Goal: Transaction & Acquisition: Purchase product/service

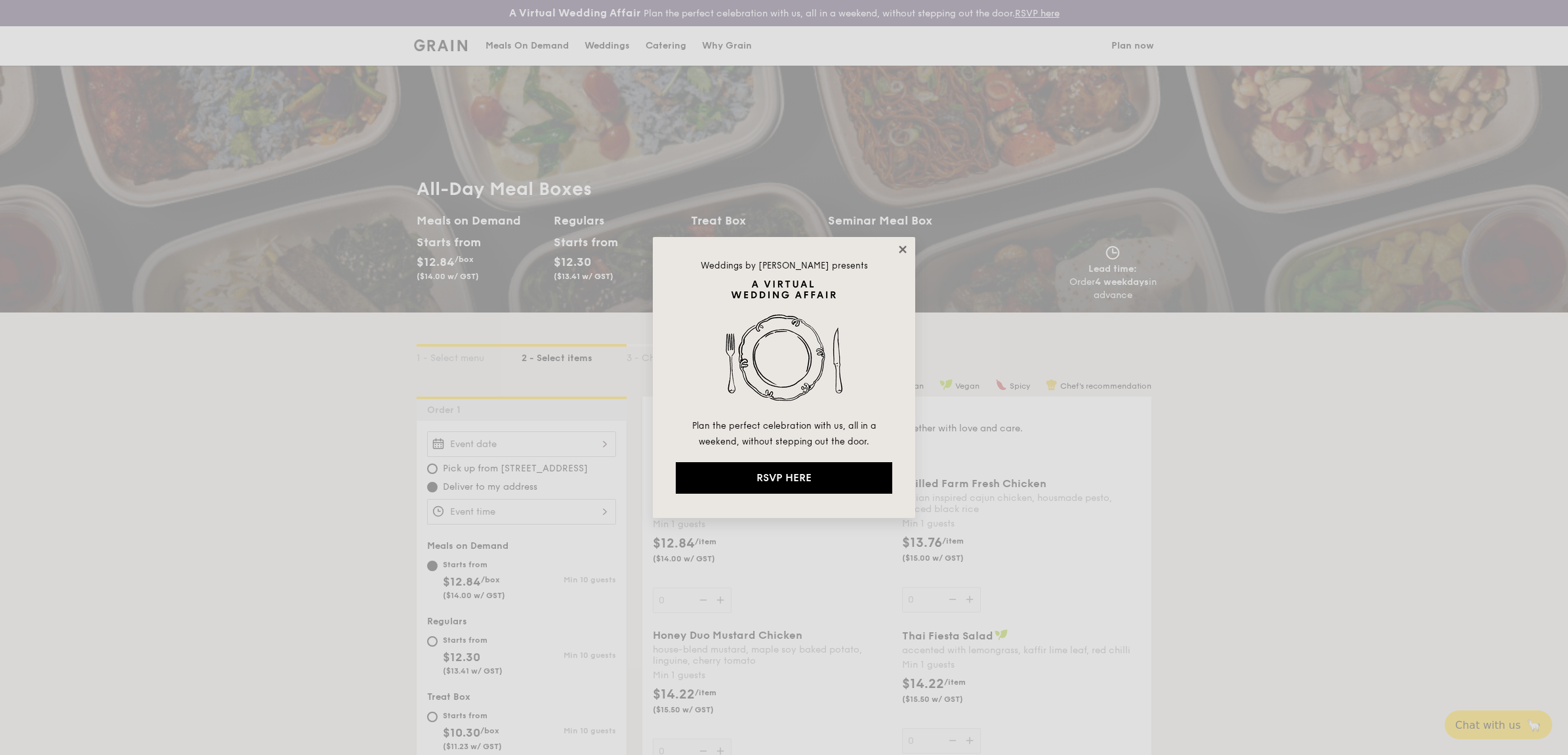
click at [903, 255] on icon at bounding box center [903, 249] width 12 height 12
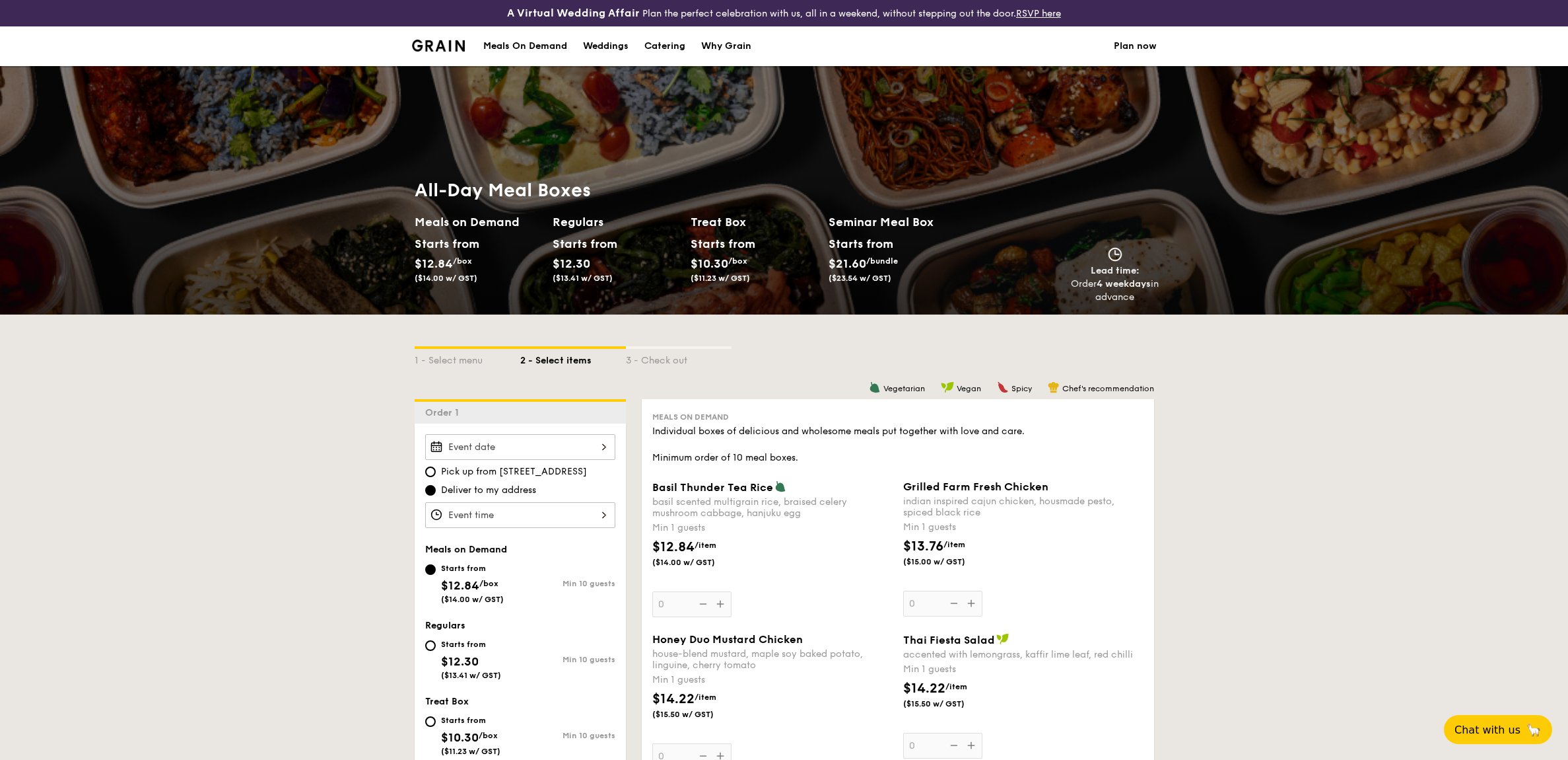
click at [450, 51] on li at bounding box center [444, 46] width 64 height 40
click at [432, 44] on img at bounding box center [439, 46] width 53 height 12
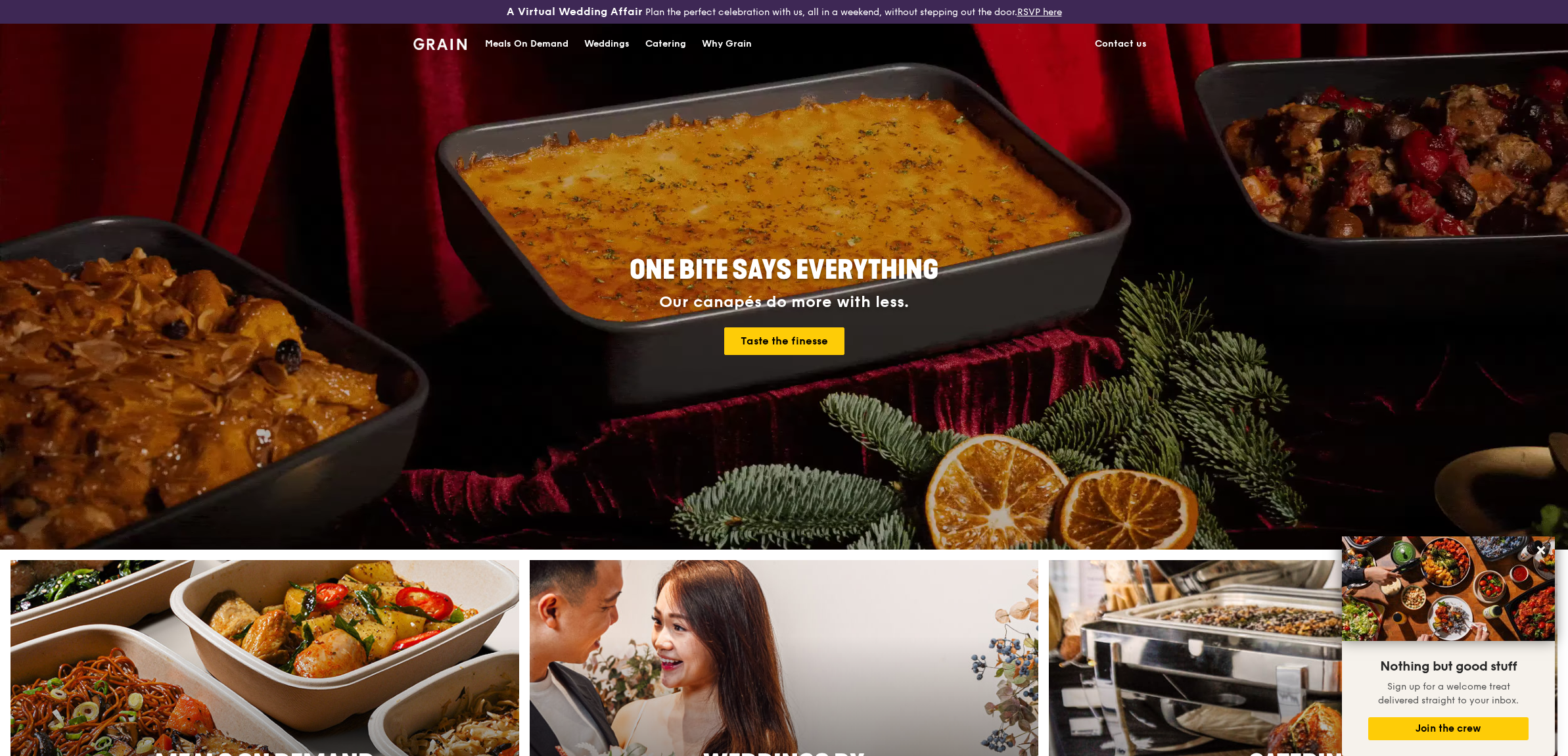
click at [532, 44] on div "Meals On Demand" at bounding box center [526, 44] width 83 height 40
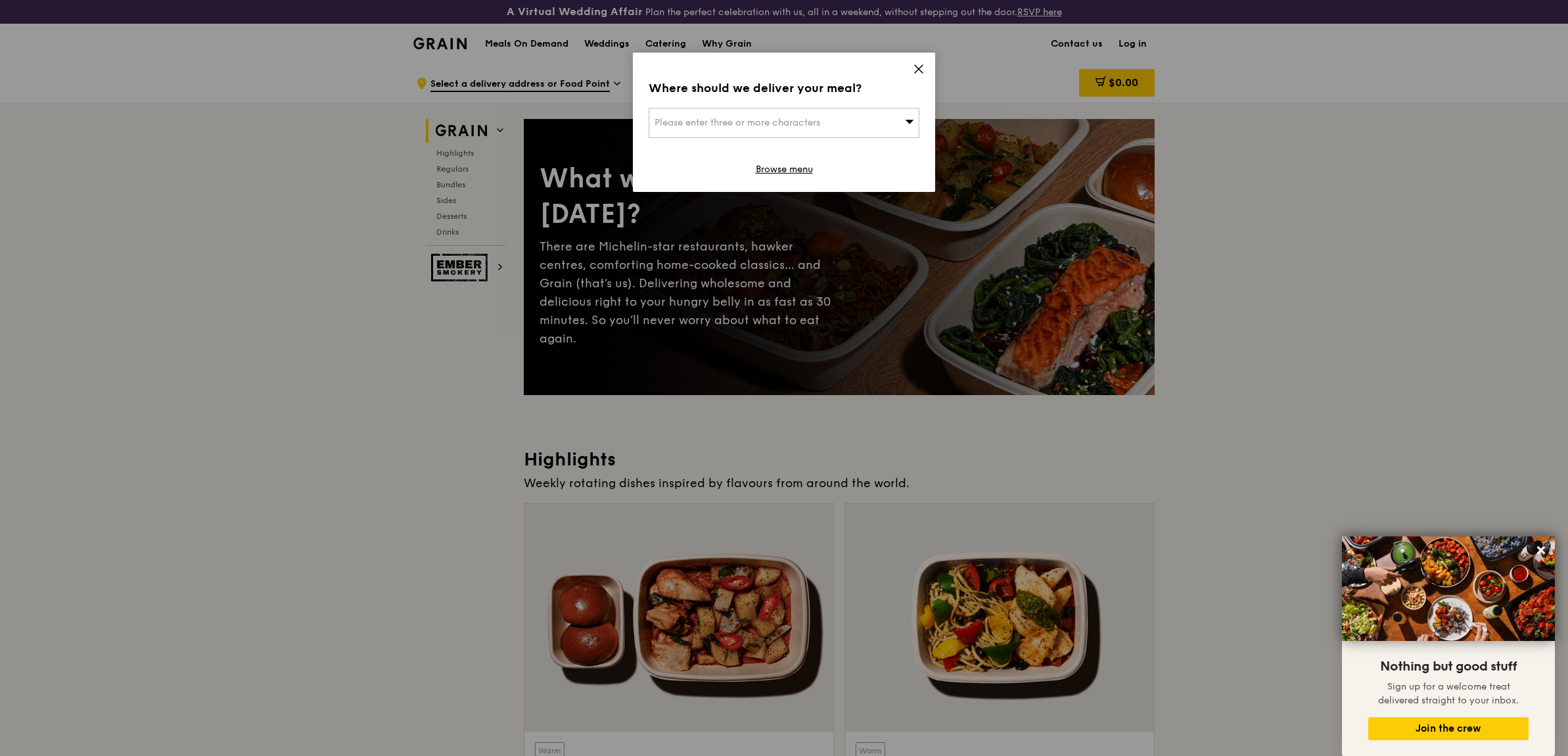
click at [915, 69] on icon at bounding box center [919, 69] width 12 height 12
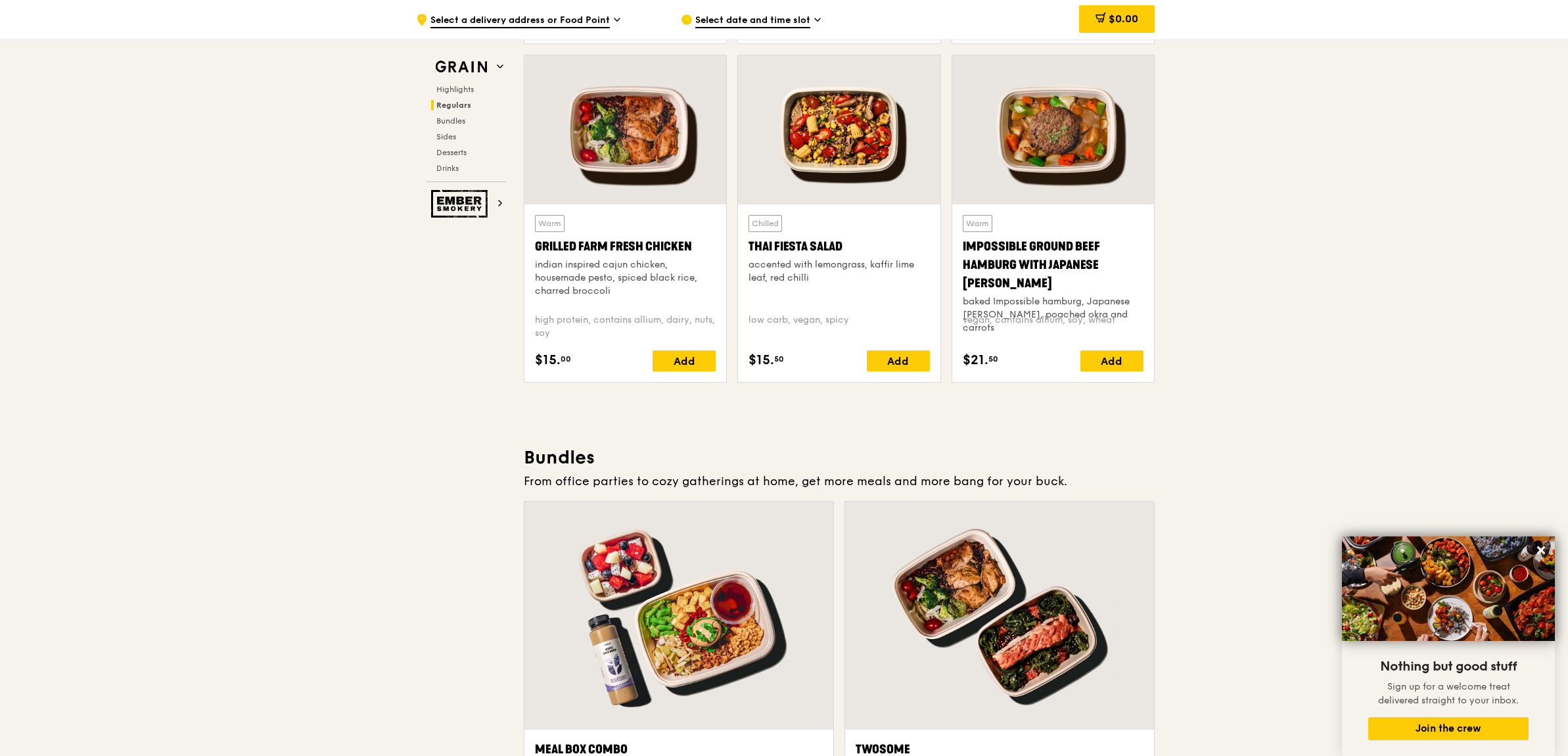
scroll to position [1724, 0]
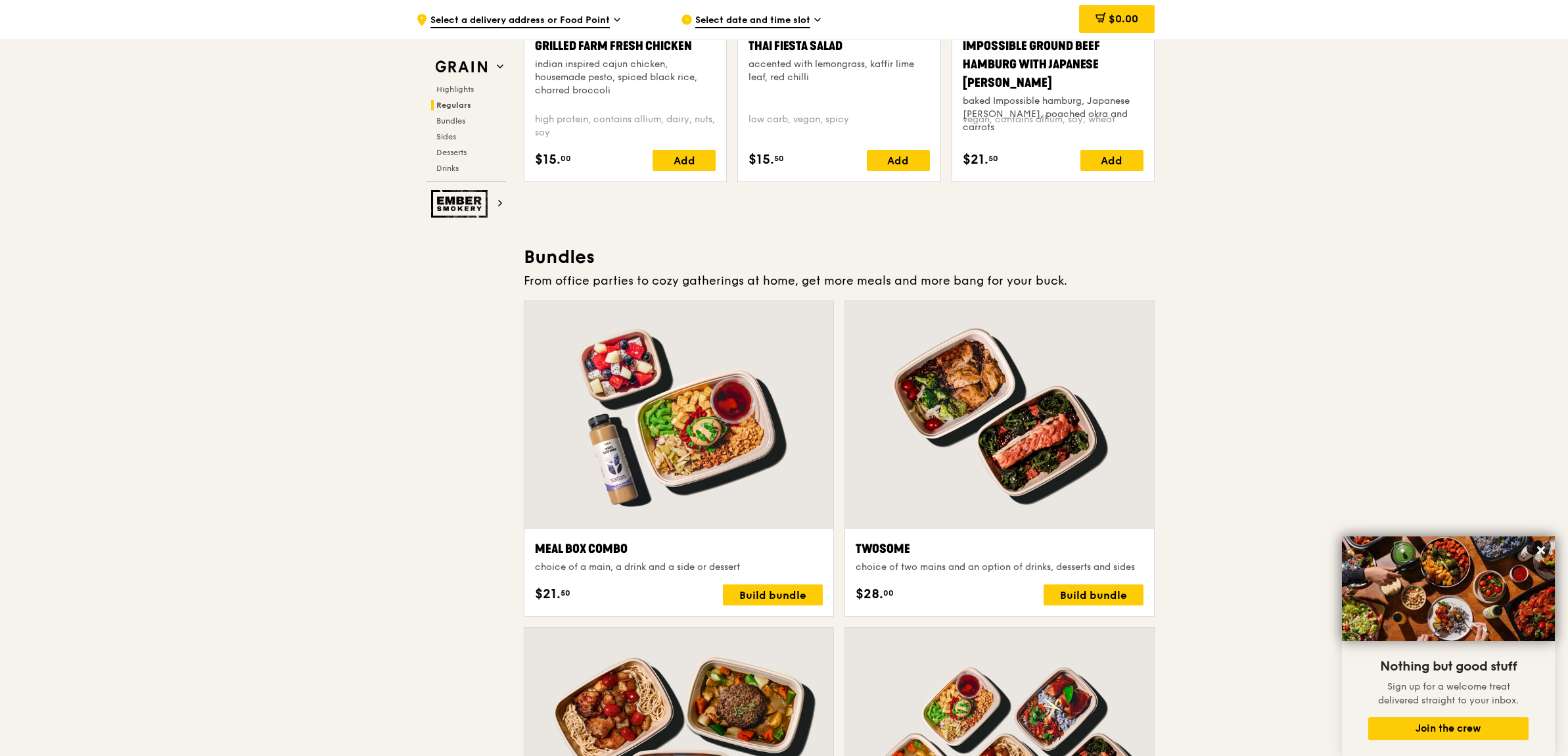
click at [1033, 462] on div at bounding box center [1000, 415] width 309 height 228
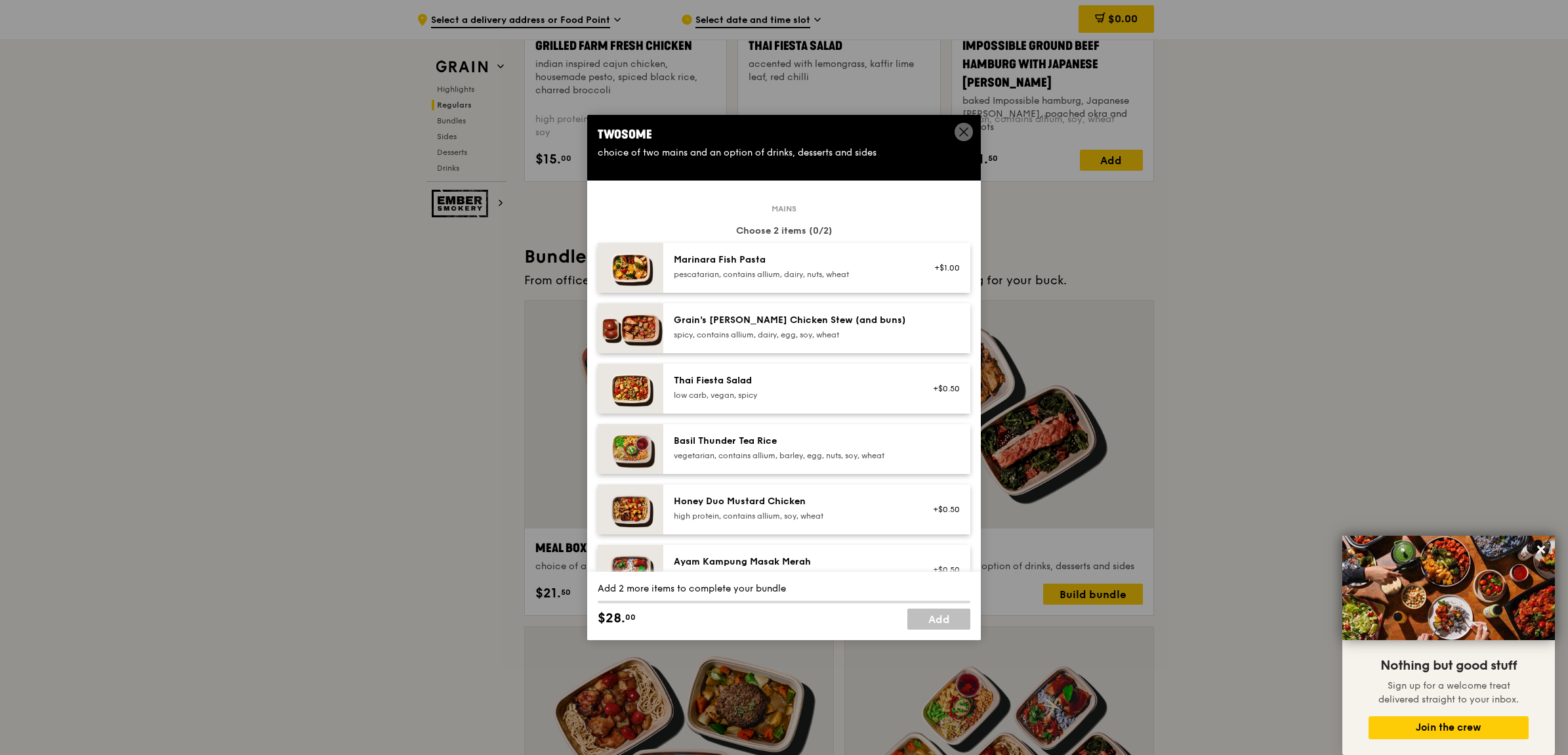
click at [959, 133] on icon at bounding box center [964, 132] width 12 height 12
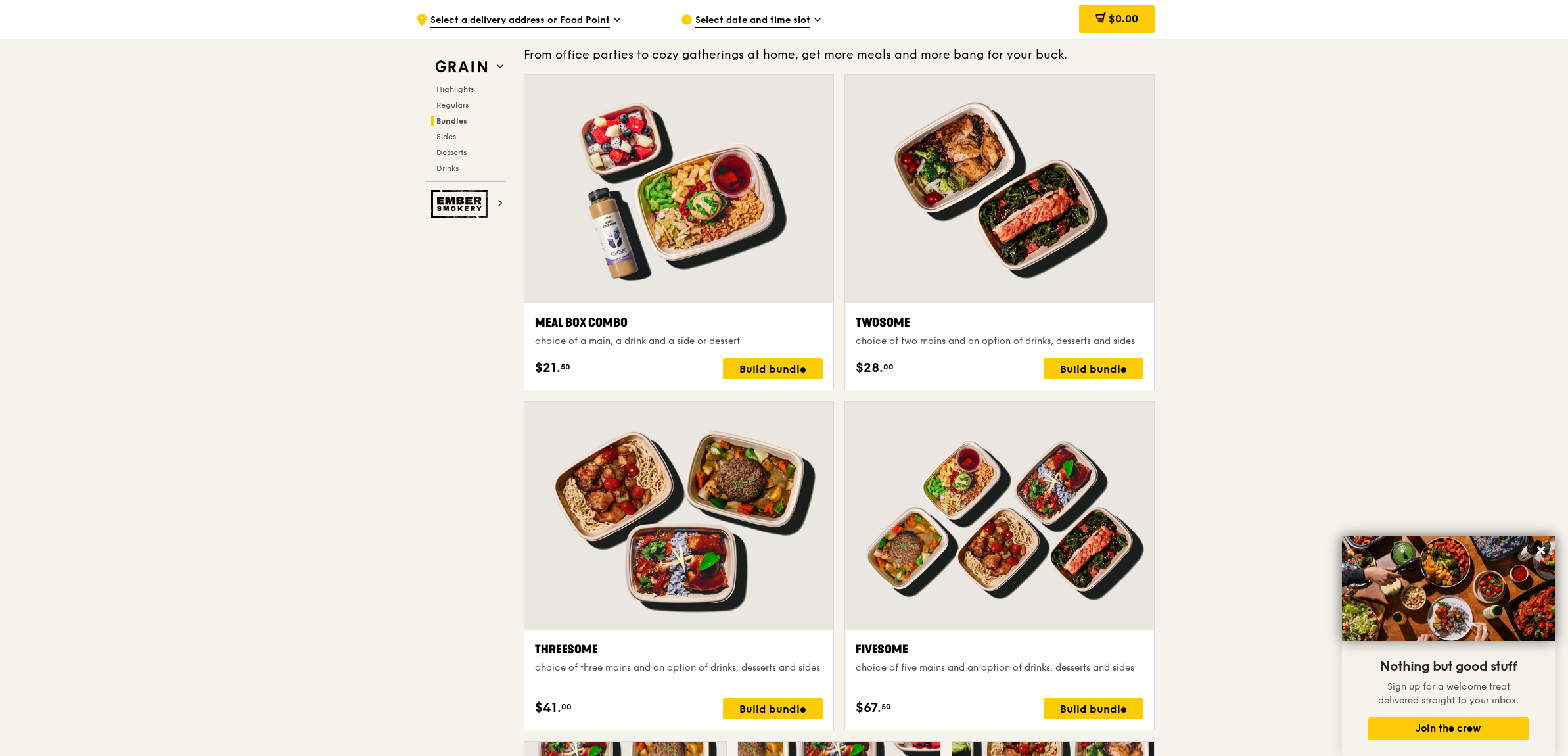
scroll to position [2052, 0]
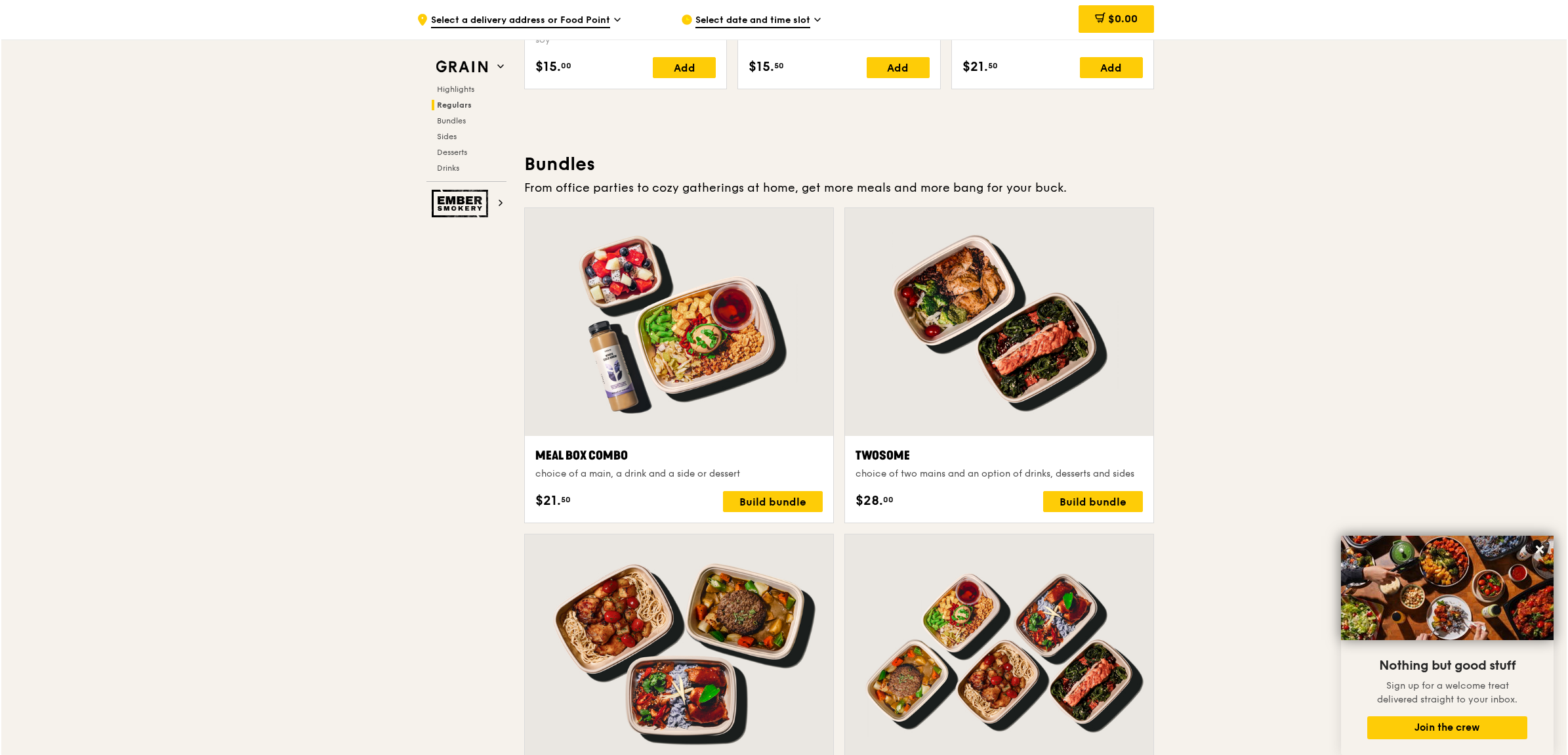
scroll to position [1803, 0]
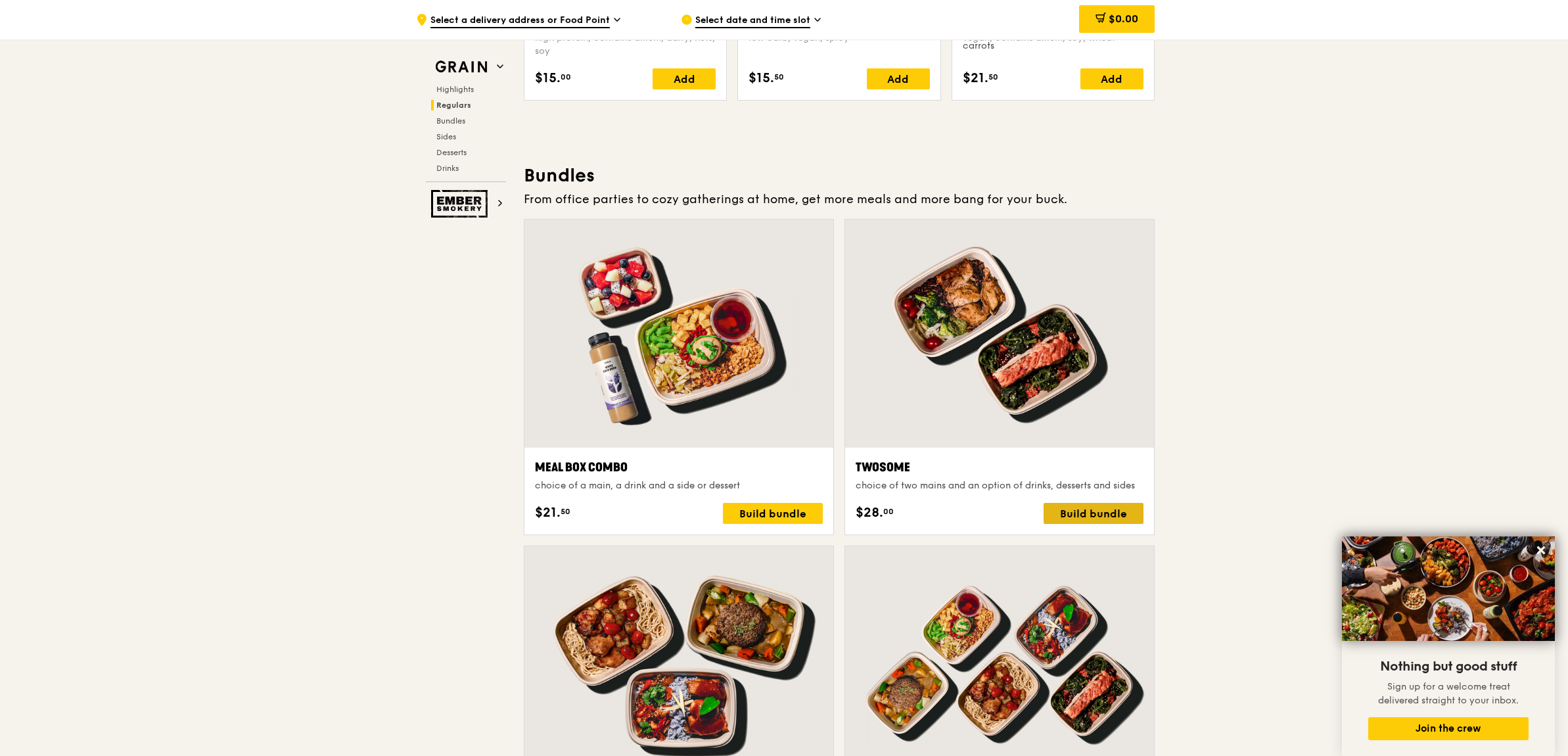
click at [1102, 510] on div "Build bundle" at bounding box center [1093, 513] width 100 height 21
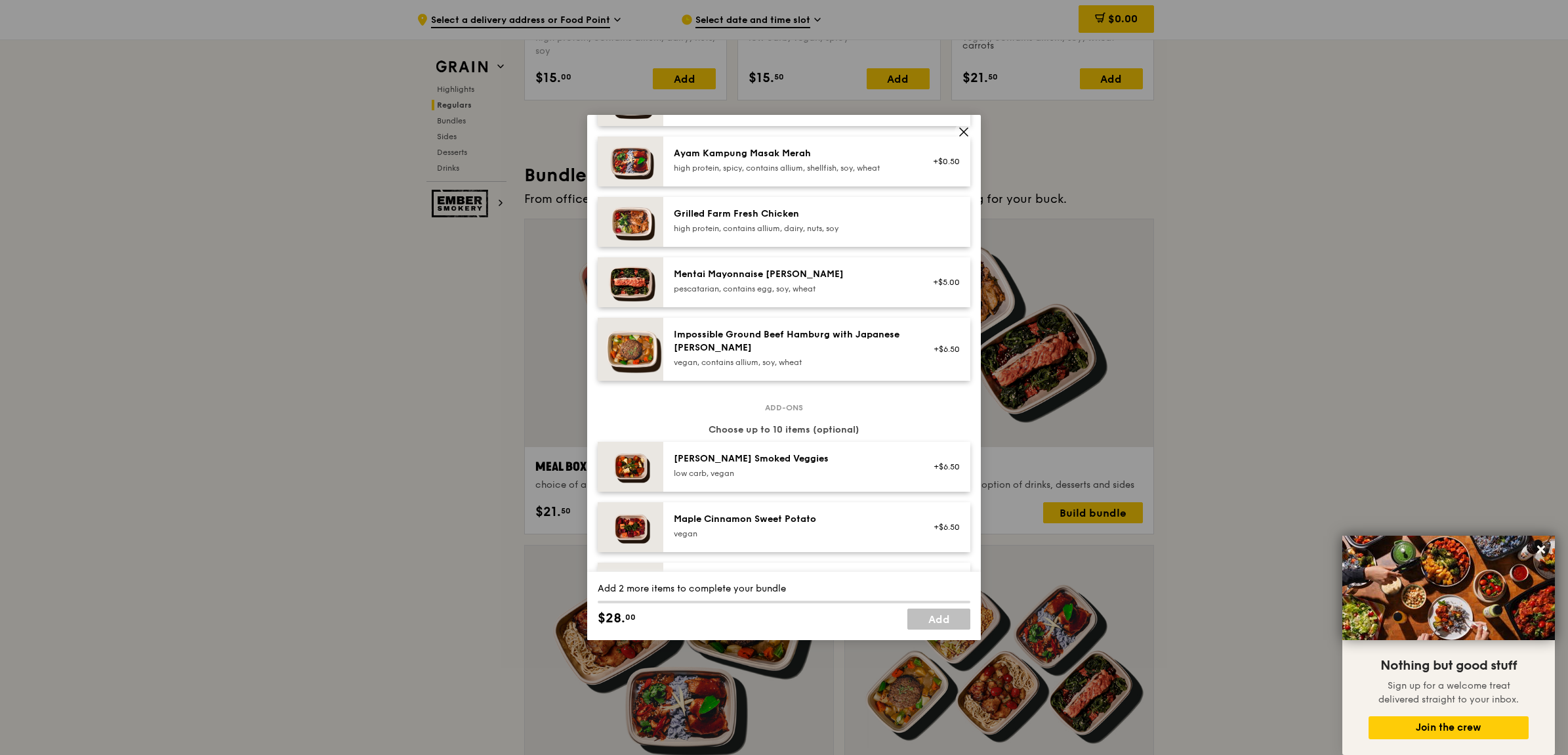
scroll to position [0, 0]
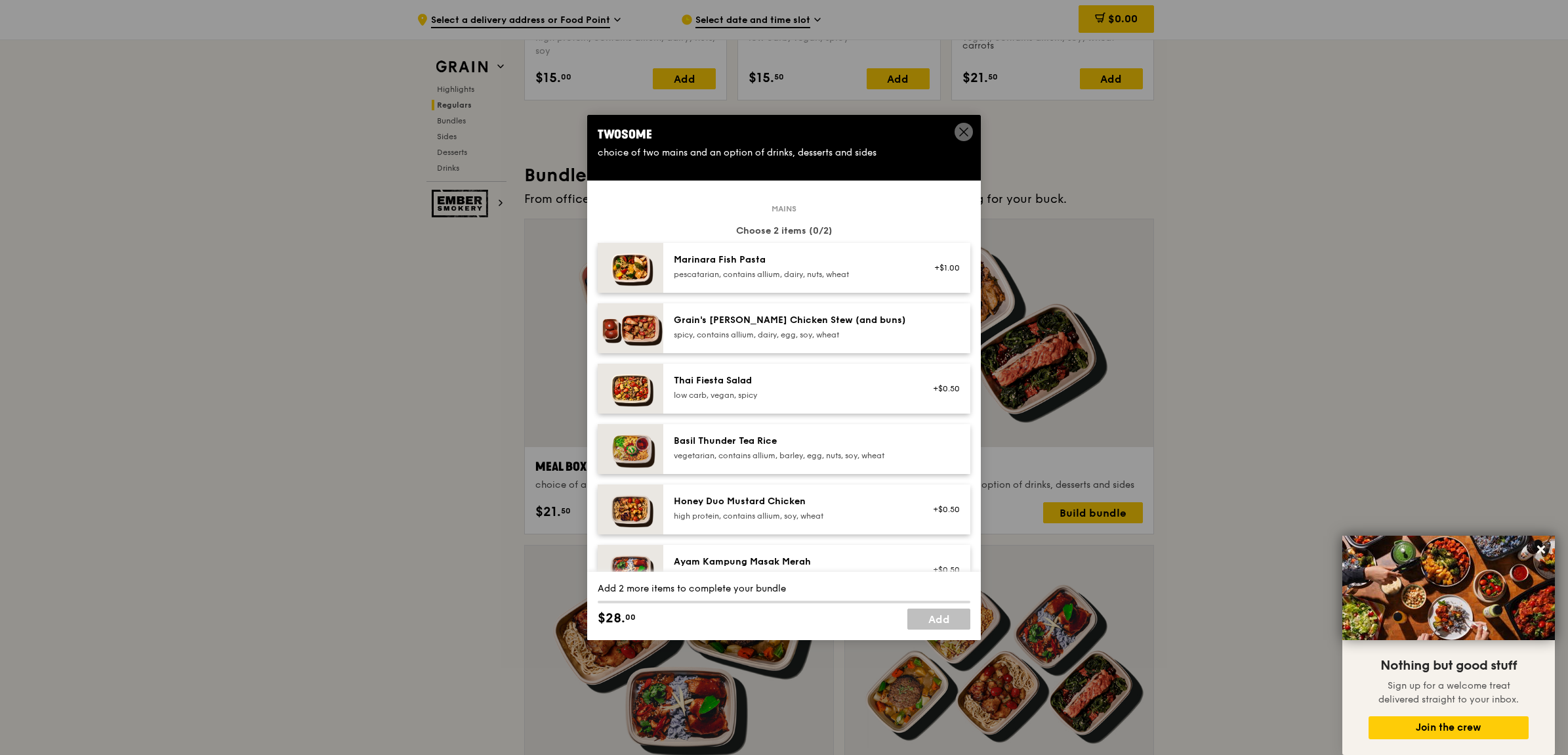
click at [794, 260] on div "Marinara Fish Pasta" at bounding box center [791, 260] width 236 height 13
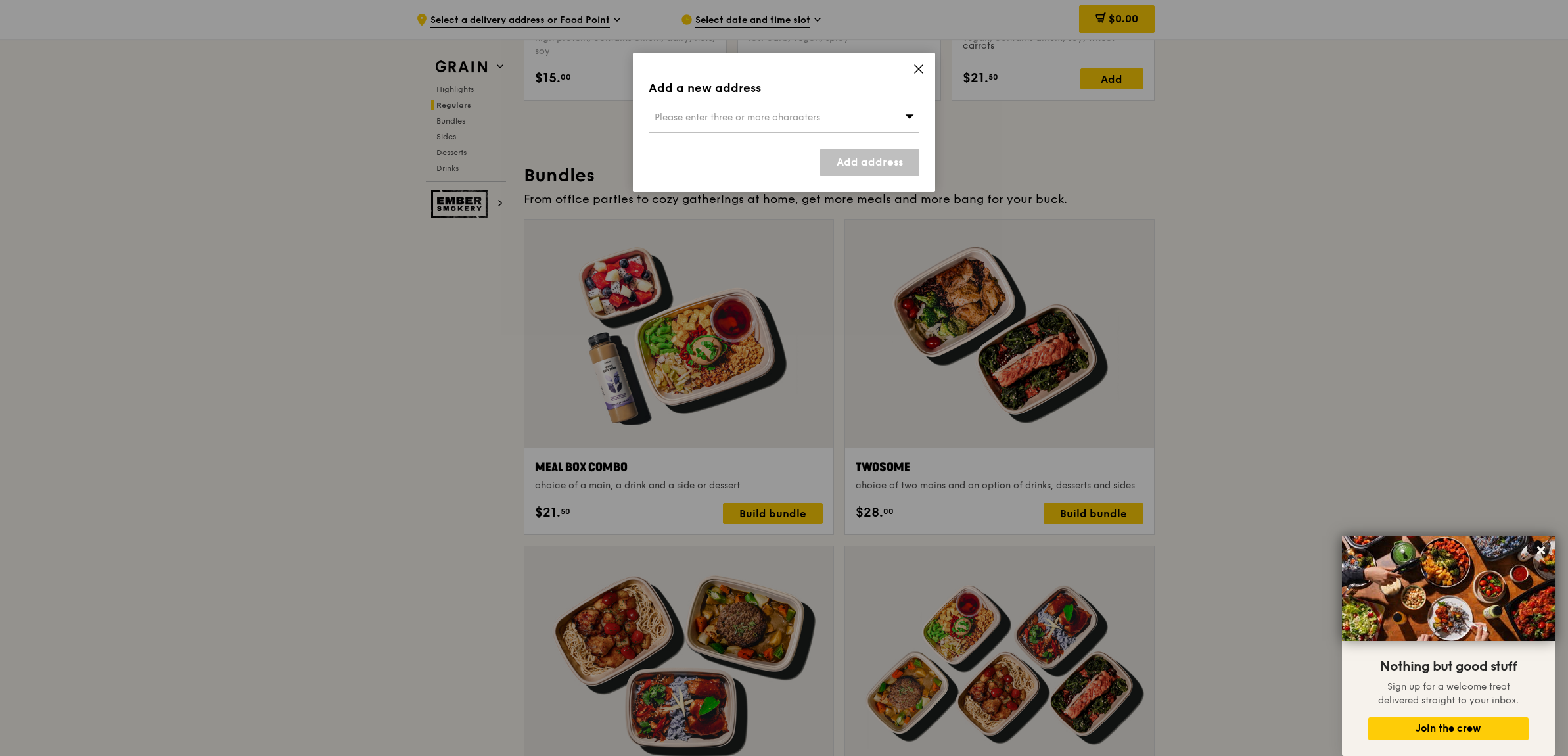
click at [913, 73] on icon at bounding box center [919, 69] width 12 height 12
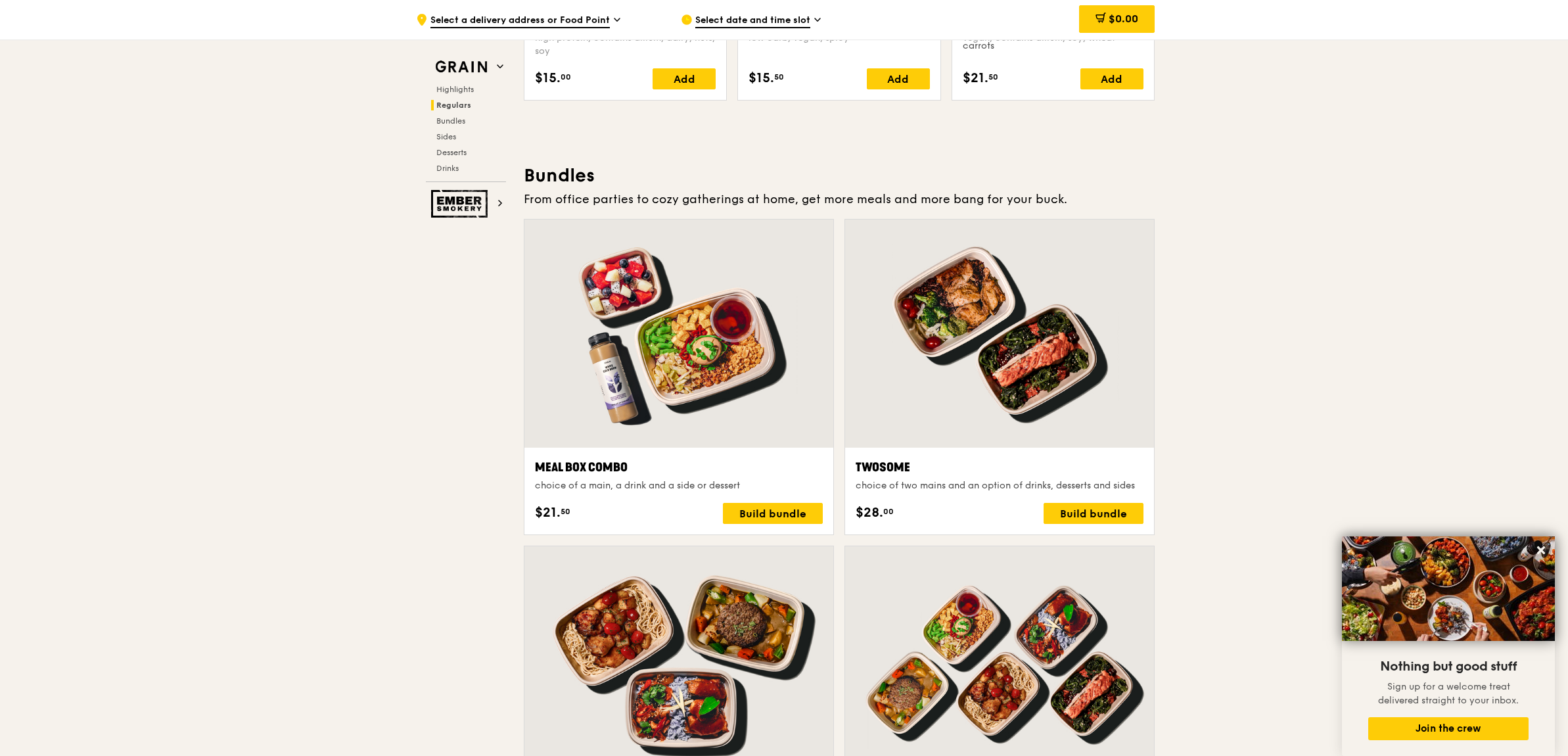
click at [1075, 500] on div "Twosome choice of two mains and an option of drinks, desserts and sides $28. 00…" at bounding box center [1000, 491] width 288 height 66
click at [1075, 512] on div "Build bundle" at bounding box center [1093, 513] width 100 height 21
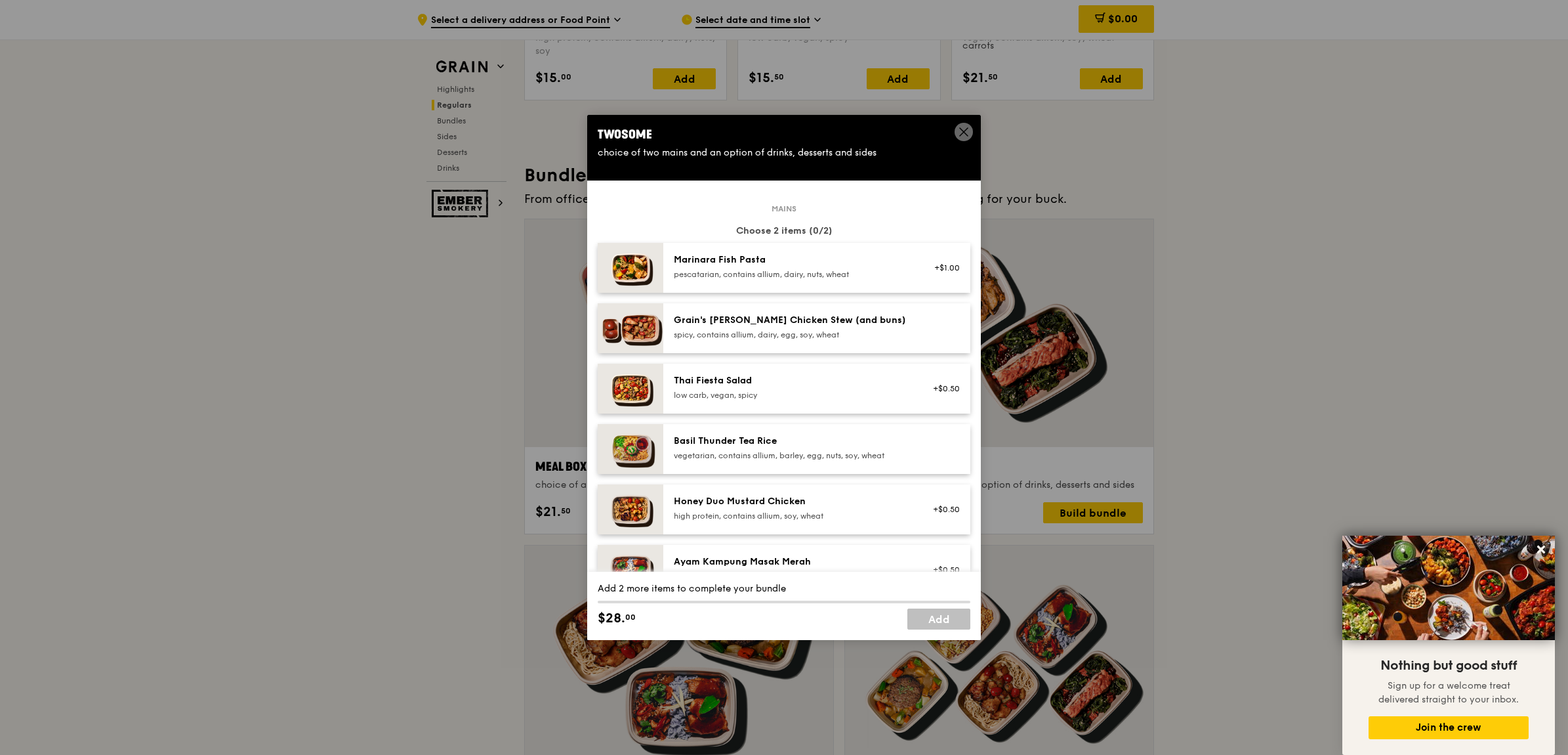
click at [827, 279] on div "Marinara Fish Pasta pescatarian, contains allium, dairy, nuts, wheat" at bounding box center [791, 267] width 252 height 29
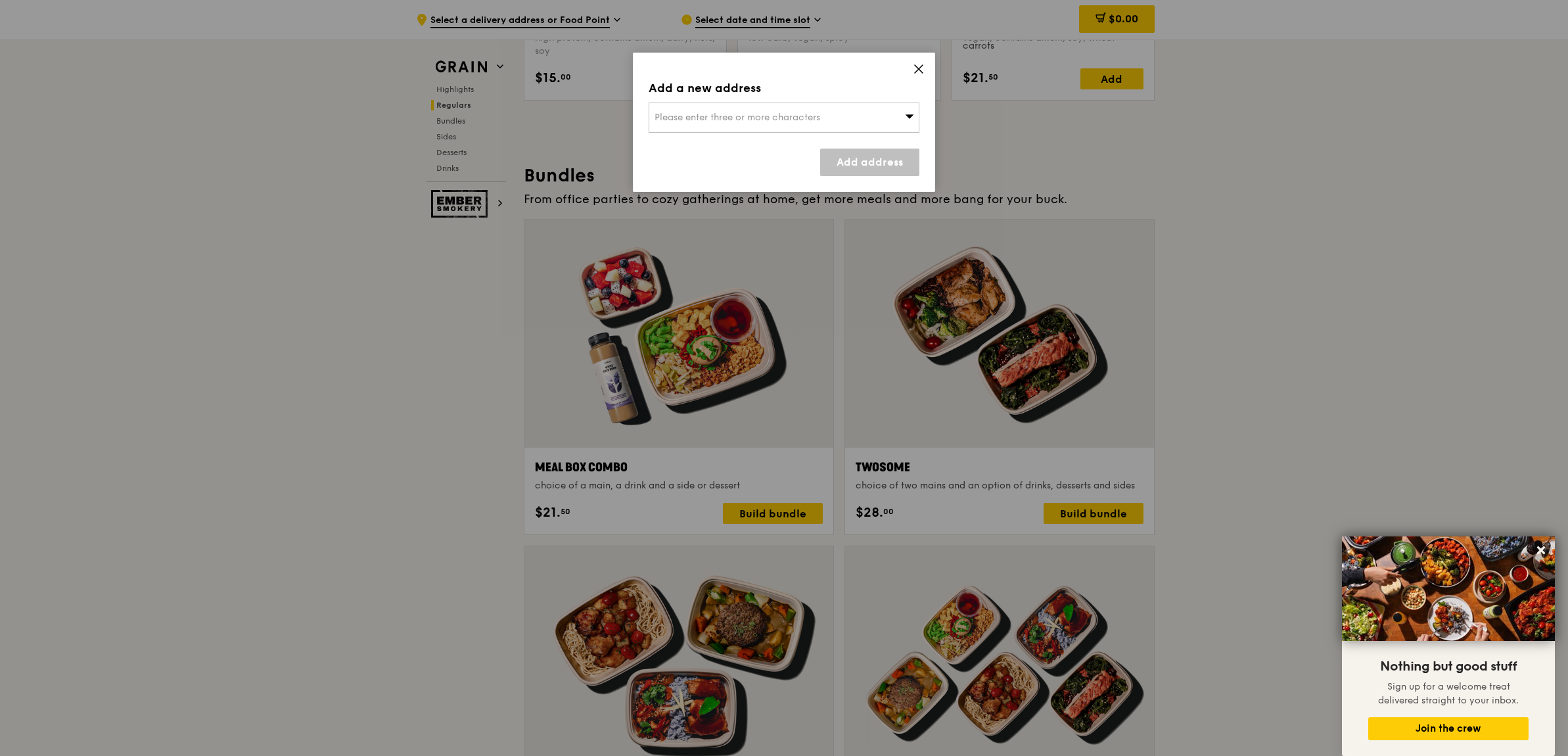
drag, startPoint x: 872, startPoint y: 133, endPoint x: 874, endPoint y: 124, distance: 9.2
click at [874, 124] on div "Please enter three or more characters" at bounding box center [784, 118] width 271 height 30
click at [635, 155] on div "Add a new address Please enter three or more characters Please enter 3 or more …" at bounding box center [784, 122] width 302 height 140
click at [775, 124] on div "Please enter three or more characters" at bounding box center [784, 118] width 271 height 30
type input "10 buangkok view"
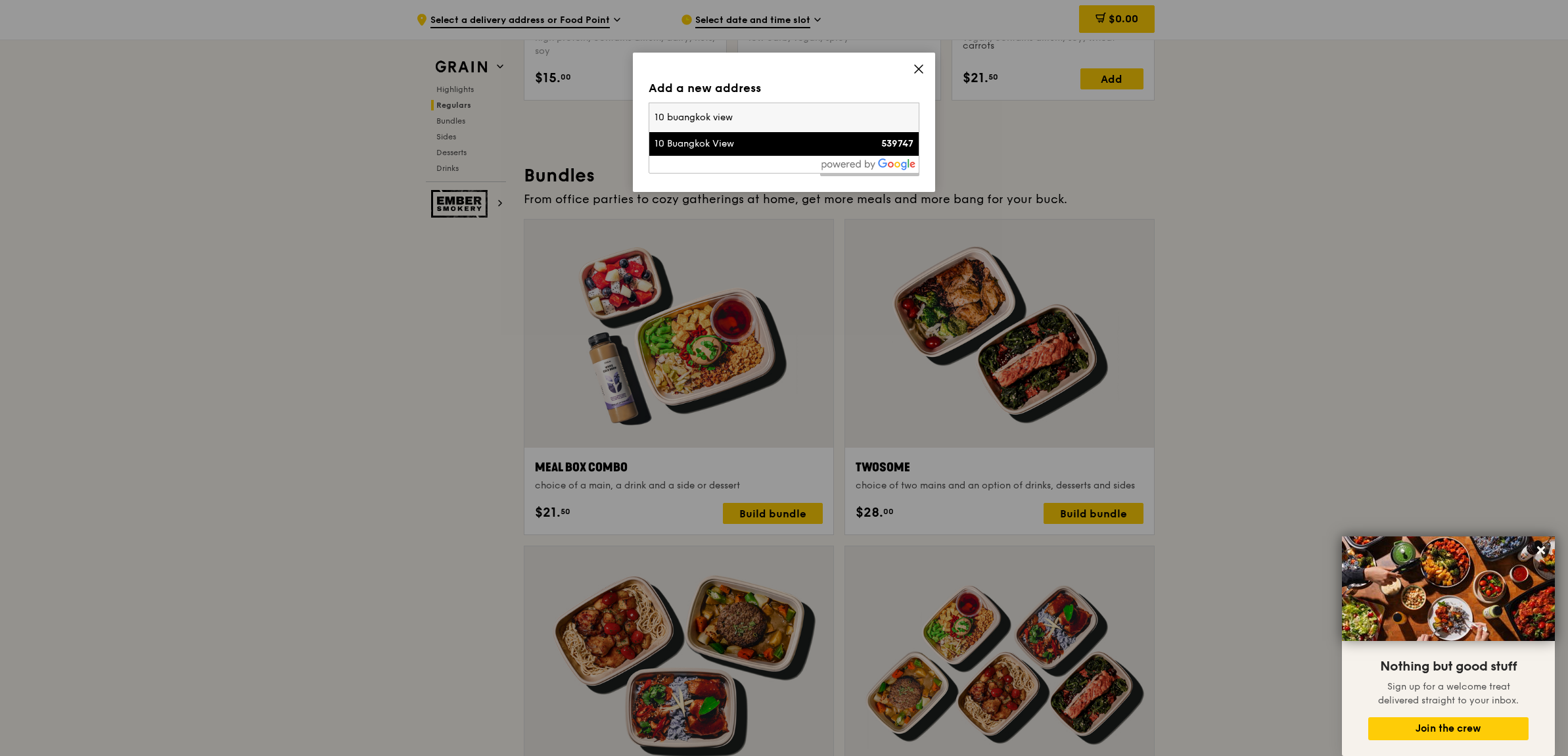
click at [733, 141] on div "10 Buangkok View" at bounding box center [751, 144] width 194 height 14
click at [851, 152] on link "Add address" at bounding box center [870, 162] width 99 height 28
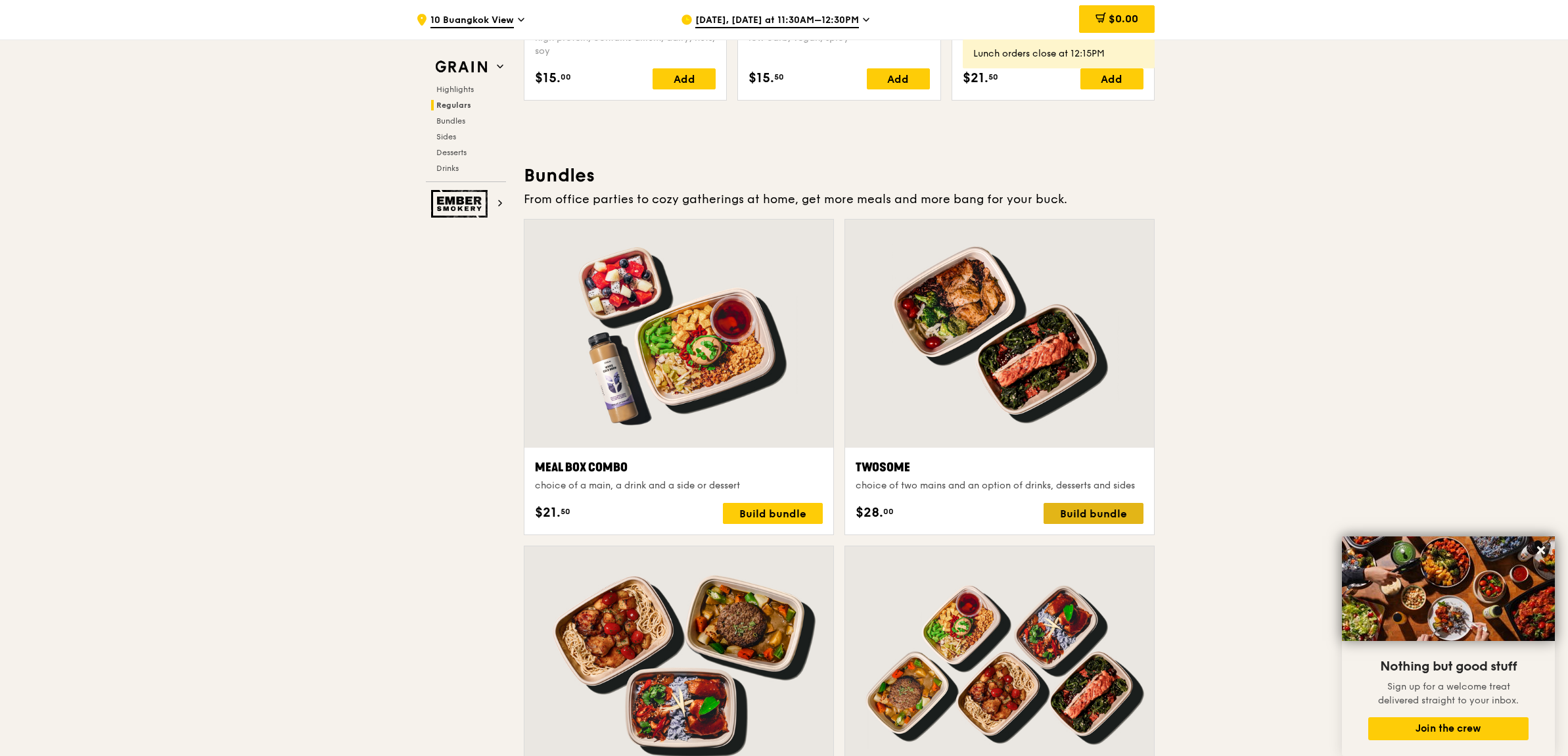
click at [1075, 512] on div "Build bundle" at bounding box center [1093, 513] width 100 height 21
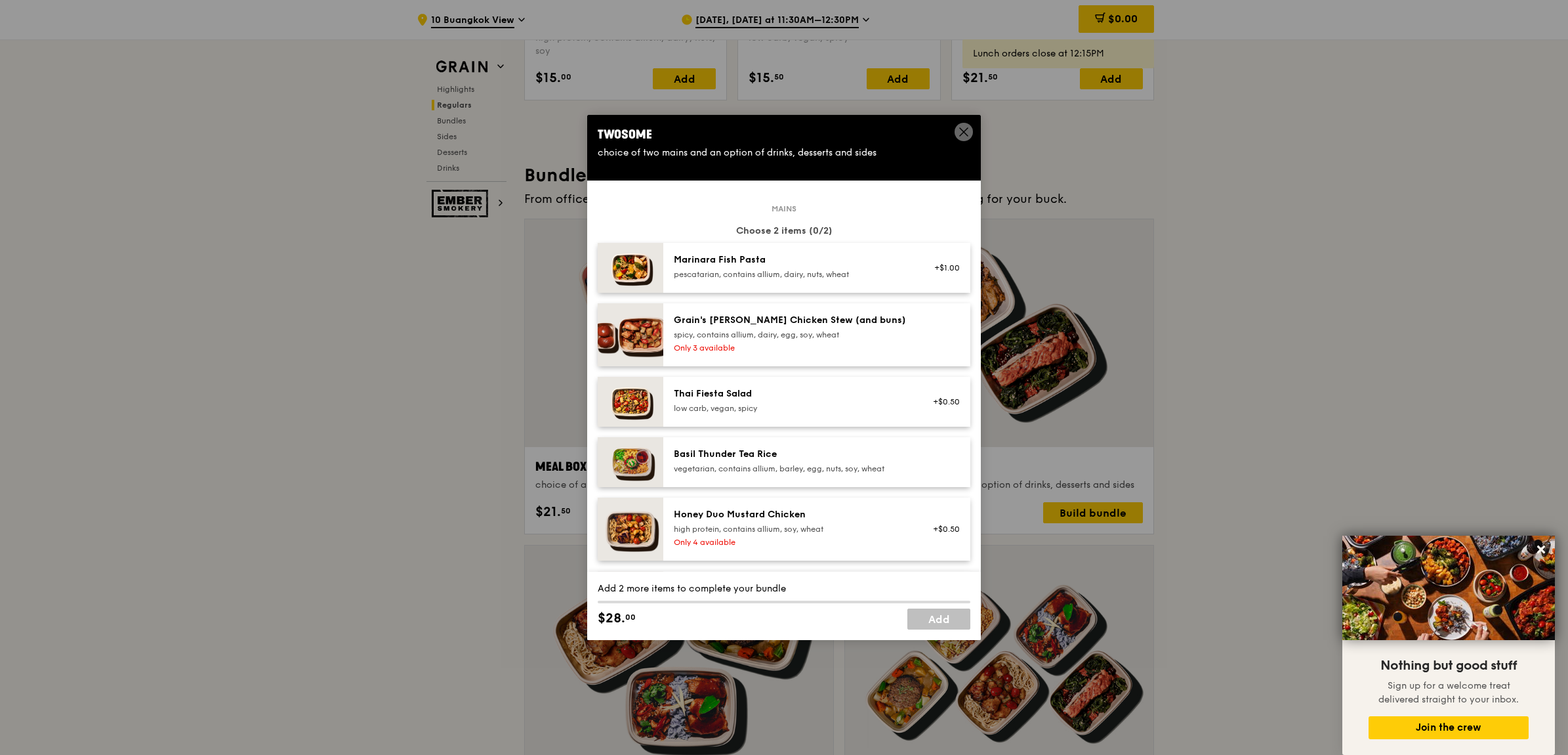
click at [809, 254] on div "Marinara Fish Pasta" at bounding box center [791, 260] width 236 height 13
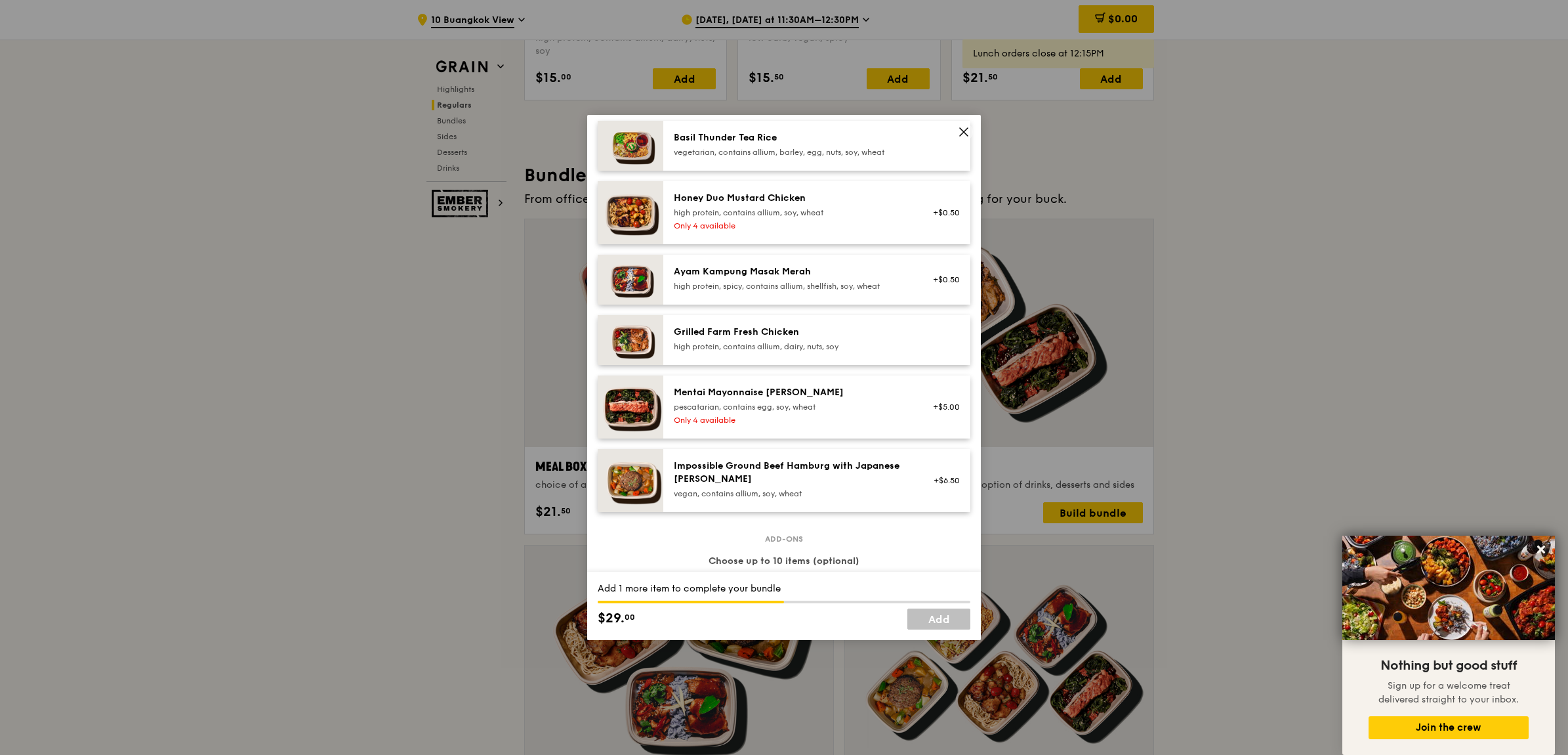
scroll to position [410, 0]
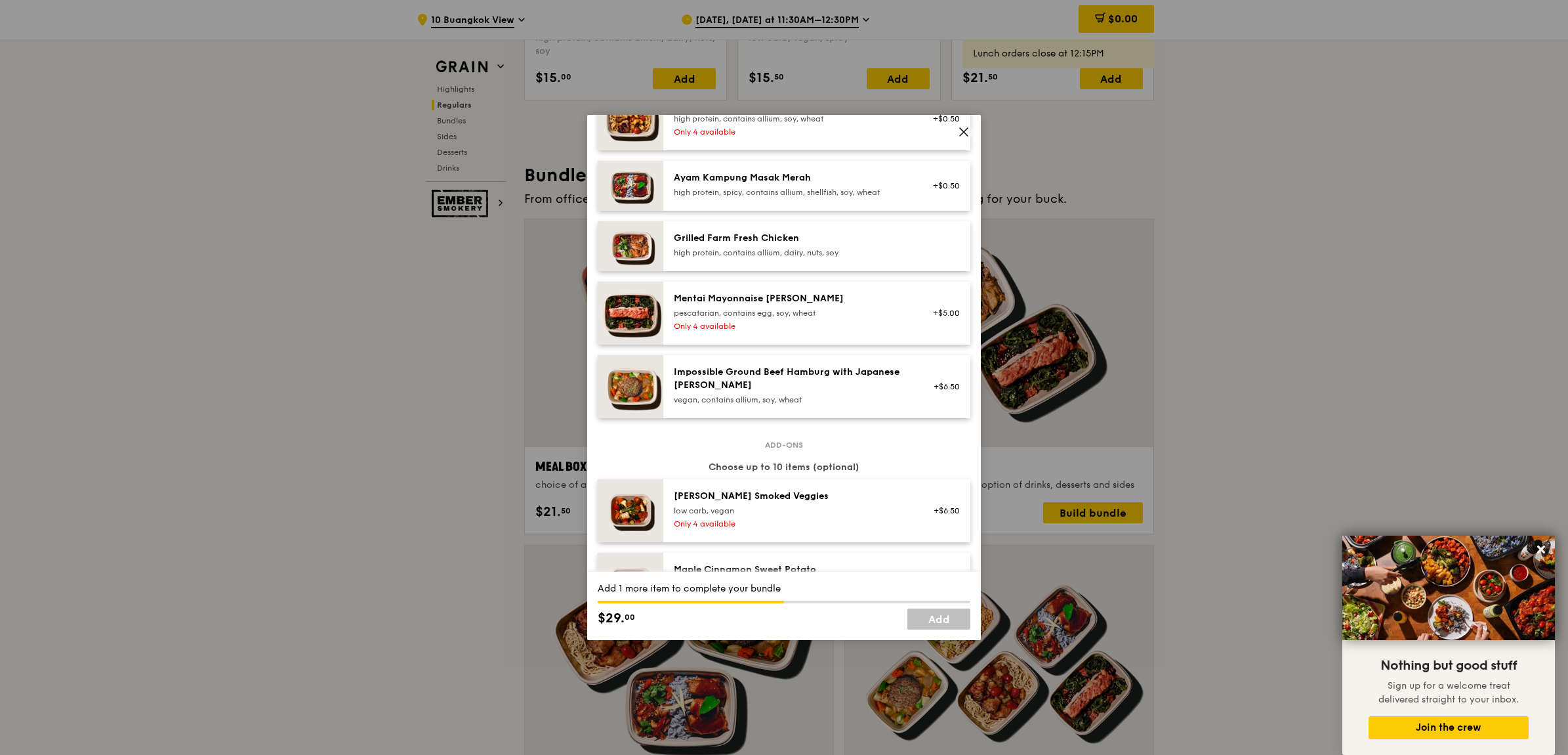
click at [805, 249] on div "high protein, contains allium, dairy, nuts, soy" at bounding box center [791, 252] width 236 height 10
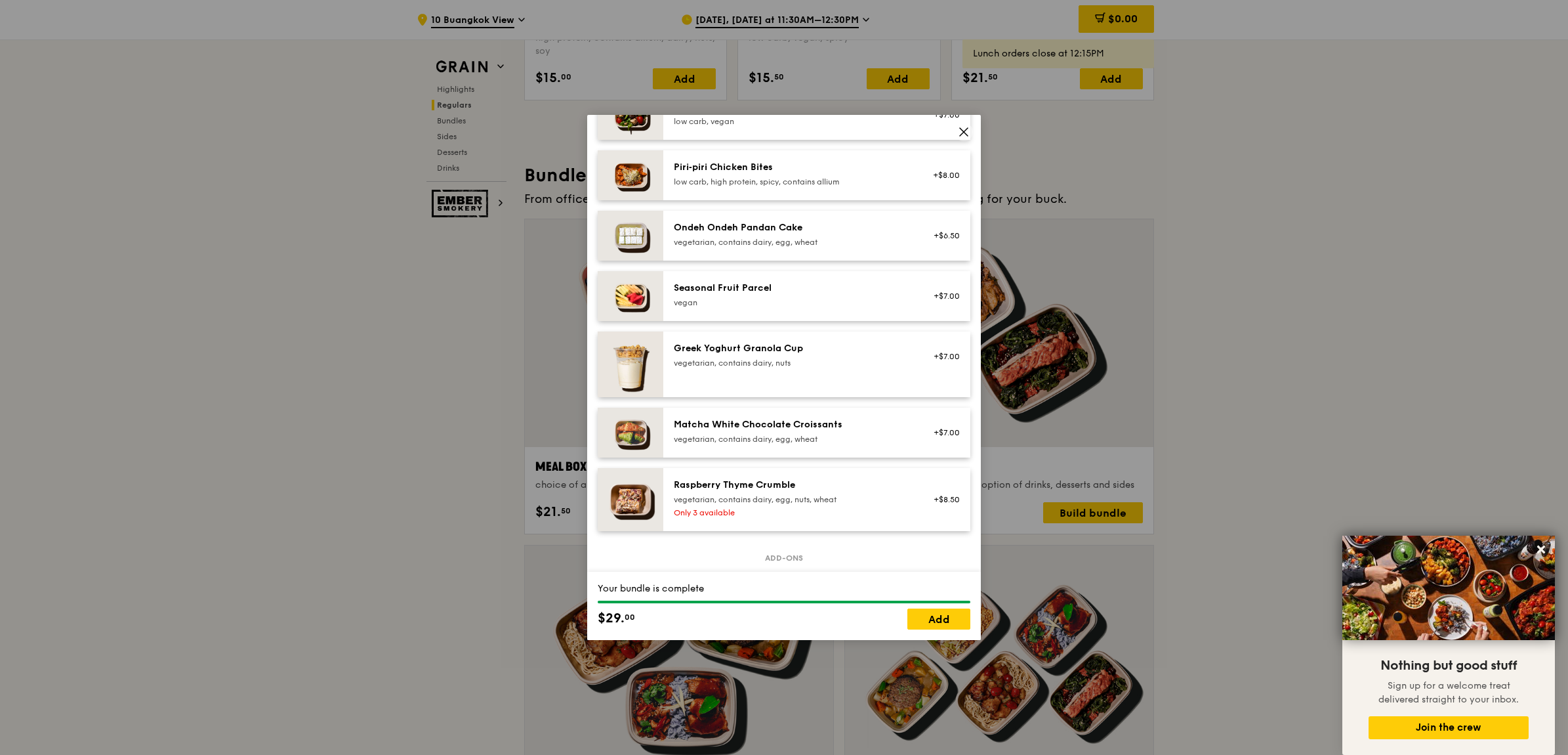
scroll to position [996, 0]
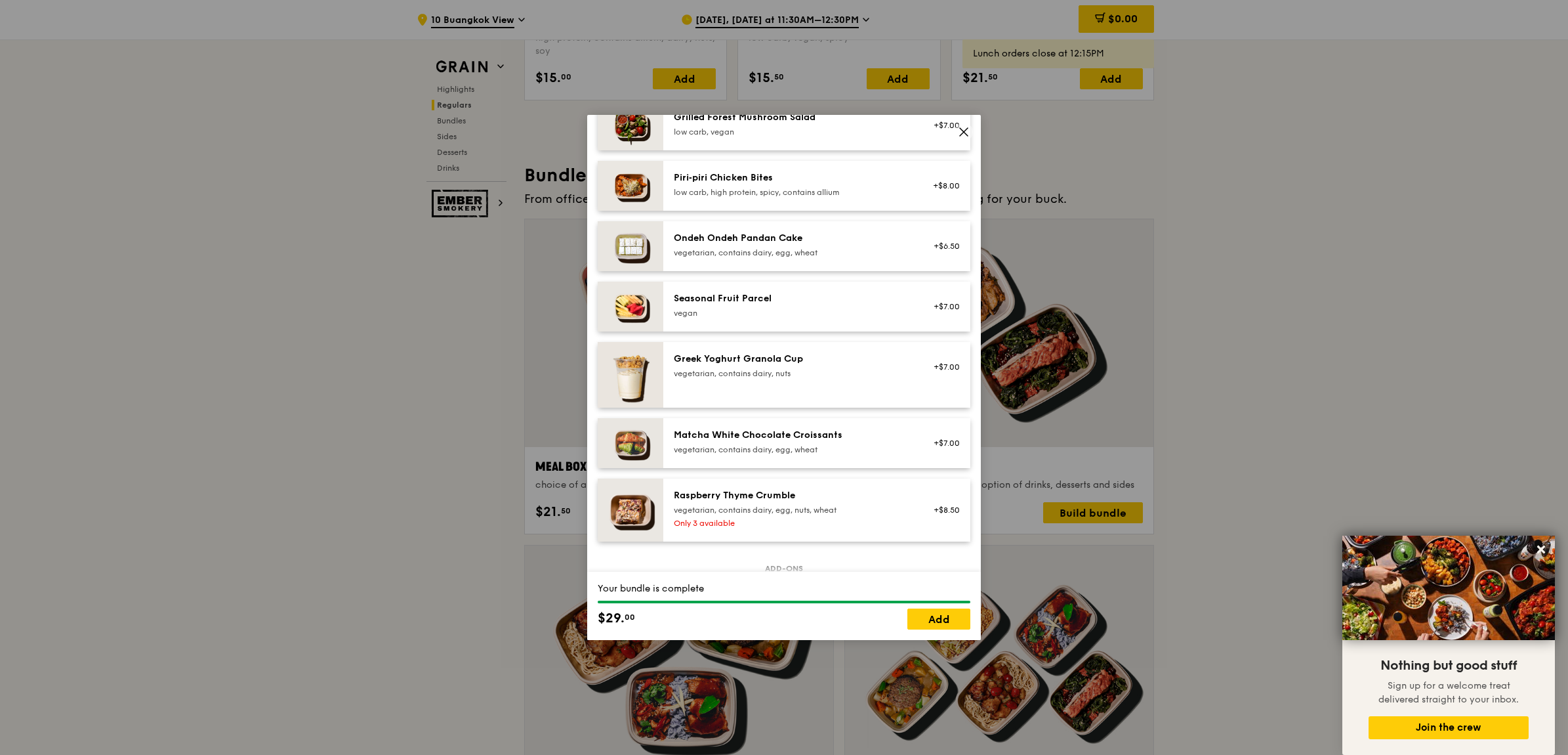
click at [778, 243] on div "Ondeh Ondeh Pandan Cake" at bounding box center [791, 238] width 236 height 13
click at [968, 133] on icon at bounding box center [964, 132] width 12 height 12
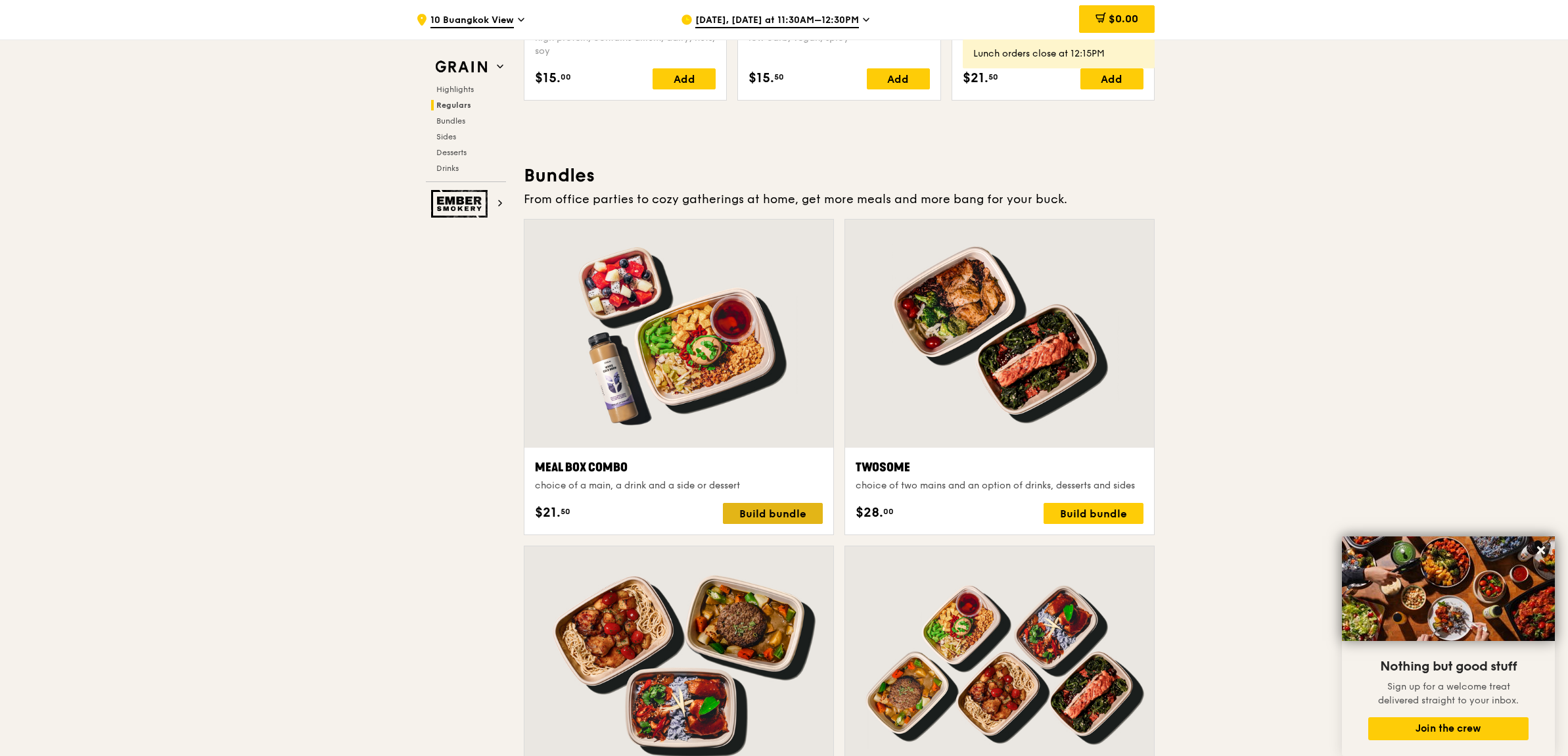
click at [764, 507] on div "Build bundle" at bounding box center [772, 513] width 100 height 21
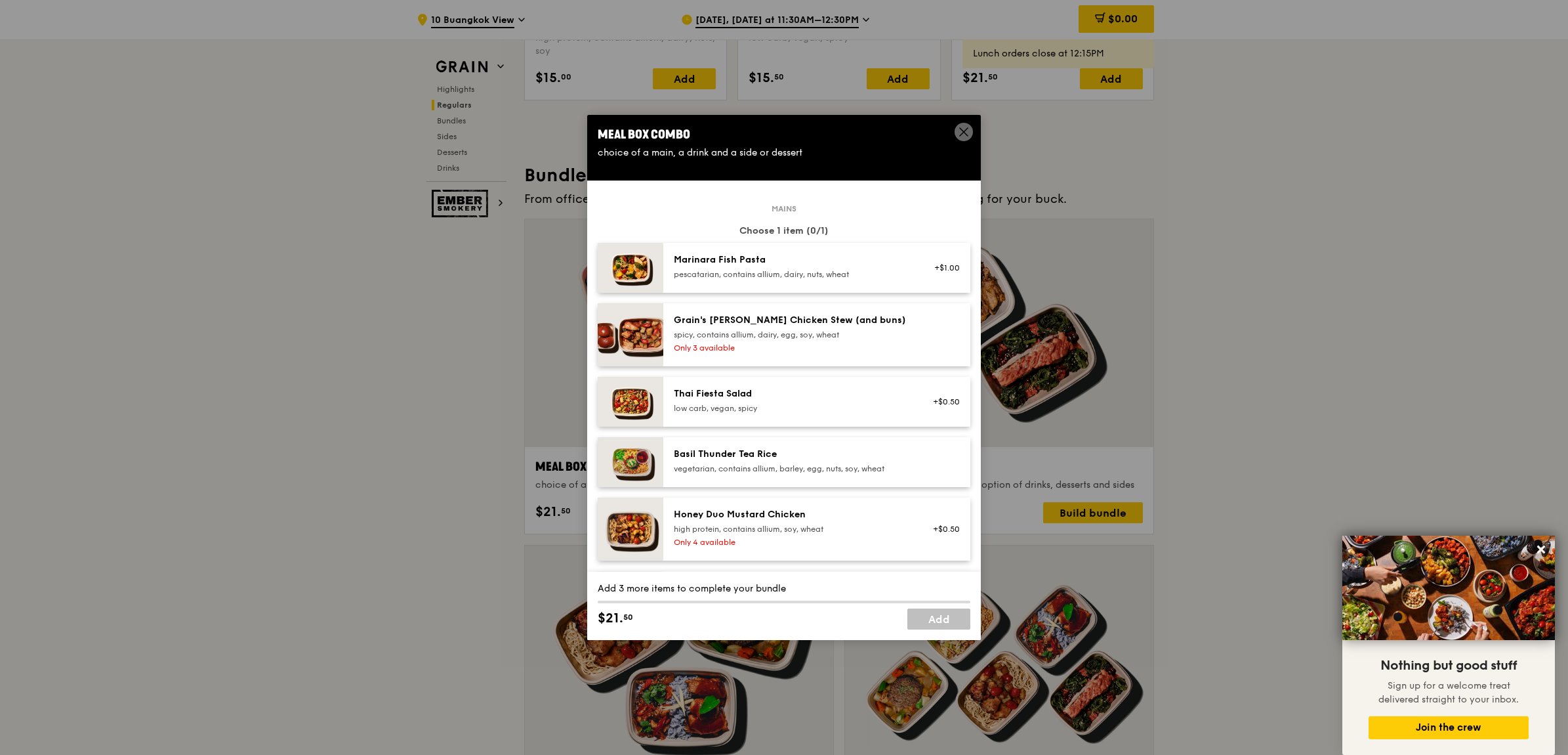
click at [806, 272] on div "pescatarian, contains allium, dairy, nuts, wheat" at bounding box center [791, 274] width 236 height 10
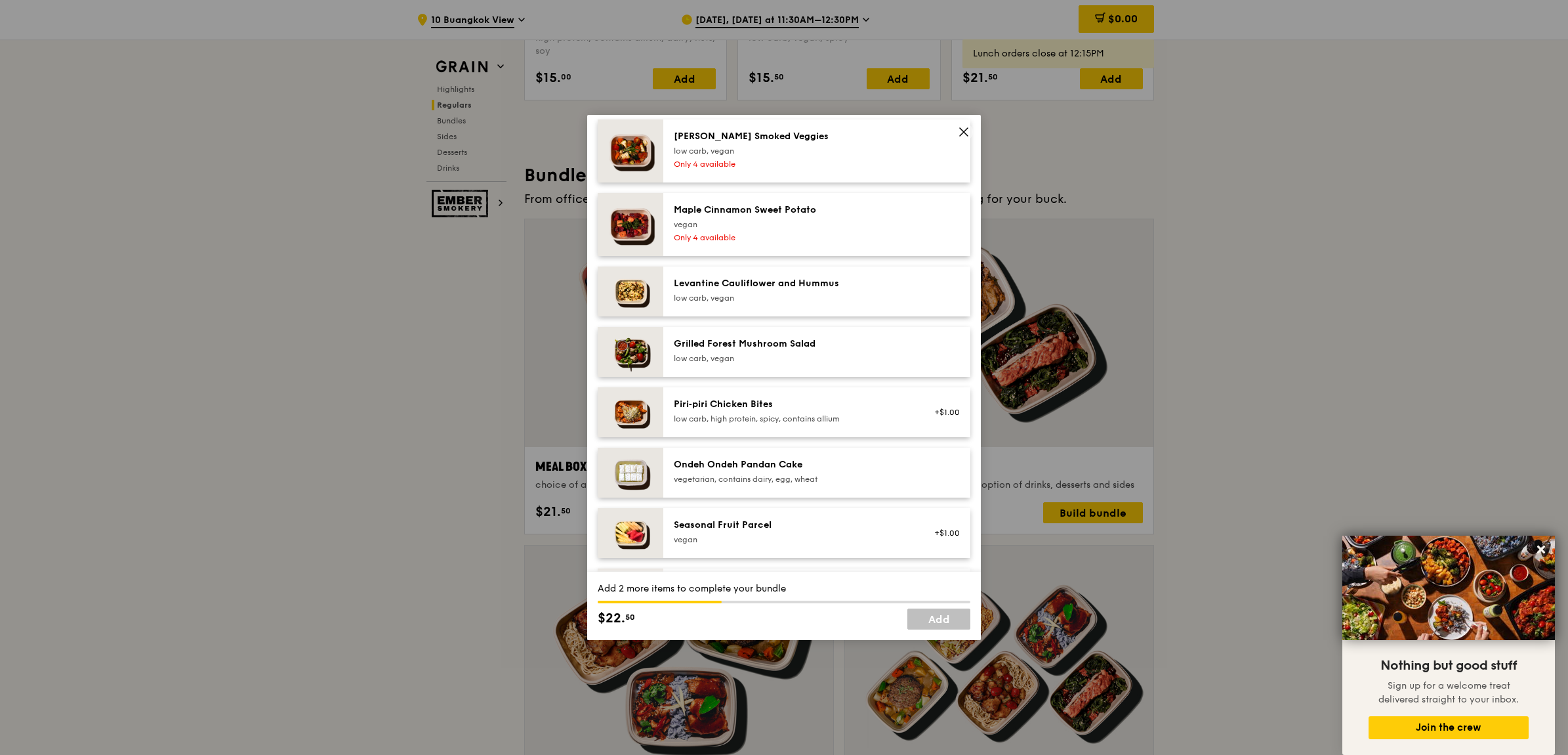
scroll to position [820, 0]
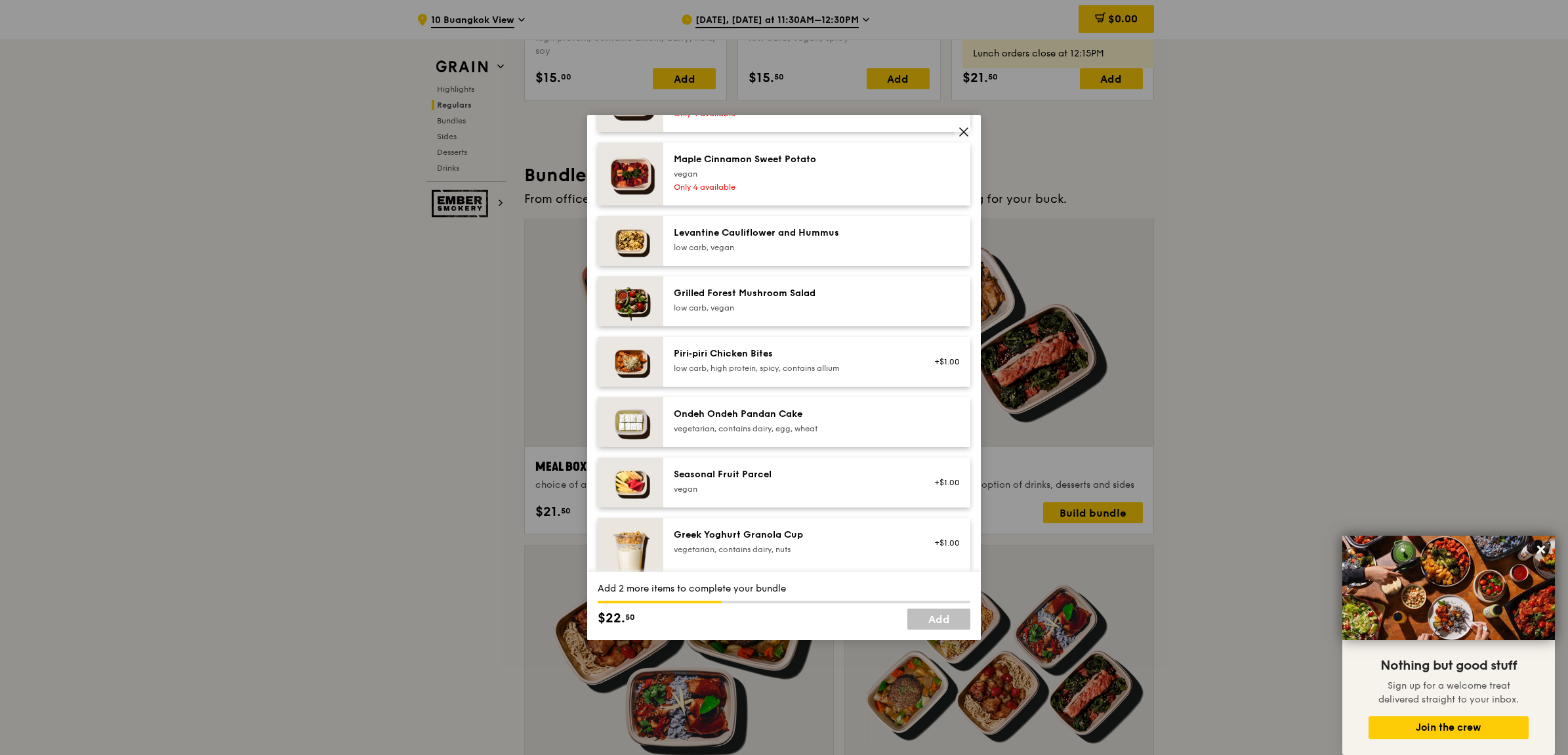
drag, startPoint x: 773, startPoint y: 431, endPoint x: 778, endPoint y: 420, distance: 12.1
click at [779, 420] on div "Ondeh Ondeh Pandan Cake" at bounding box center [791, 414] width 236 height 13
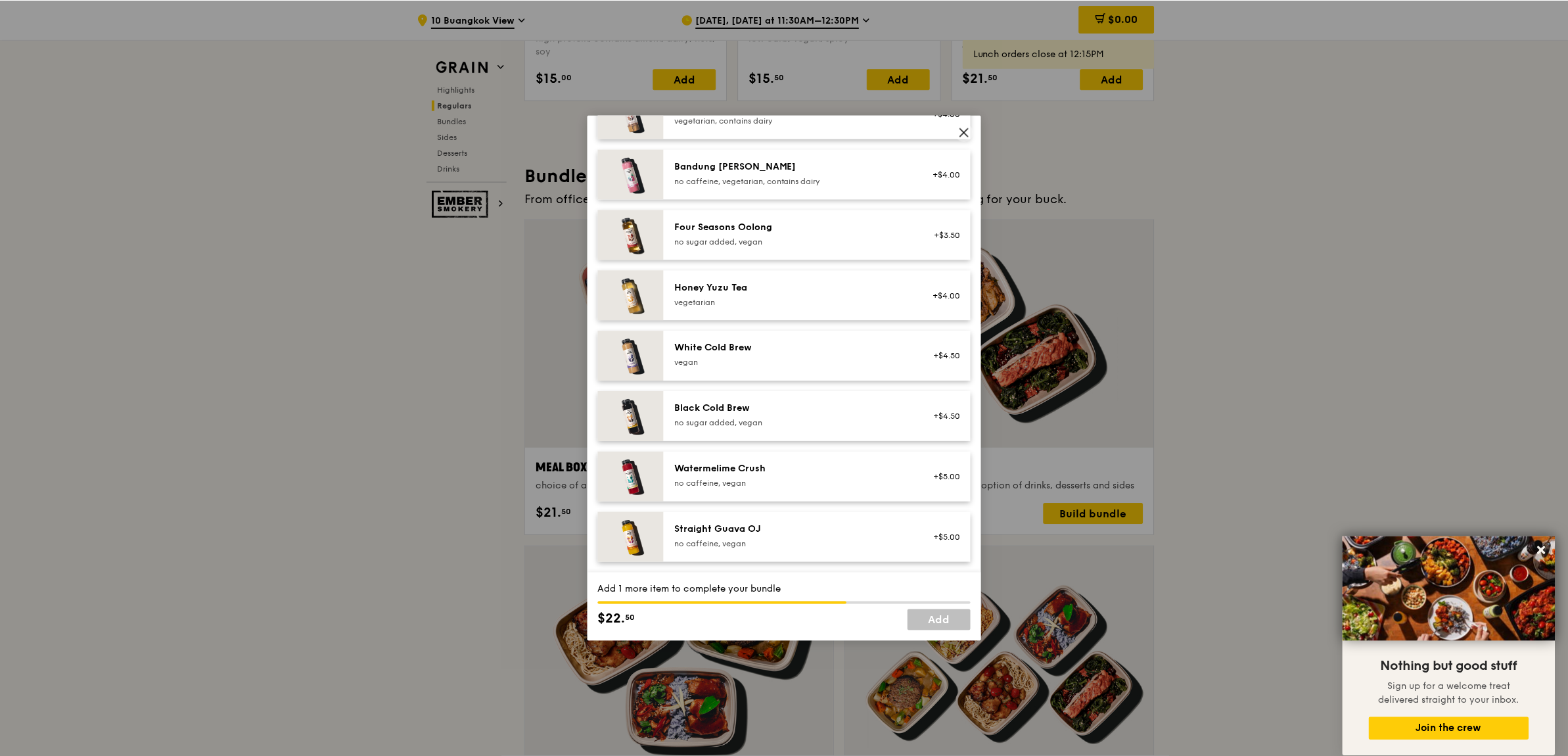
scroll to position [1244, 0]
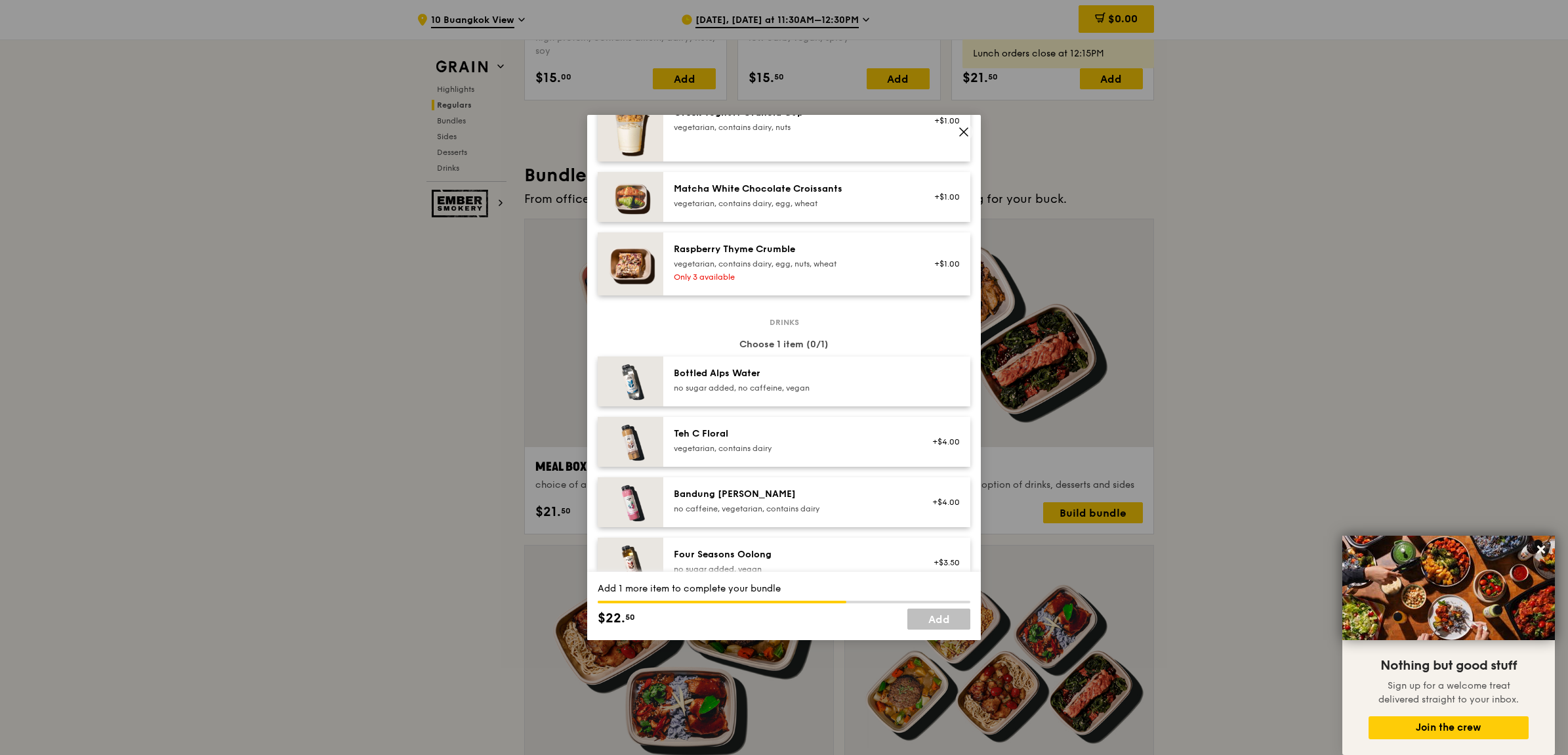
click at [789, 390] on div "no sugar added, no caffeine, vegan" at bounding box center [791, 388] width 236 height 10
click at [964, 138] on span at bounding box center [964, 133] width 12 height 14
click at [964, 132] on icon at bounding box center [964, 132] width 8 height 8
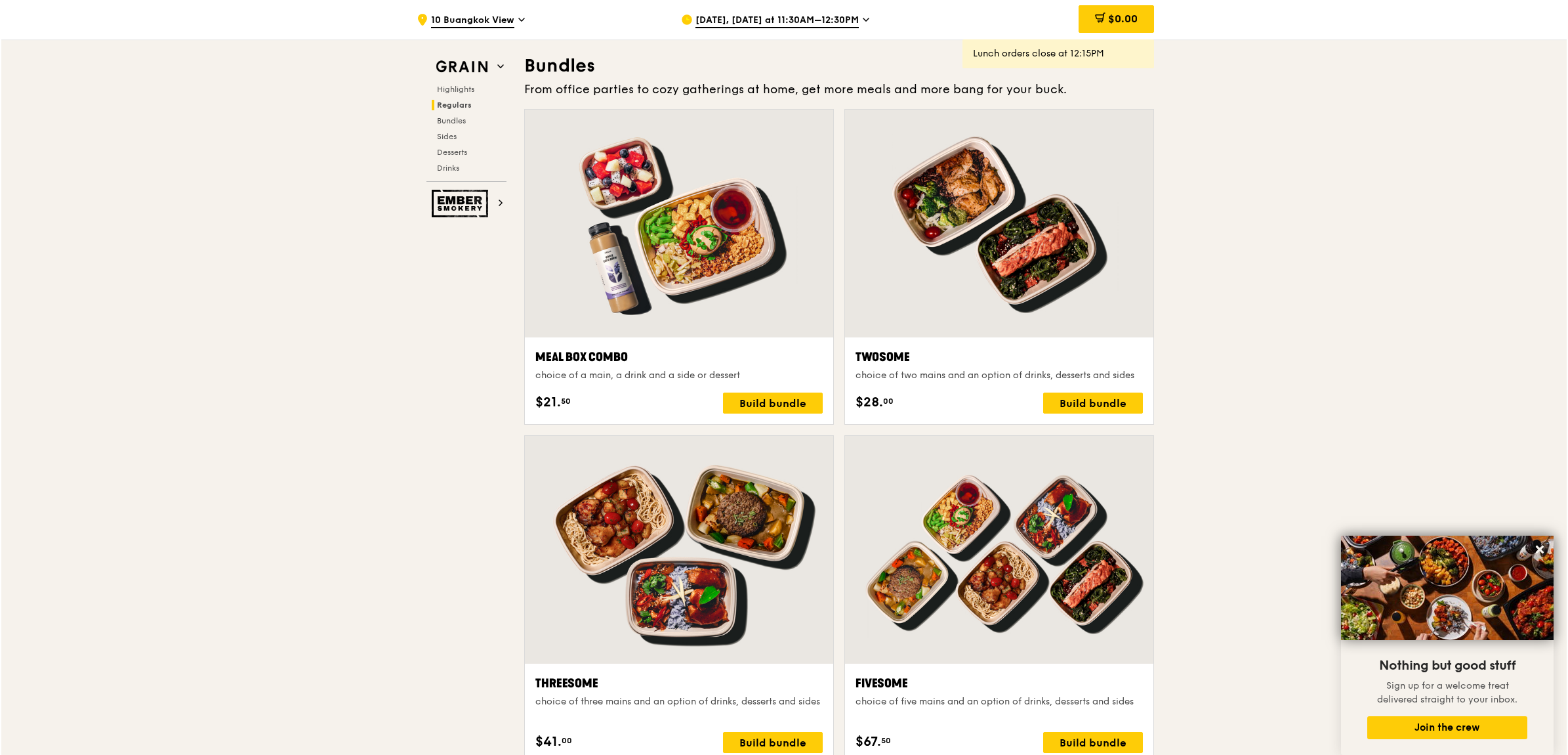
scroll to position [2049, 0]
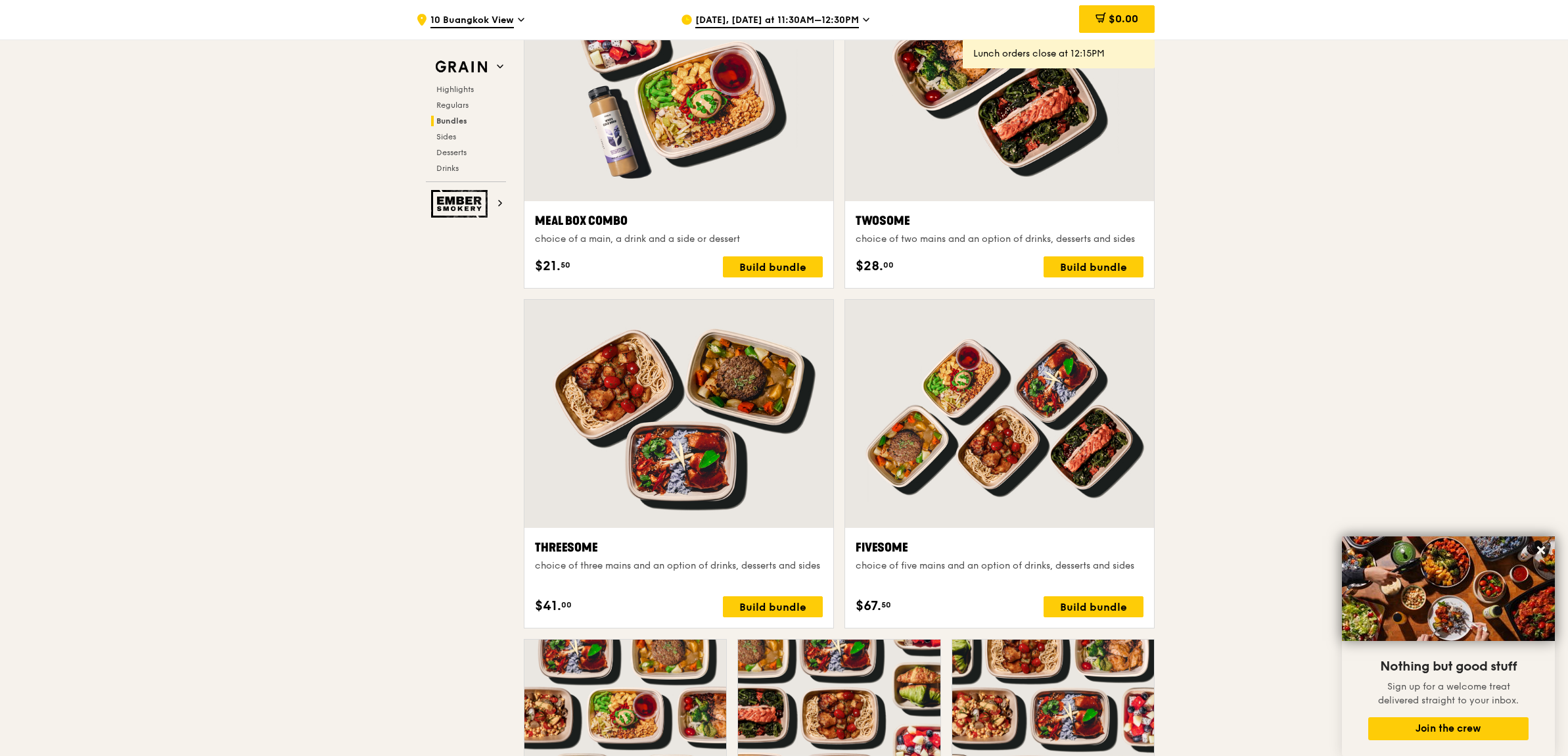
click at [793, 595] on div "Threesome choice of three mains and an option of drinks, desserts and sides $41…" at bounding box center [679, 578] width 288 height 79
click at [769, 609] on div "Build bundle" at bounding box center [772, 607] width 100 height 21
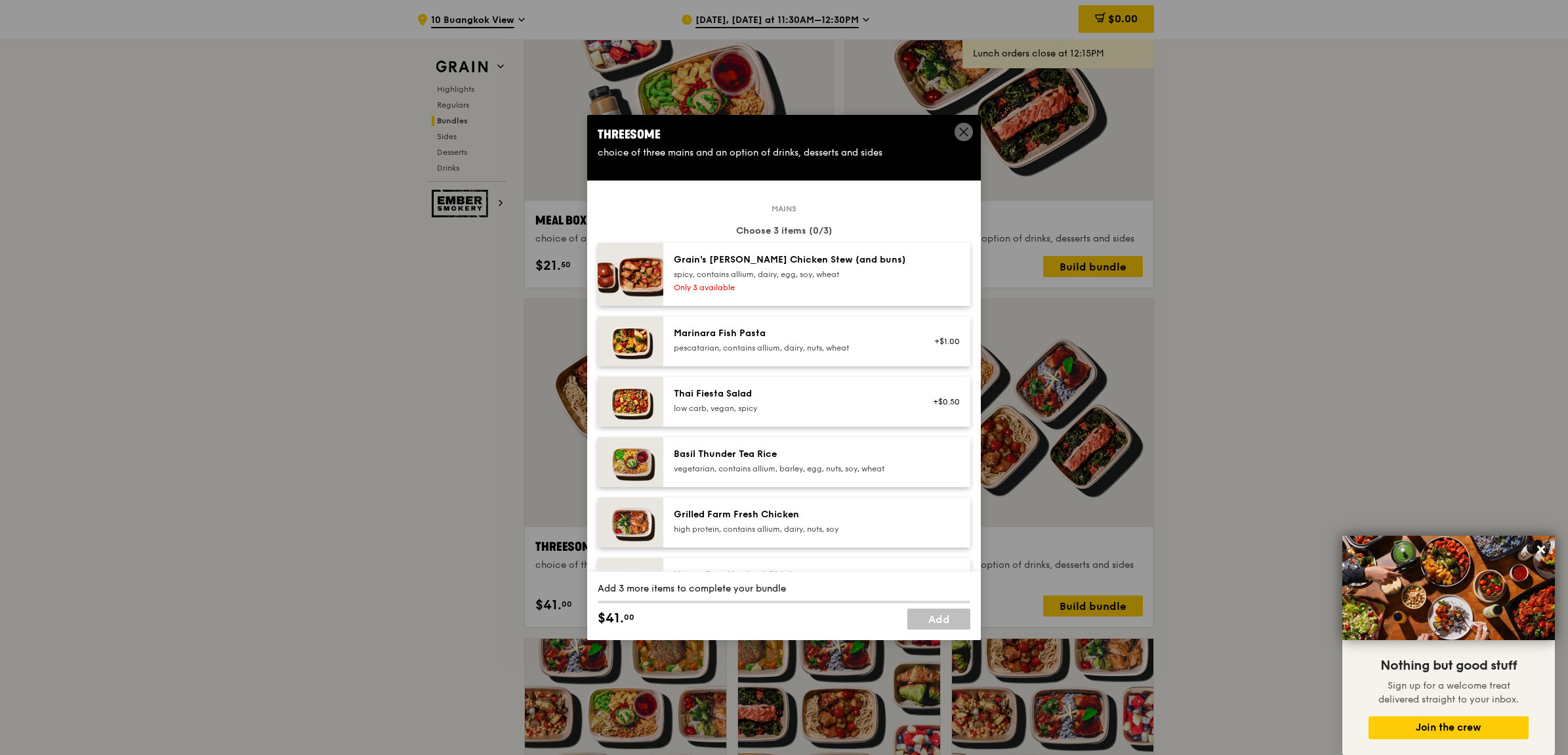
click at [855, 351] on div "pescatarian, contains allium, dairy, nuts, wheat" at bounding box center [791, 348] width 236 height 10
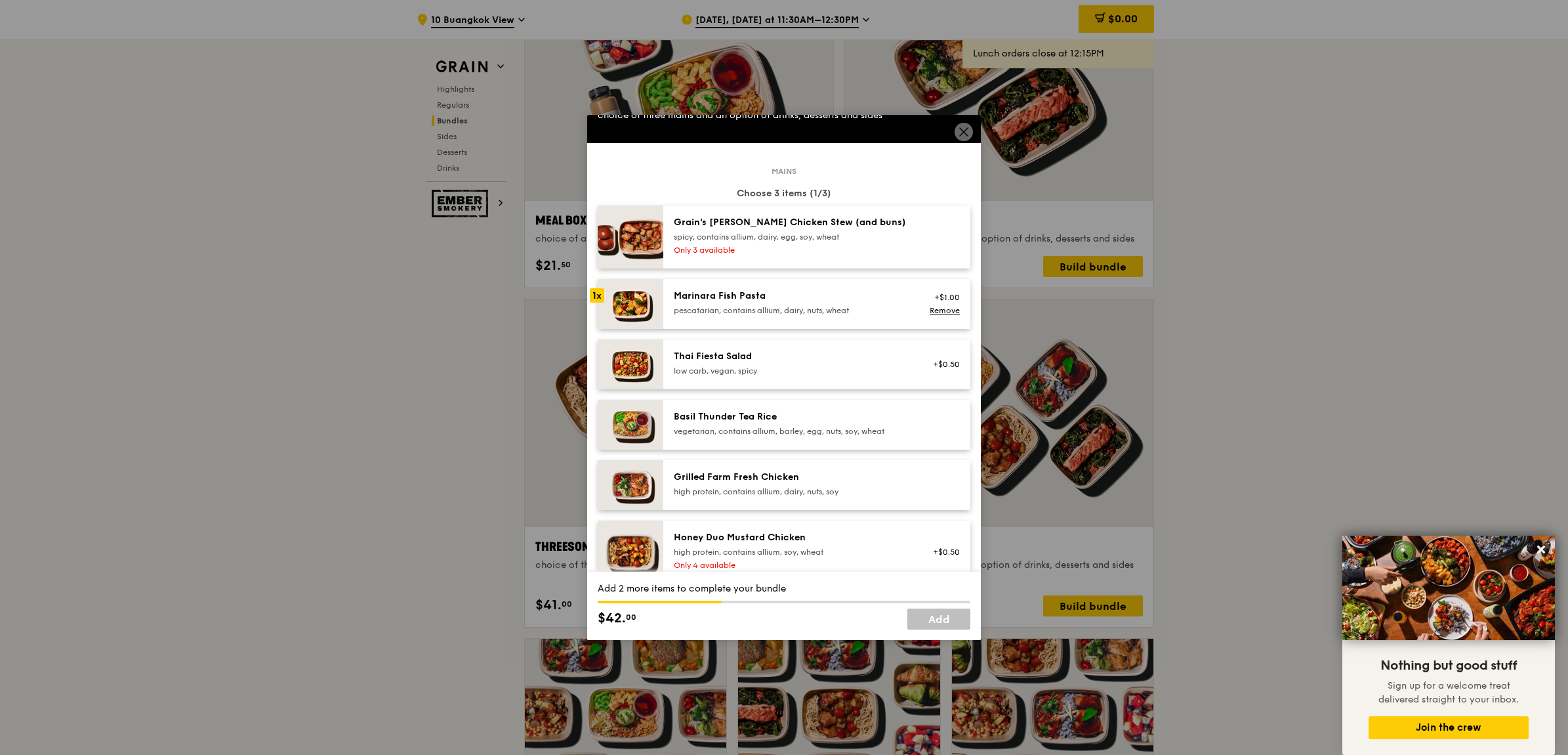
scroll to position [164, 0]
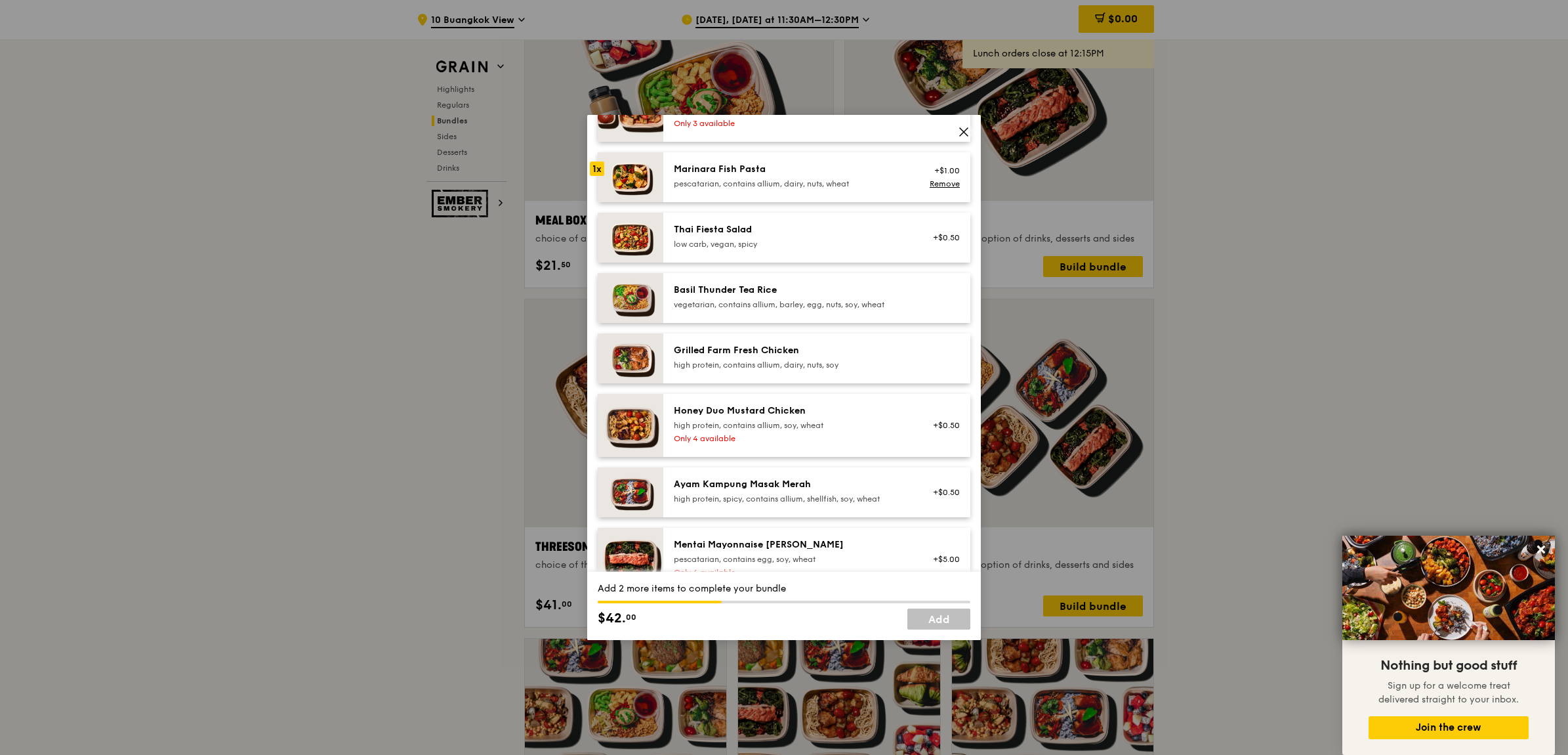
click at [756, 351] on div "Grilled Farm Fresh Chicken" at bounding box center [791, 351] width 236 height 13
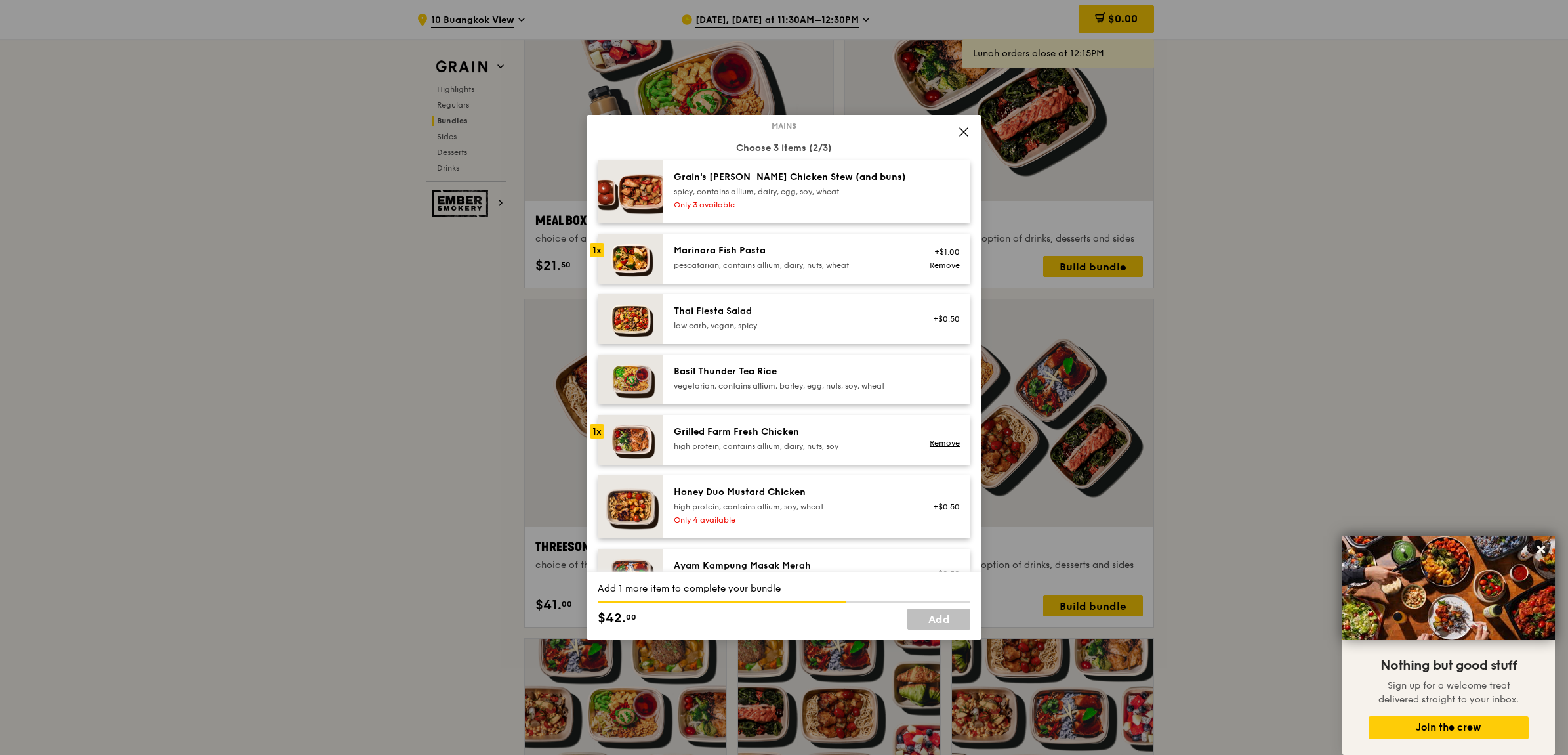
scroll to position [82, 0]
click at [793, 276] on div "Marinara Fish Pasta pescatarian, contains allium, dairy, nuts, wheat +$1.00 Rem…" at bounding box center [817, 259] width 307 height 50
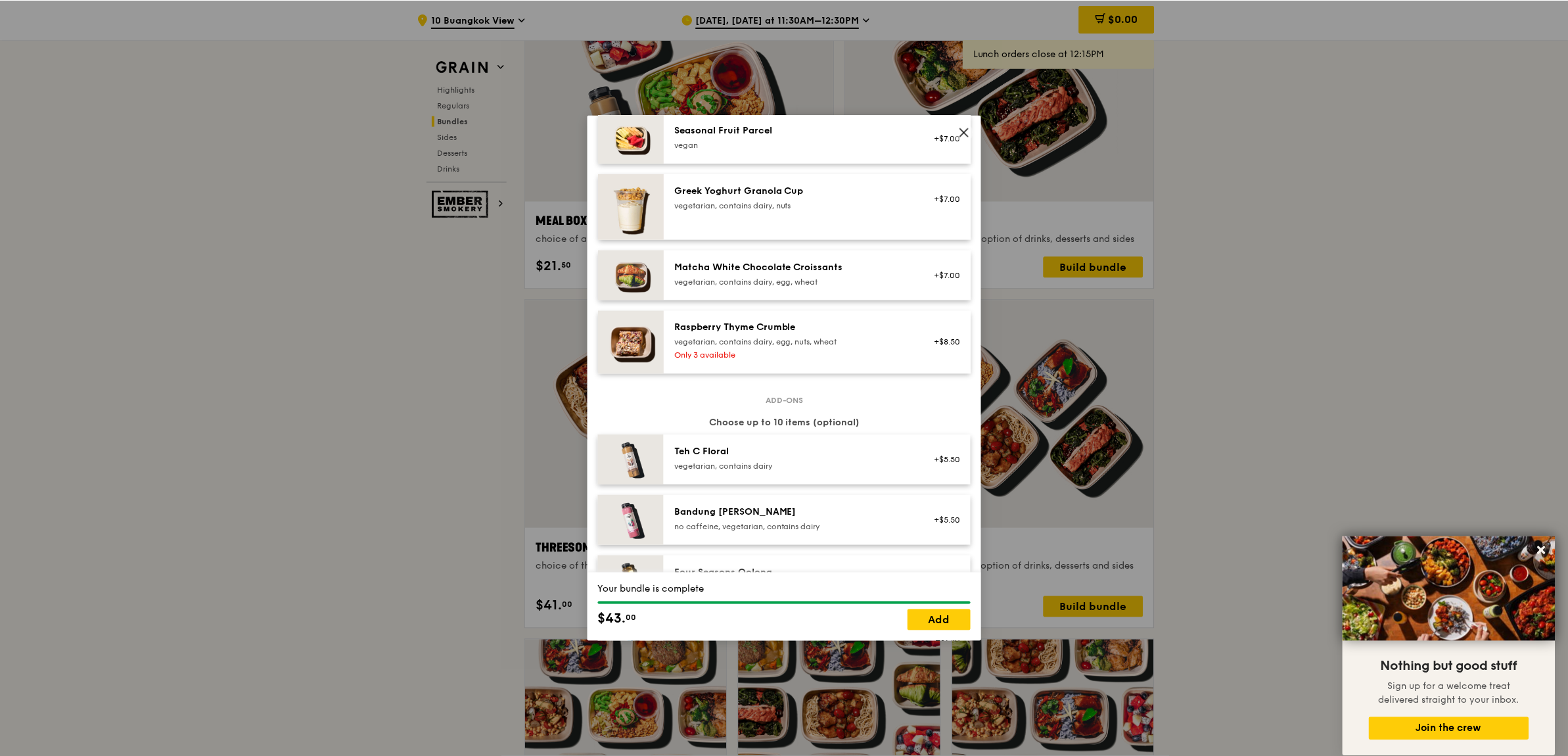
scroll to position [1315, 0]
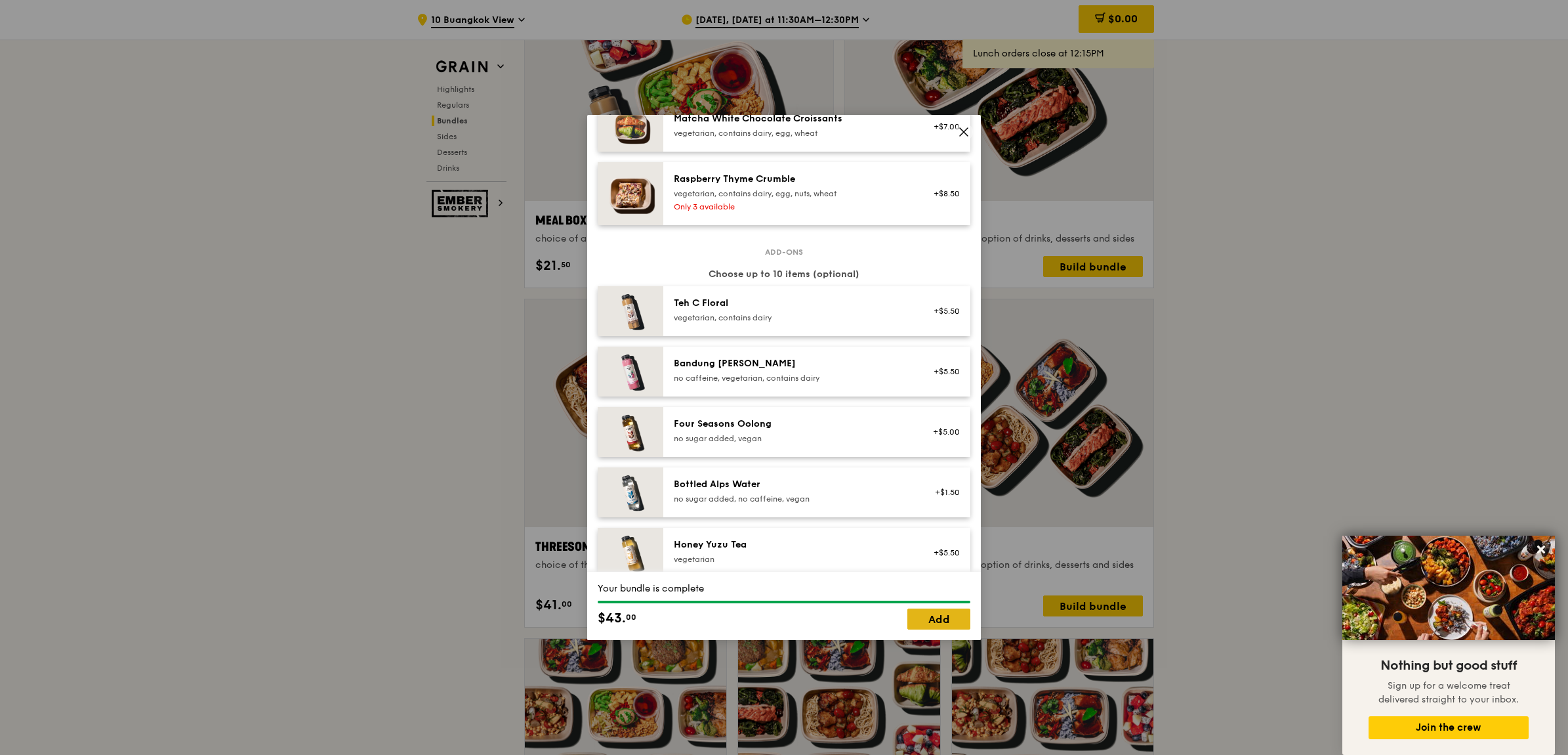
click at [952, 627] on link "Add" at bounding box center [939, 619] width 63 height 21
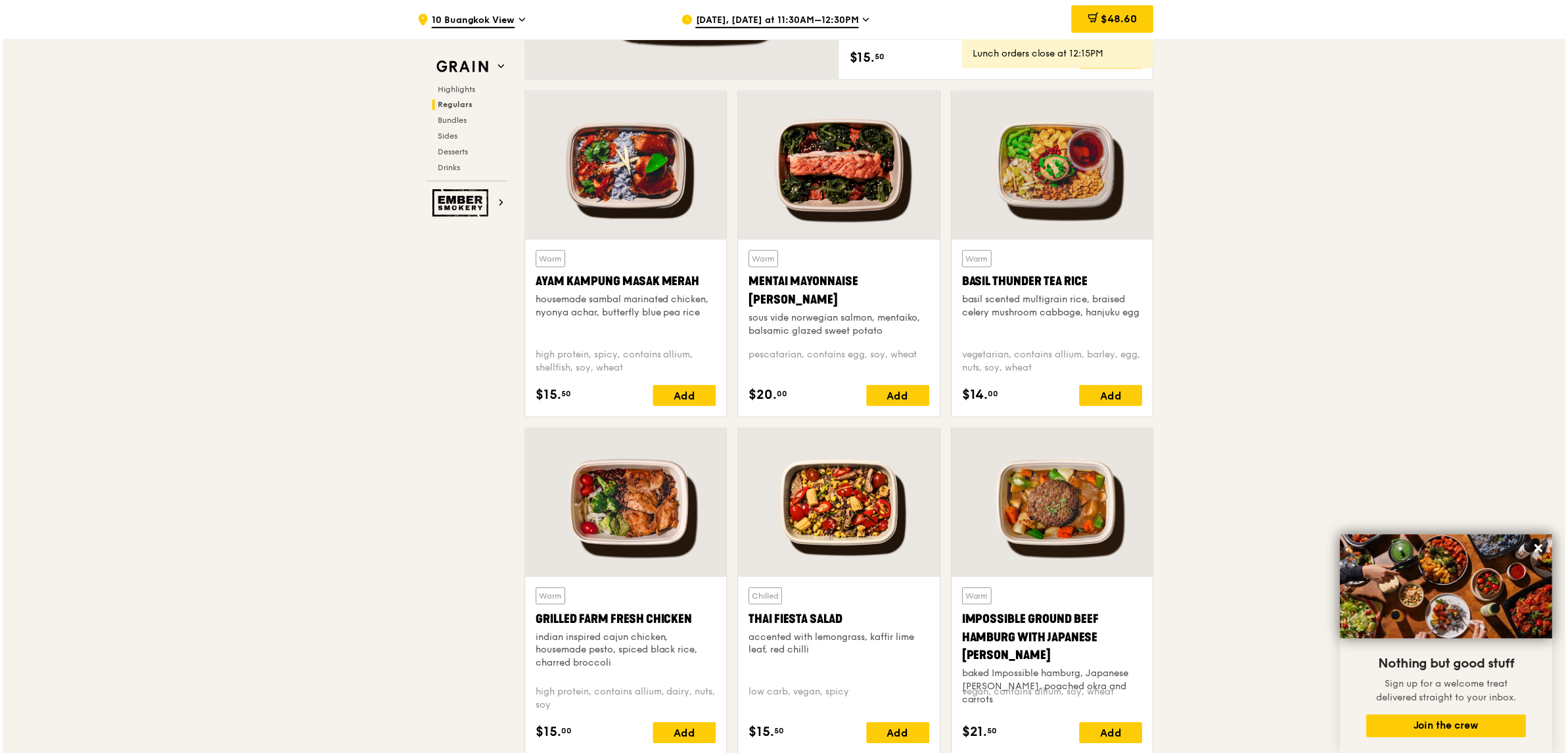
scroll to position [1724, 0]
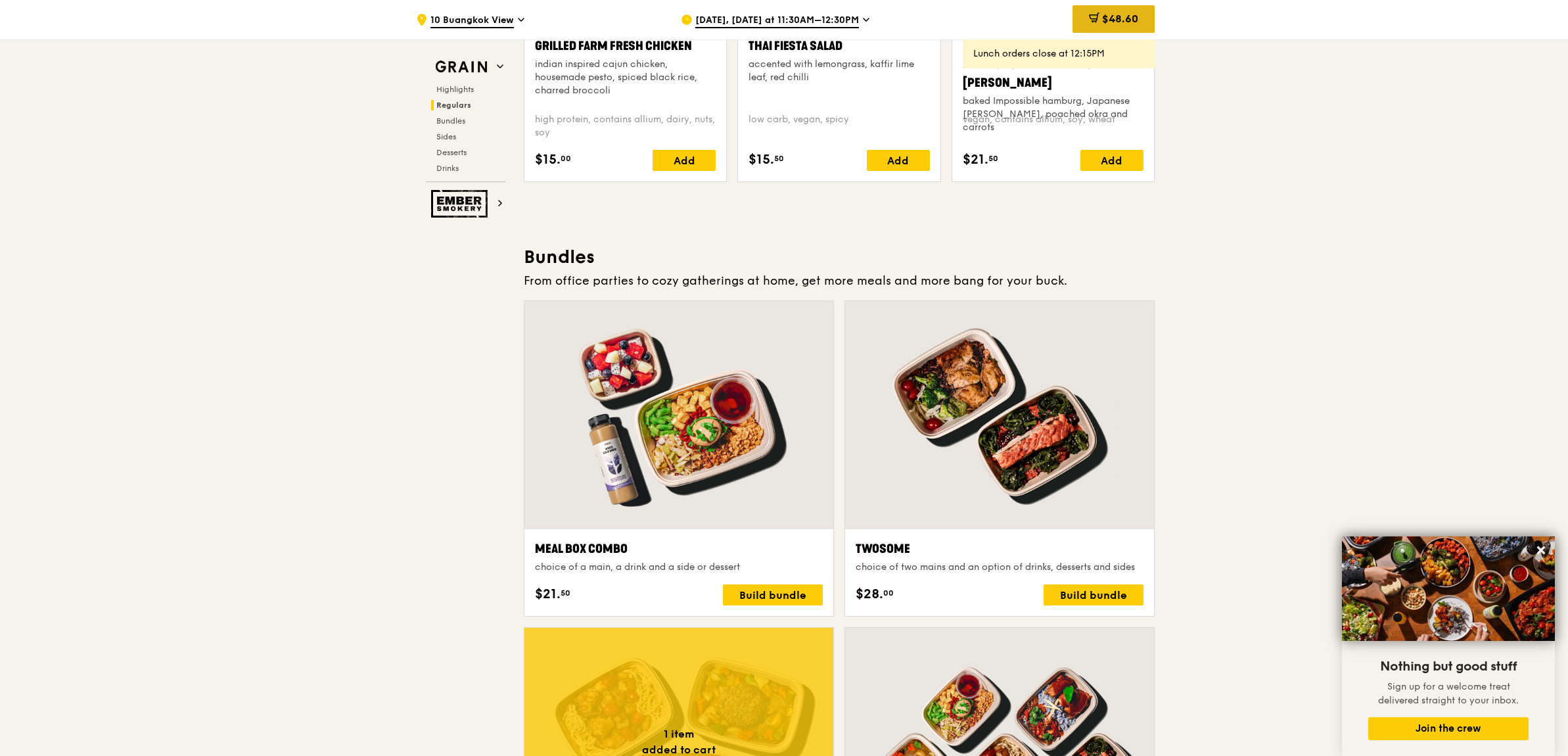
click at [1125, 24] on span "$48.60" at bounding box center [1120, 19] width 36 height 13
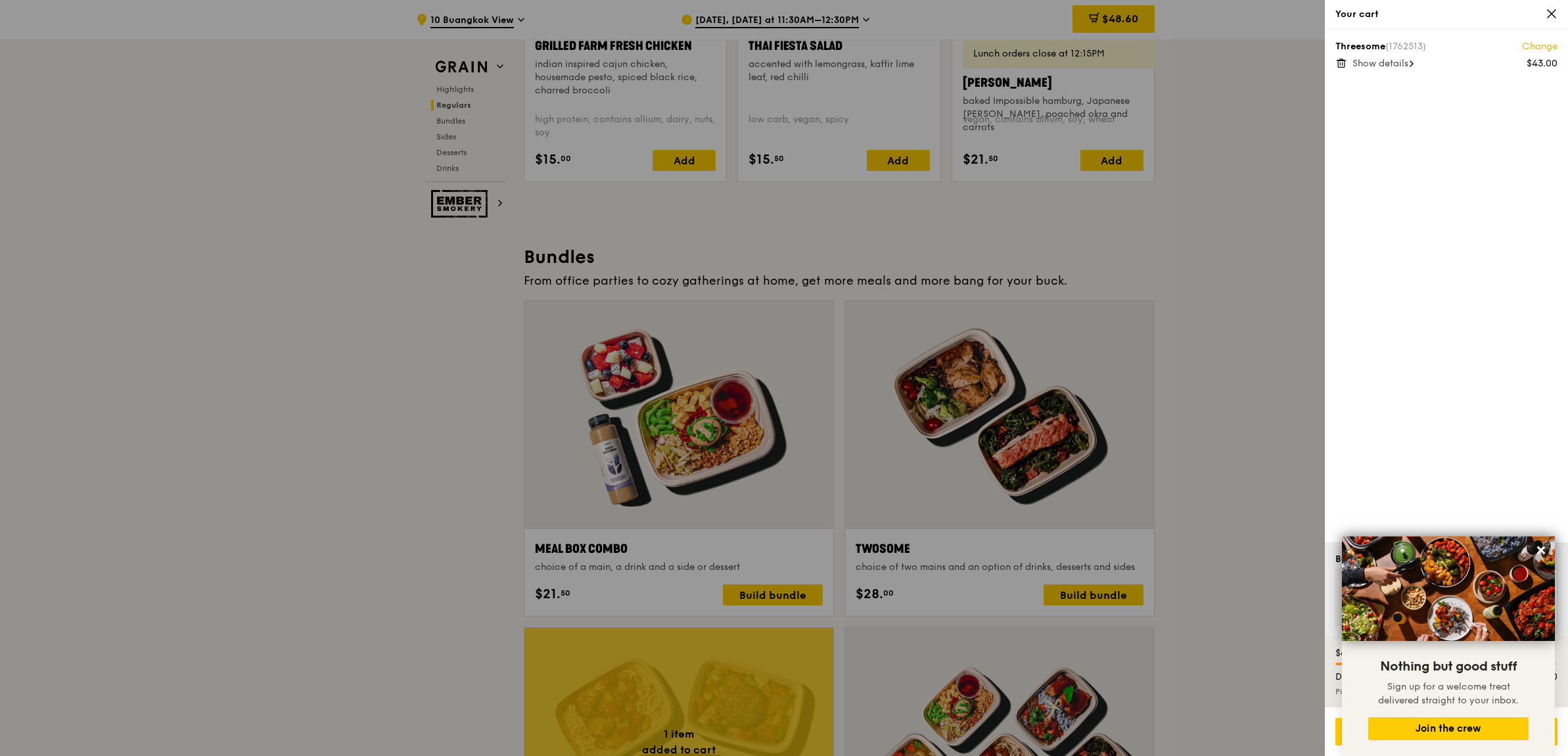
click at [1372, 59] on span "Show details" at bounding box center [1380, 63] width 55 height 11
click at [1534, 46] on link "Change" at bounding box center [1539, 46] width 35 height 14
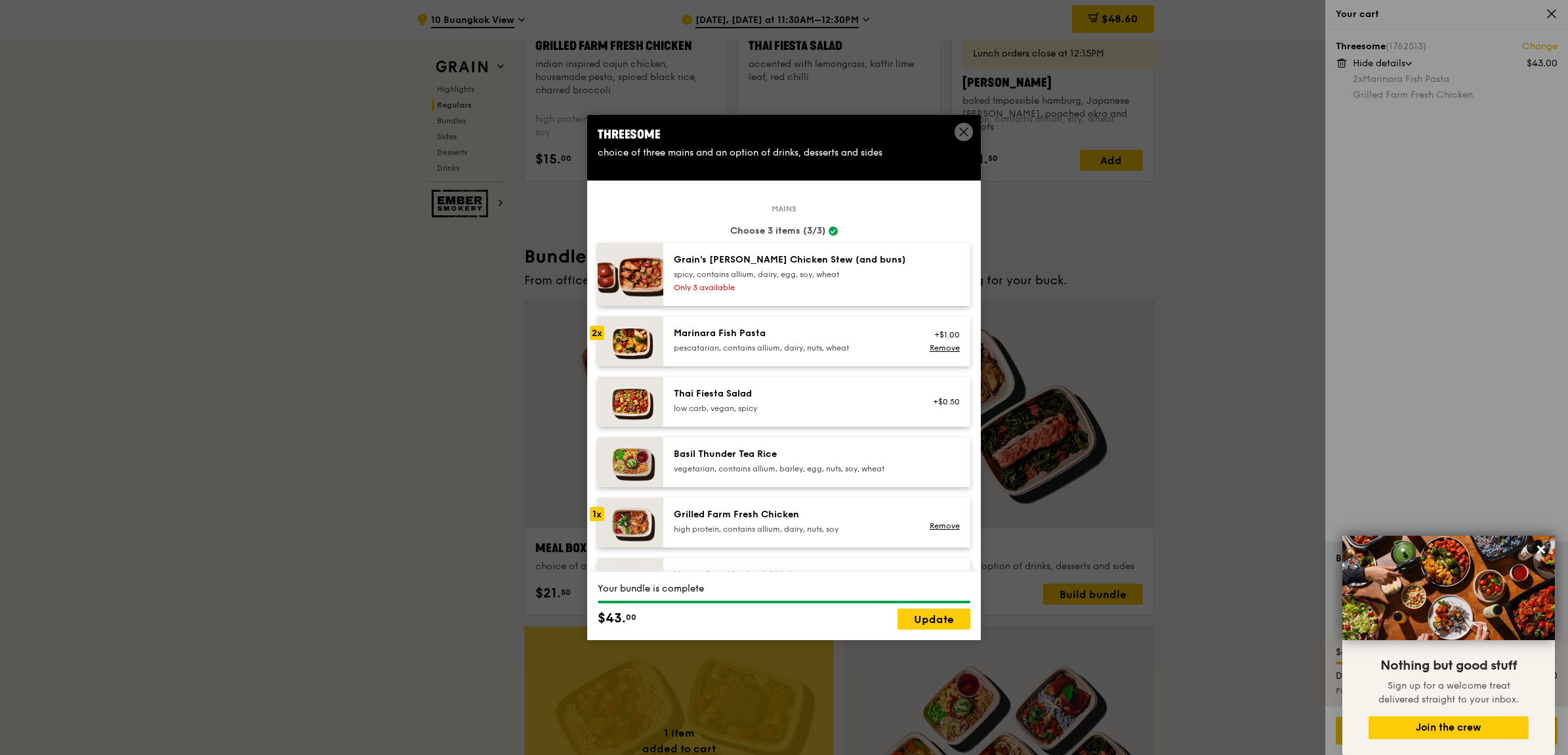
click at [615, 336] on img at bounding box center [630, 341] width 66 height 50
click at [643, 516] on img at bounding box center [630, 522] width 66 height 50
click at [931, 345] on link "Remove" at bounding box center [945, 348] width 30 height 9
click at [669, 509] on div "Grilled Farm Fresh Chicken high protein, contains allium, dairy, nuts, soy" at bounding box center [791, 522] width 252 height 29
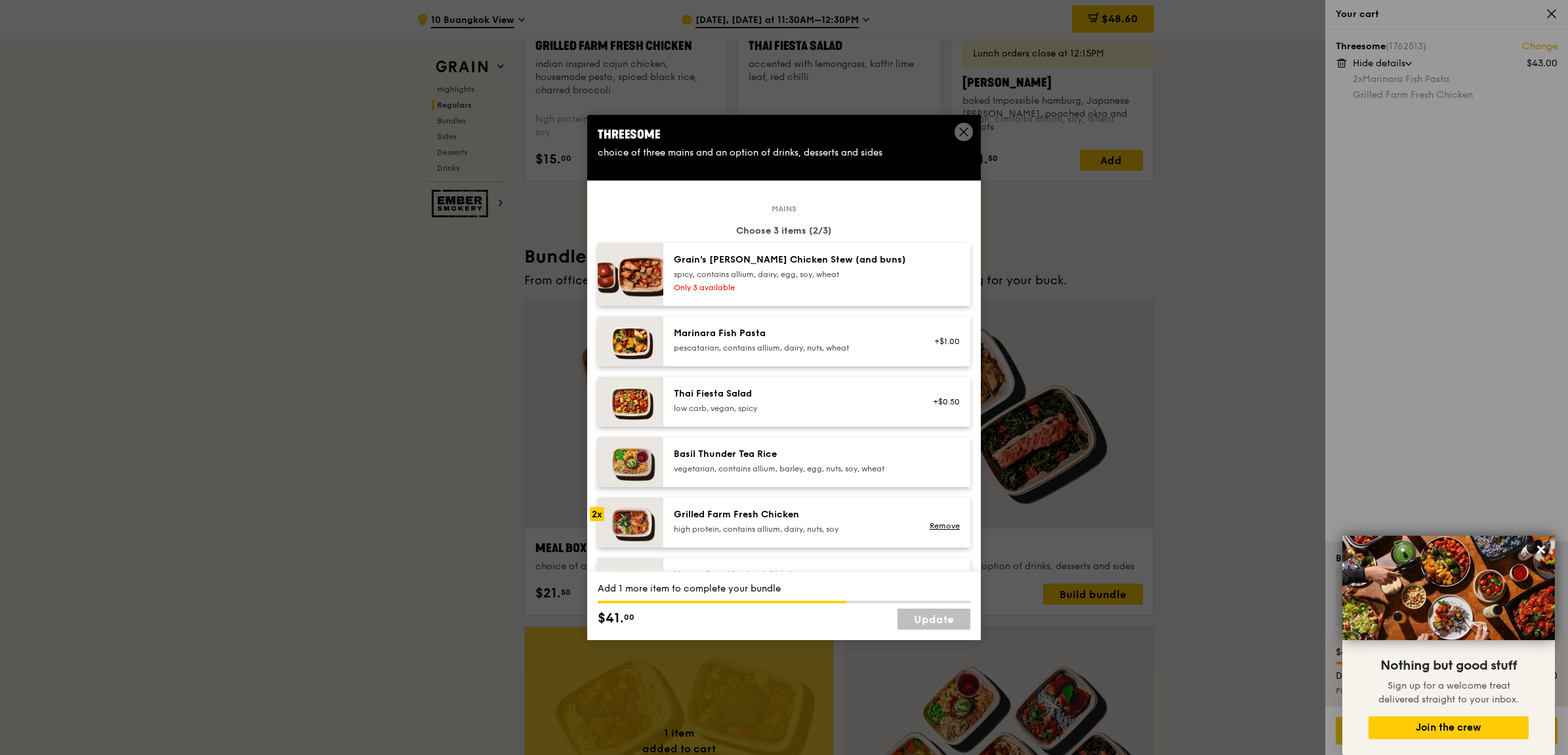
click at [647, 518] on img at bounding box center [630, 522] width 66 height 50
click at [941, 622] on link "Update" at bounding box center [934, 619] width 73 height 21
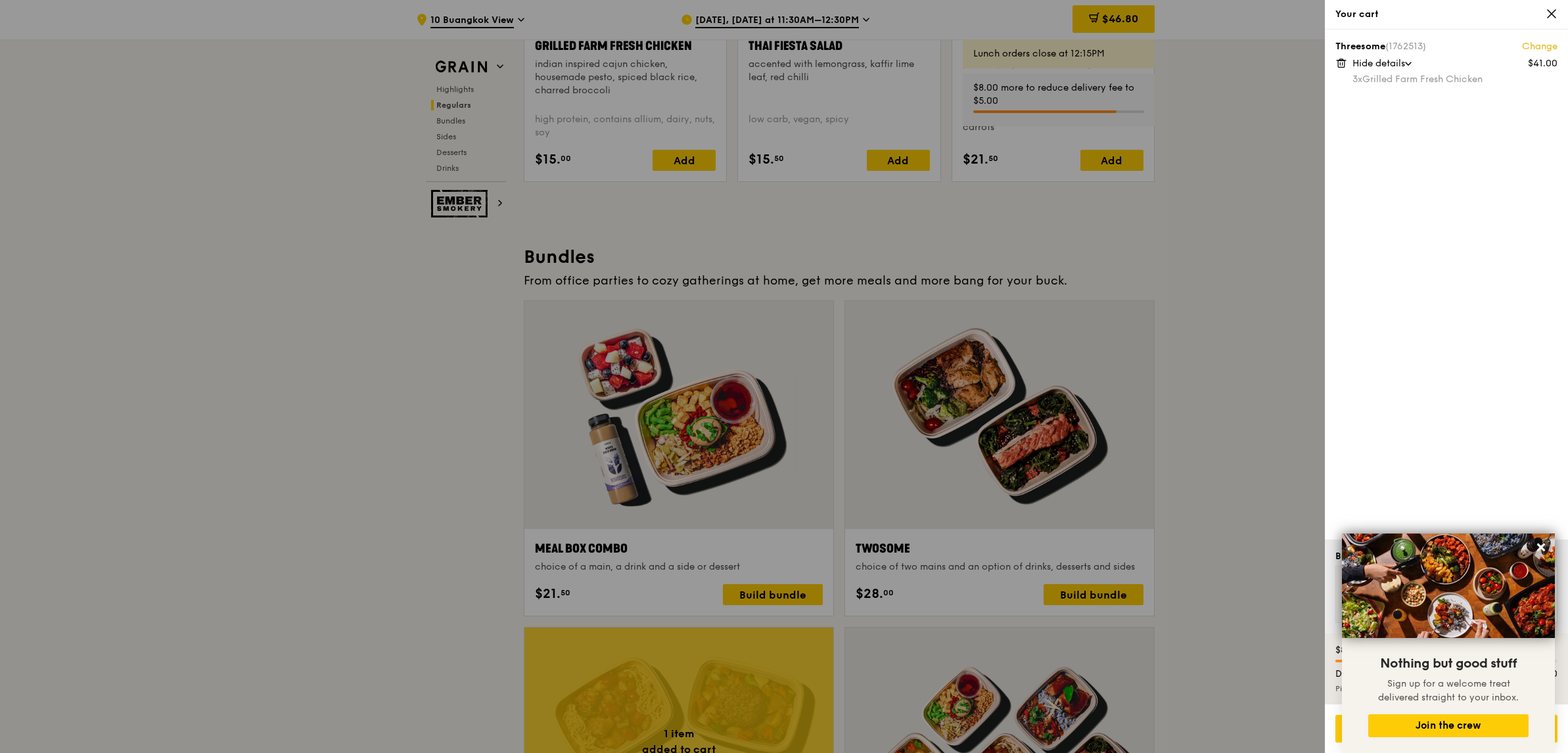
click at [1210, 310] on div at bounding box center [784, 376] width 1568 height 753
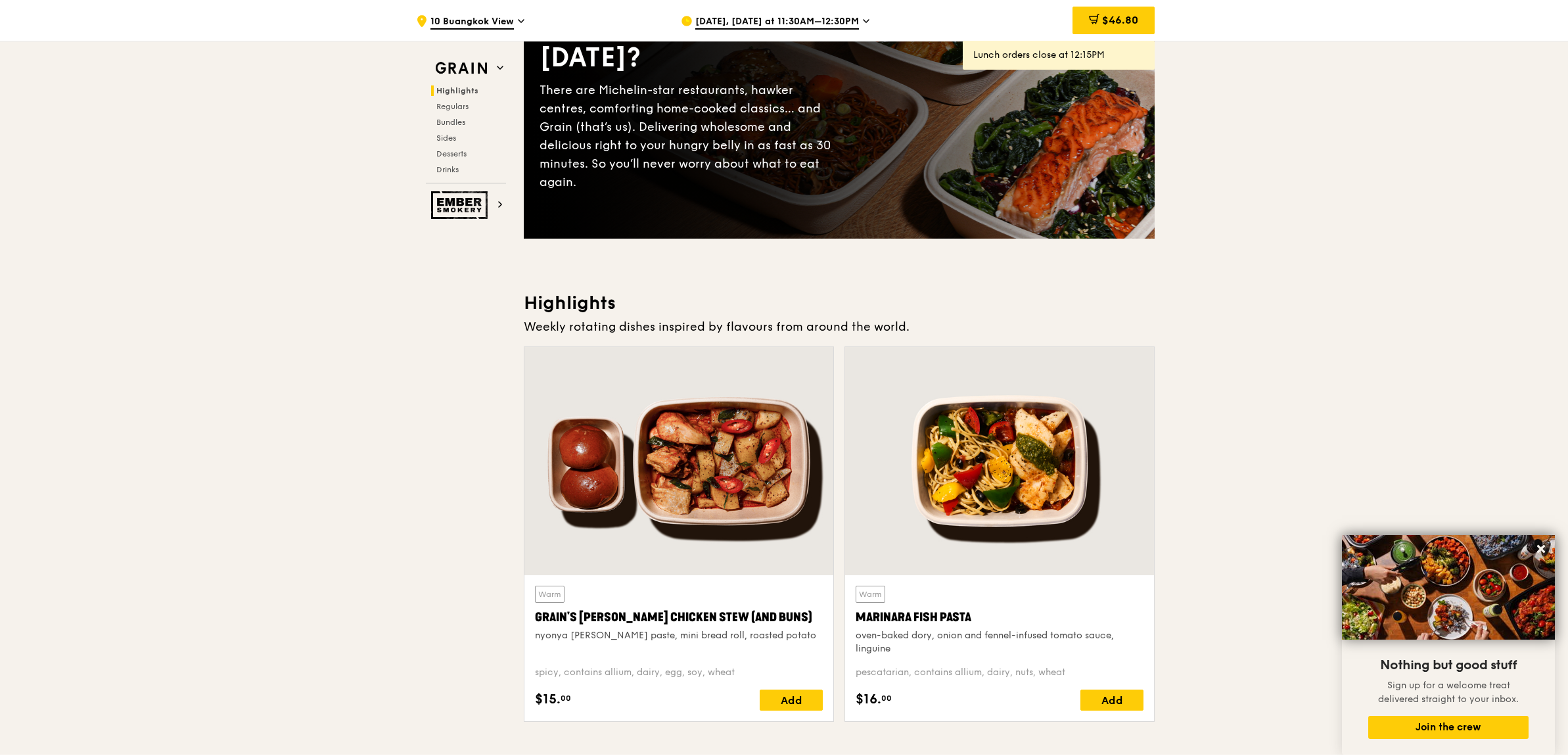
scroll to position [0, 0]
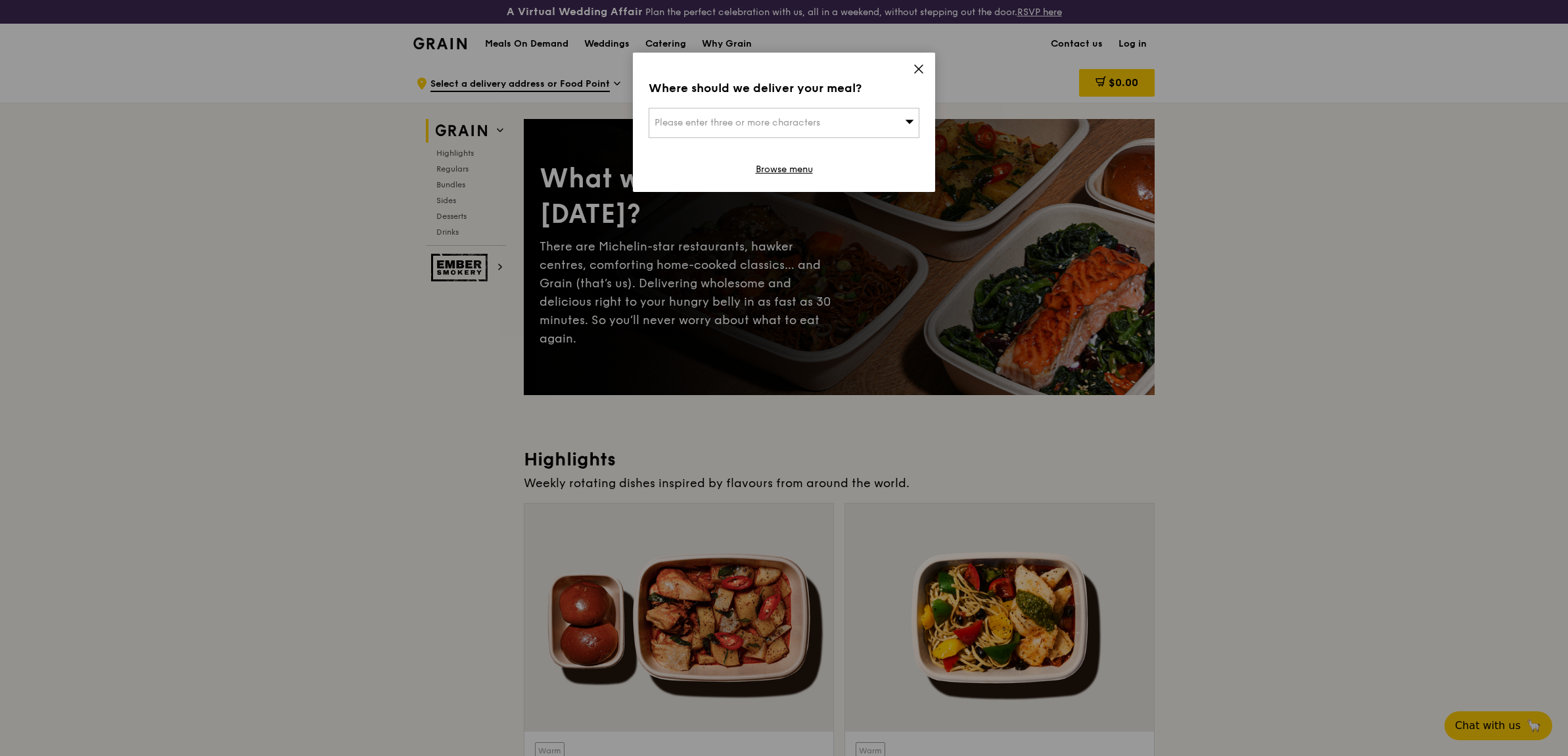
click at [924, 59] on div "Where should we deliver your meal? Please enter three or more characters Browse…" at bounding box center [784, 122] width 302 height 140
click at [754, 119] on span "Please enter three or more characters" at bounding box center [737, 122] width 166 height 11
click at [720, 112] on input "search" at bounding box center [784, 123] width 269 height 29
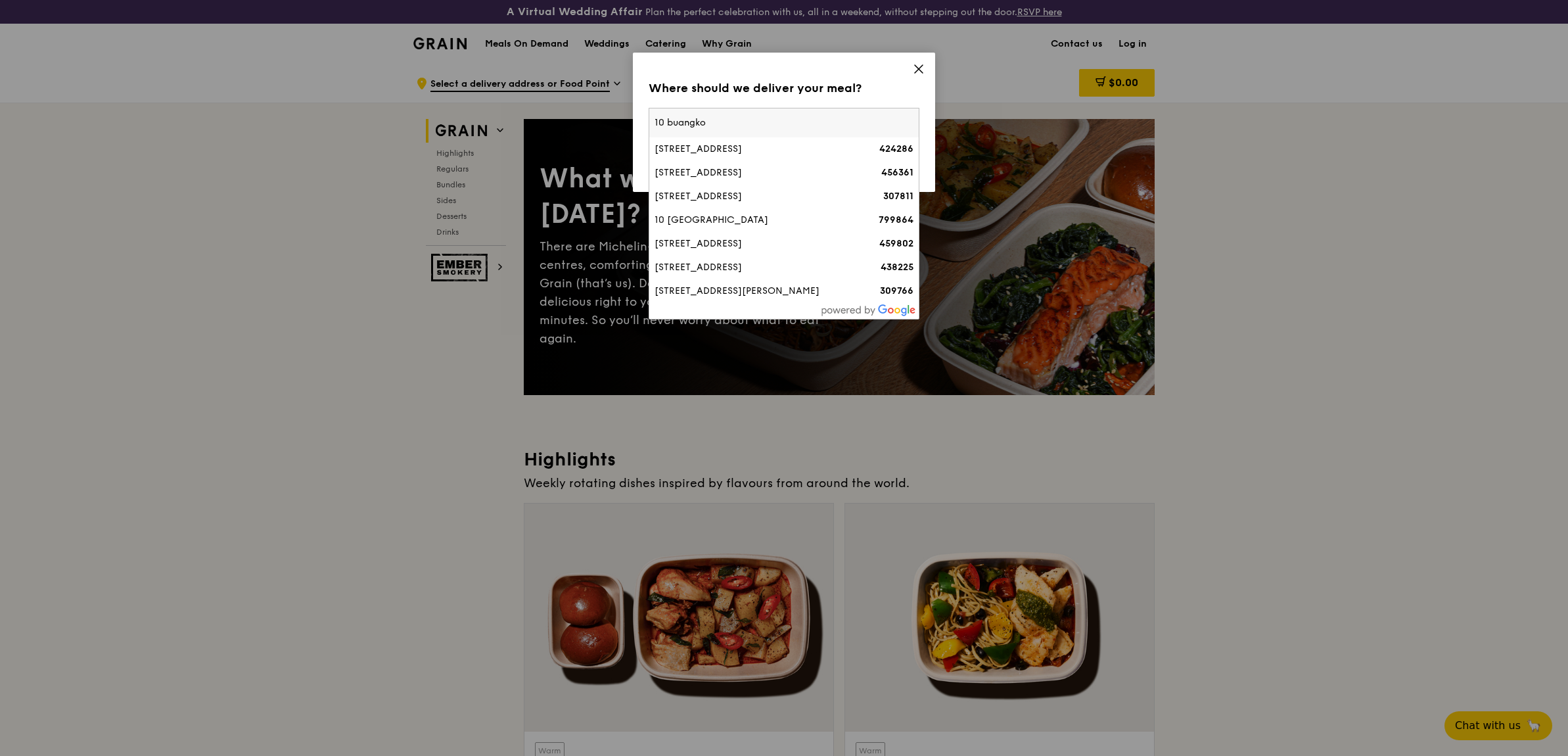
type input "10 buangkok"
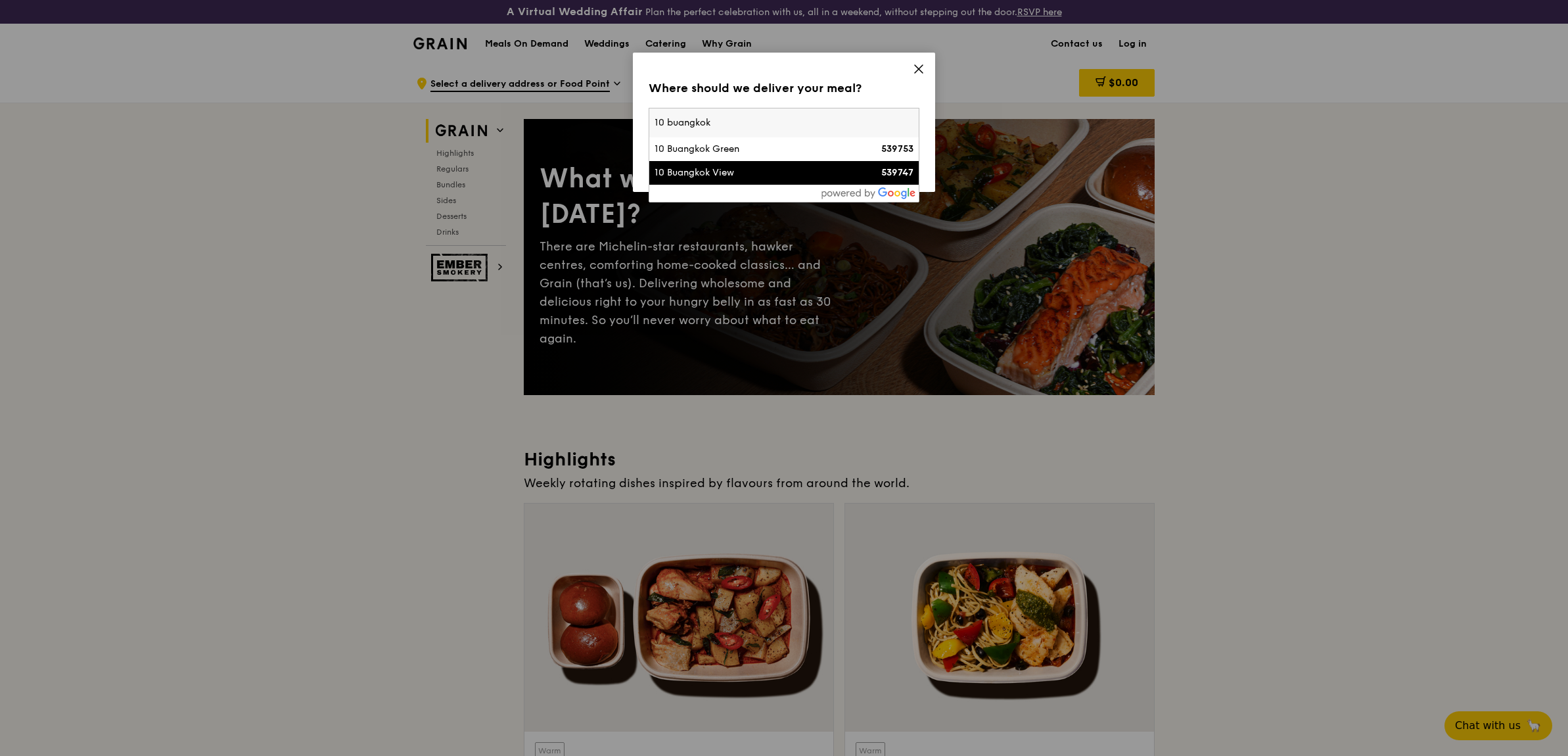
click at [736, 175] on div "10 Buangkok View" at bounding box center [751, 173] width 194 height 14
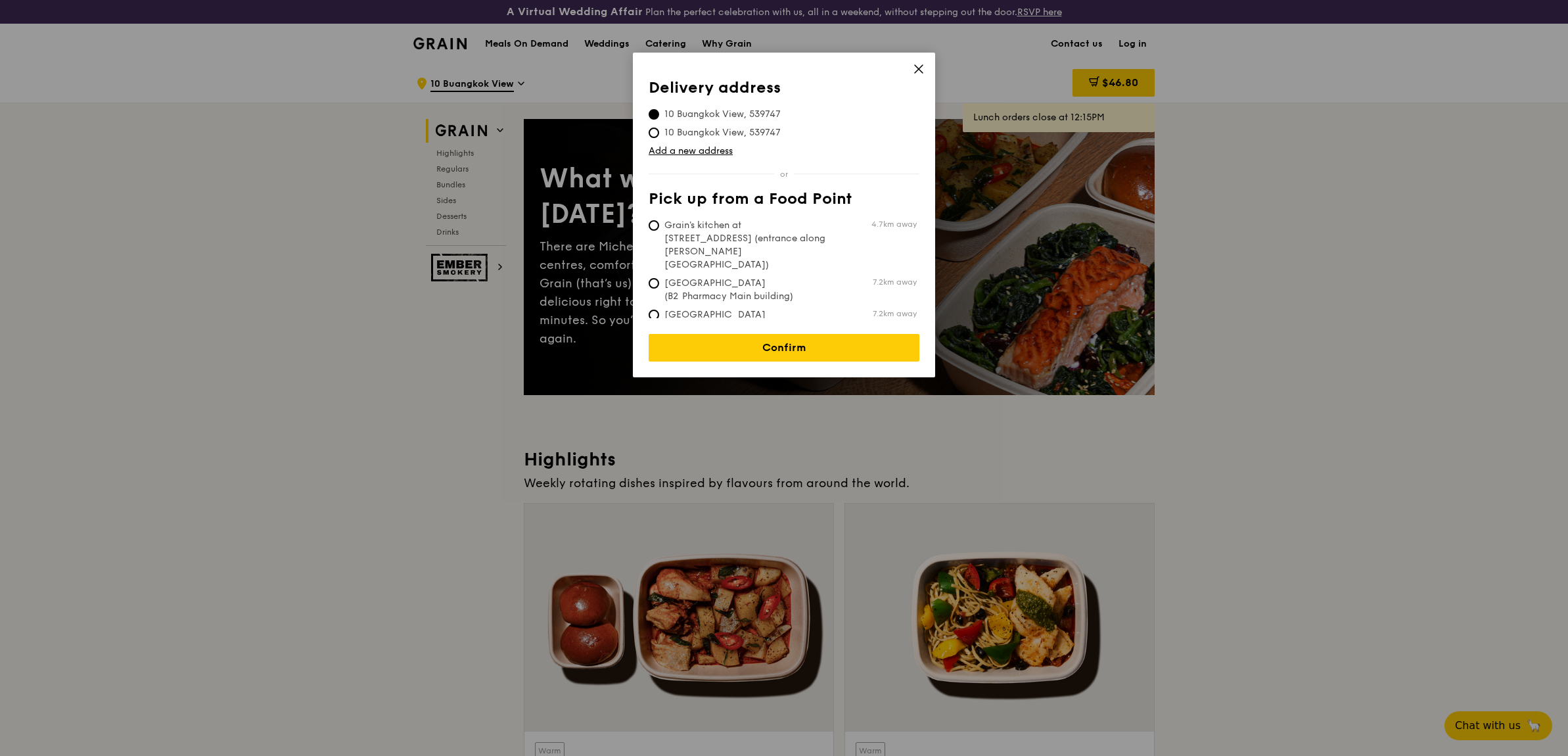
click at [922, 67] on icon at bounding box center [919, 69] width 12 height 12
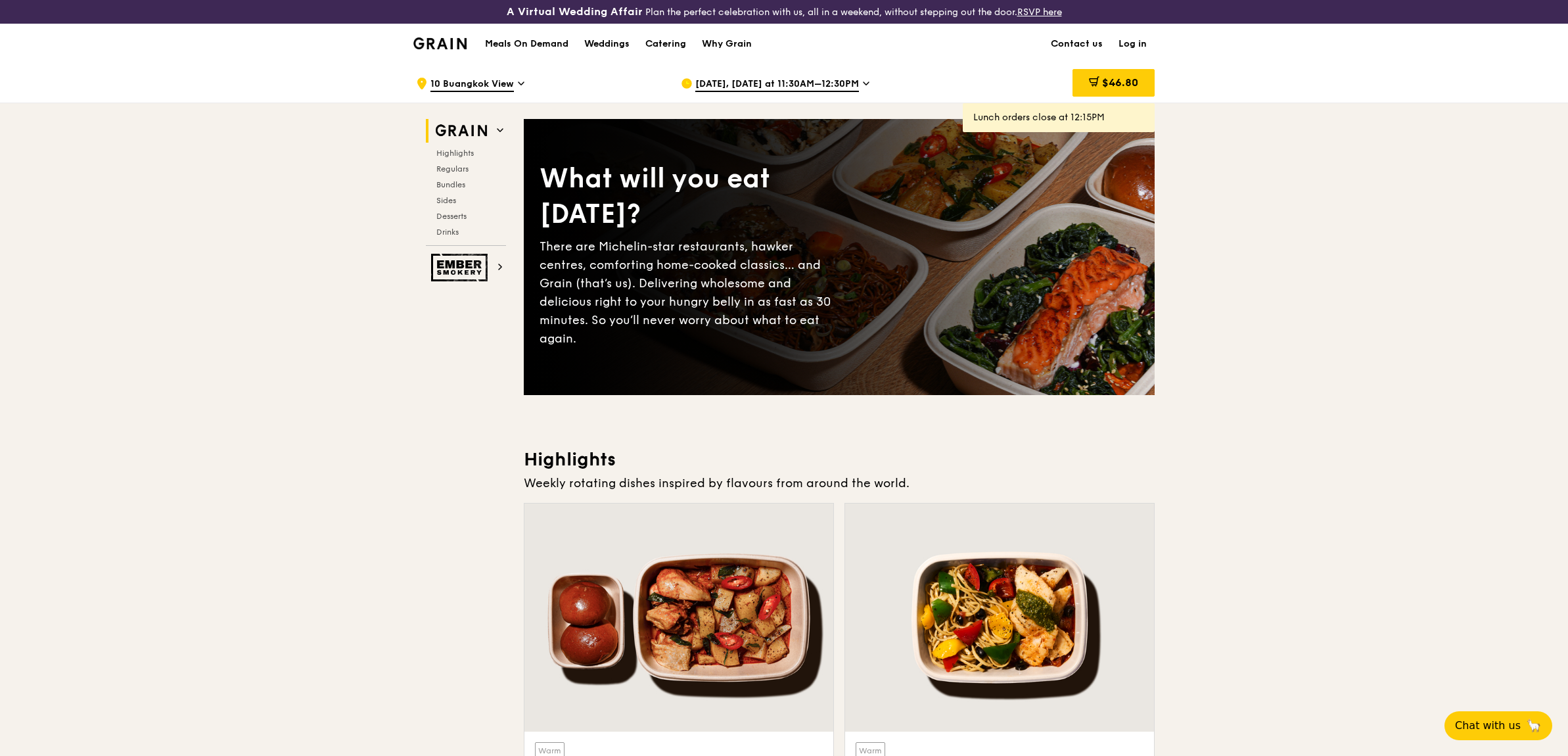
click at [536, 43] on h1 "Meals On Demand" at bounding box center [526, 44] width 83 height 14
click at [523, 44] on h1 "Meals On Demand" at bounding box center [526, 44] width 83 height 14
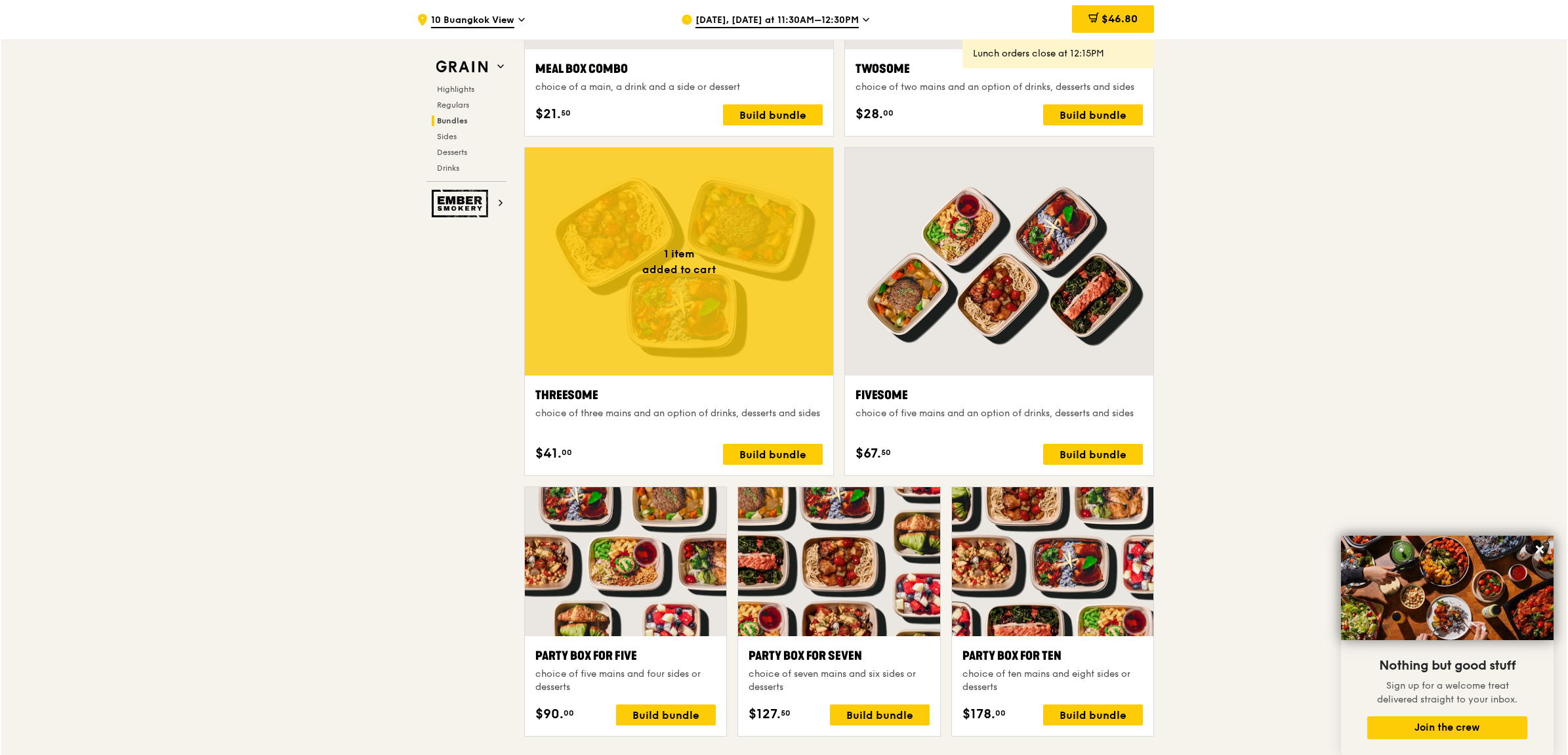
scroll to position [2541, 0]
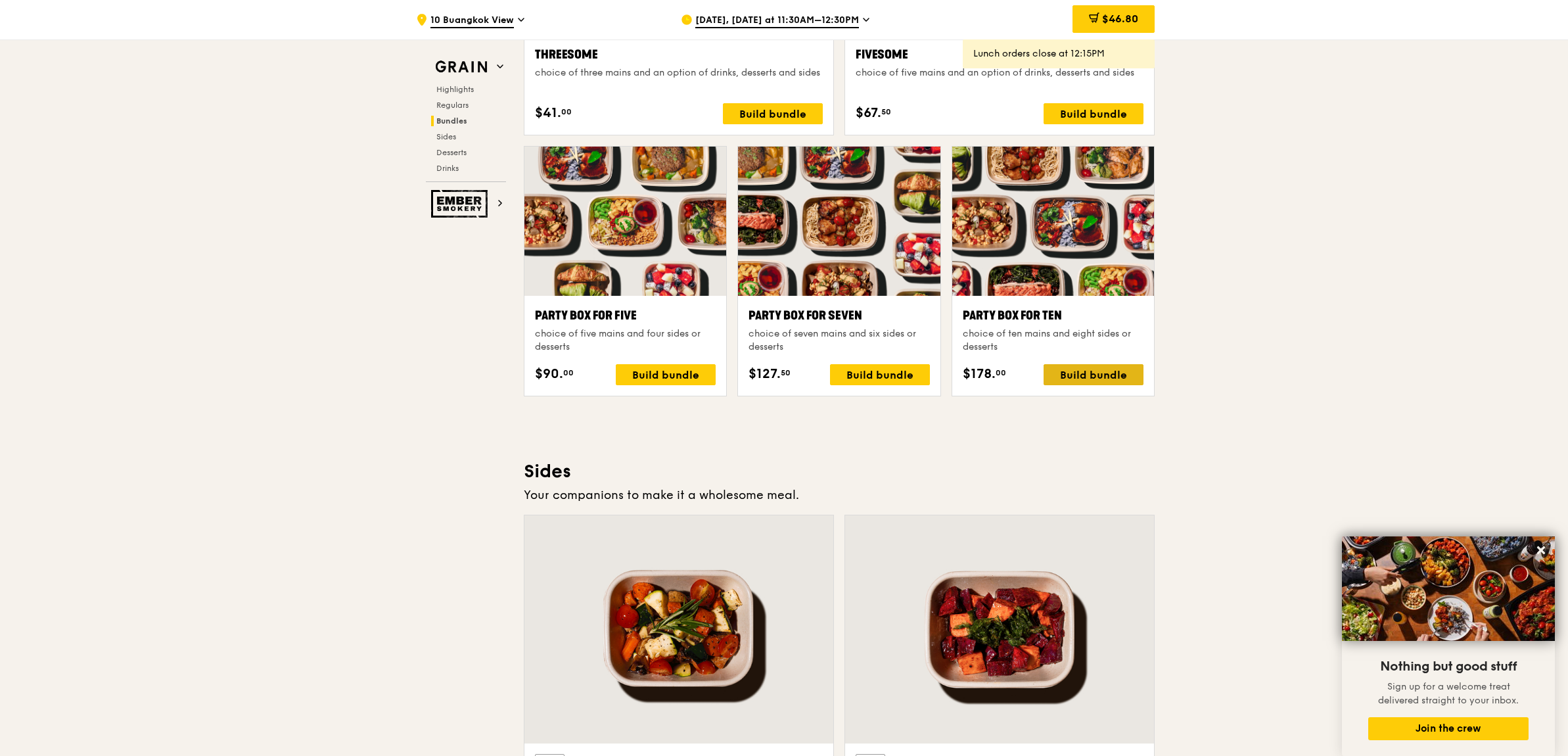
click at [1096, 375] on div "Build bundle" at bounding box center [1093, 374] width 100 height 21
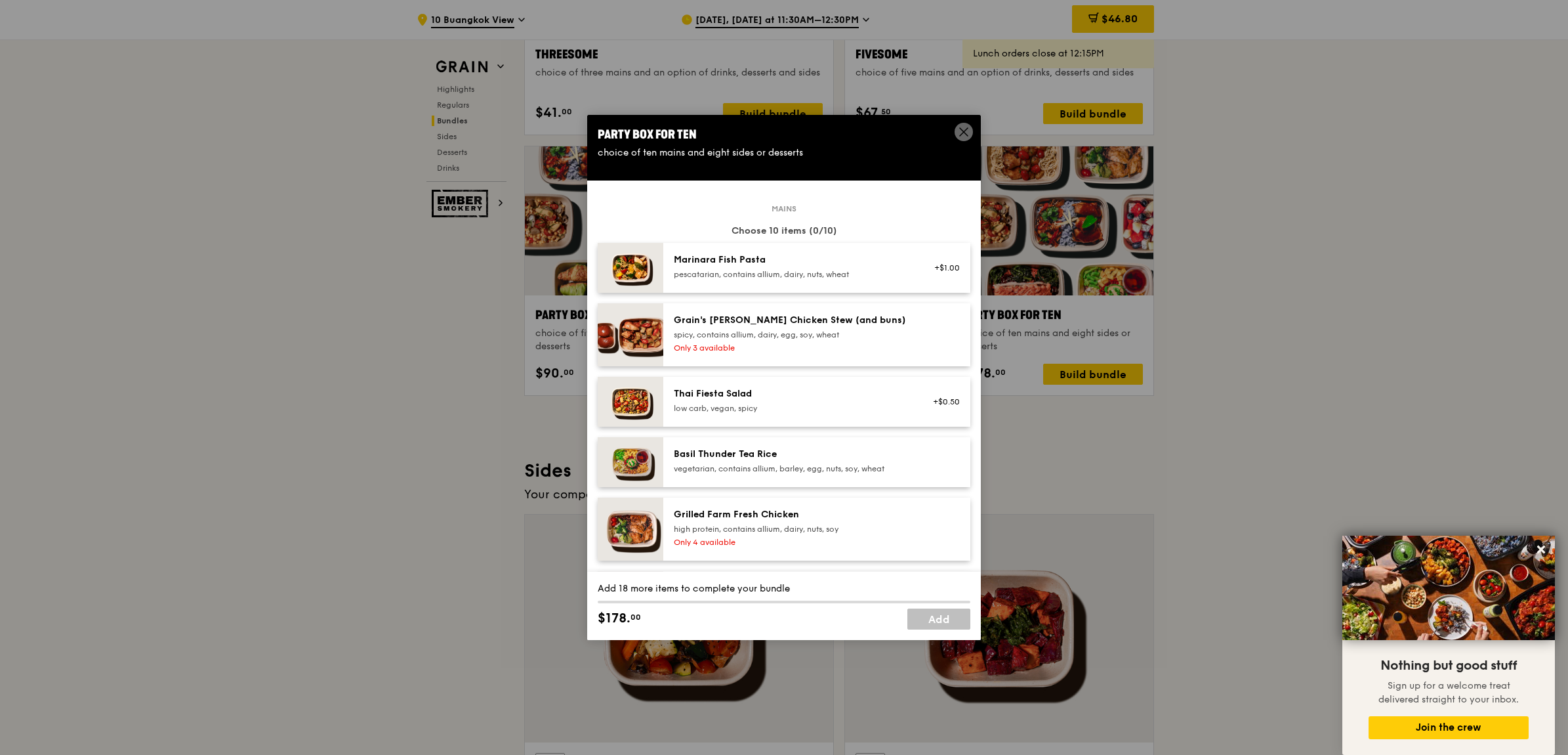
click at [846, 520] on div "Grilled Farm Fresh Chicken" at bounding box center [791, 515] width 236 height 13
click at [848, 520] on div "Grilled Farm Fresh Chicken" at bounding box center [791, 515] width 236 height 13
click at [857, 528] on div "high protein, contains allium, dairy, nuts, soy" at bounding box center [791, 529] width 236 height 10
click at [835, 473] on div "Basil Thunder Tea Rice vegetarian, contains allium, barley, egg, nuts, soy, whe…" at bounding box center [791, 462] width 252 height 29
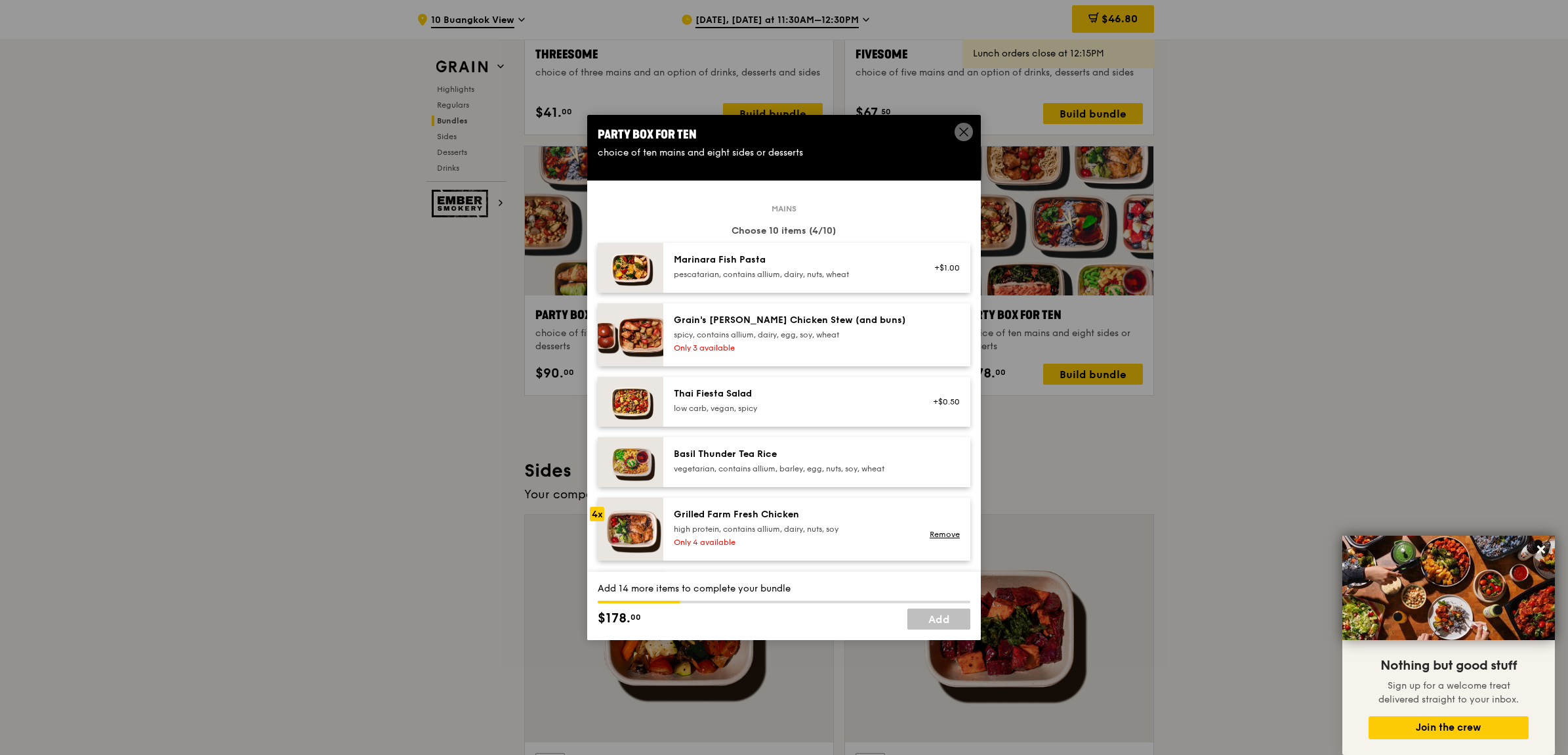
click at [834, 473] on div "vegetarian, contains allium, barley, egg, nuts, soy, wheat" at bounding box center [791, 469] width 236 height 10
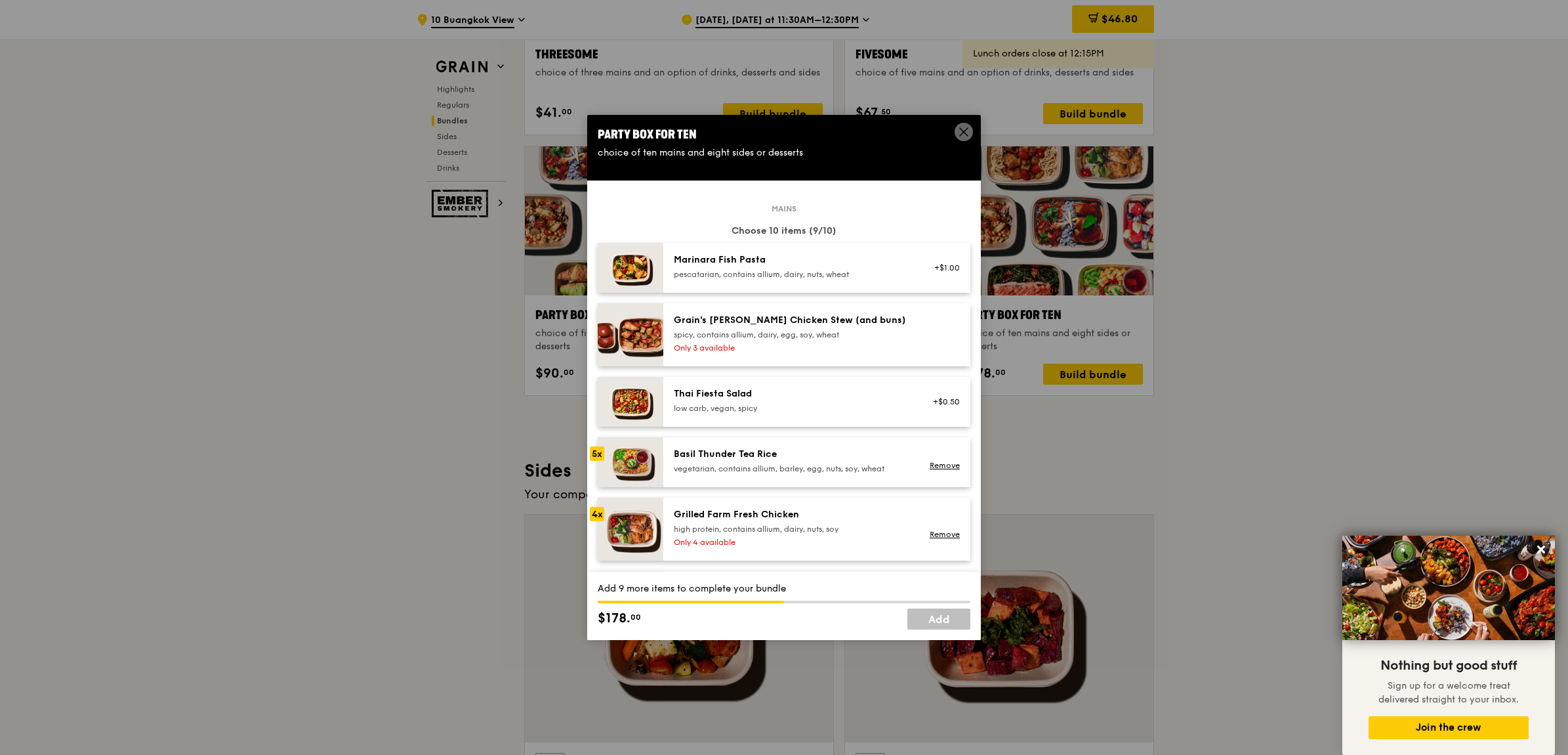
click at [824, 470] on div "vegetarian, contains allium, barley, egg, nuts, soy, wheat" at bounding box center [791, 469] width 236 height 10
click at [830, 461] on div "Basil Thunder Tea Rice vegetarian, contains allium, barley, egg, nuts, soy, whe…" at bounding box center [791, 461] width 236 height 26
click at [878, 336] on div "spicy, contains allium, dairy, egg, soy, wheat" at bounding box center [791, 335] width 236 height 10
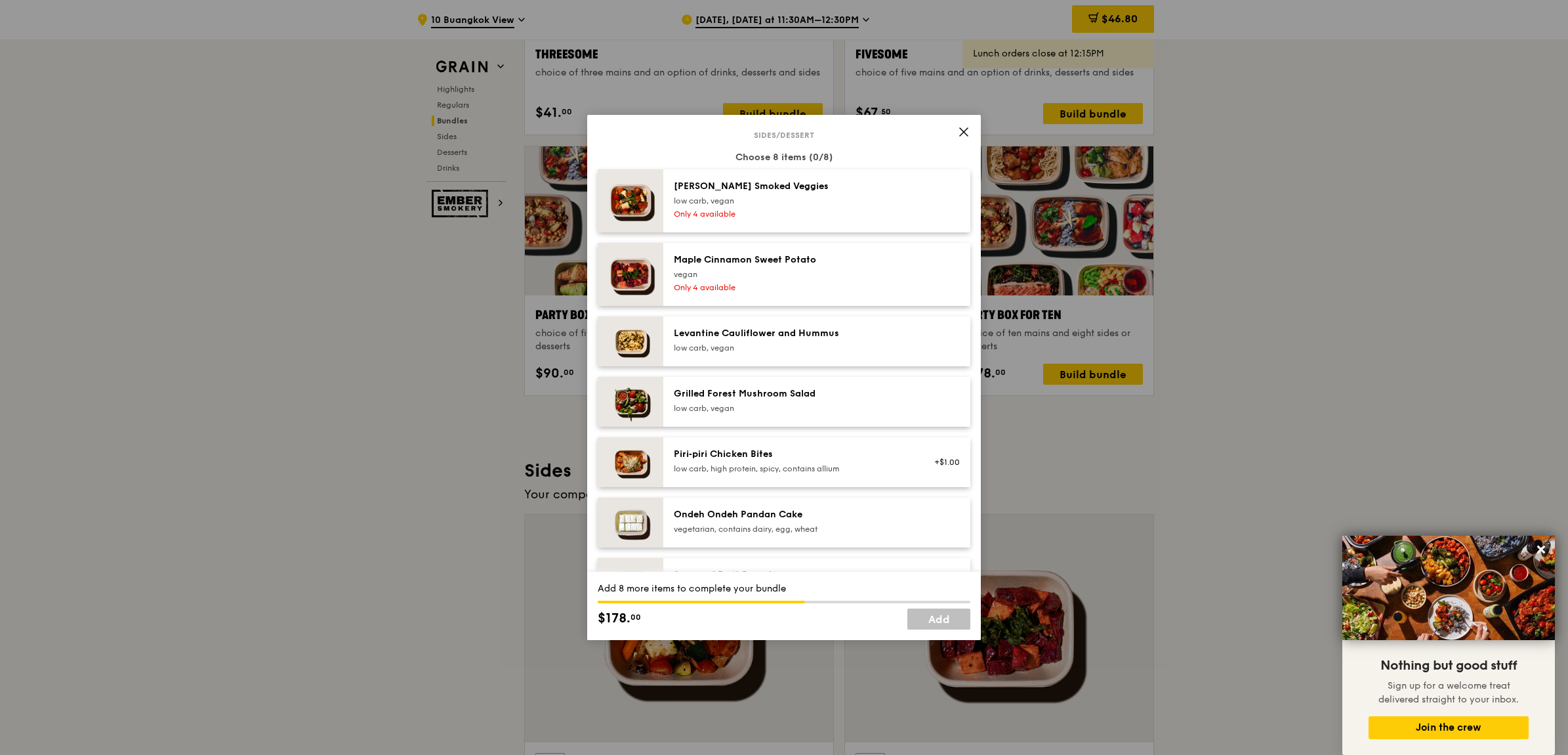
scroll to position [903, 0]
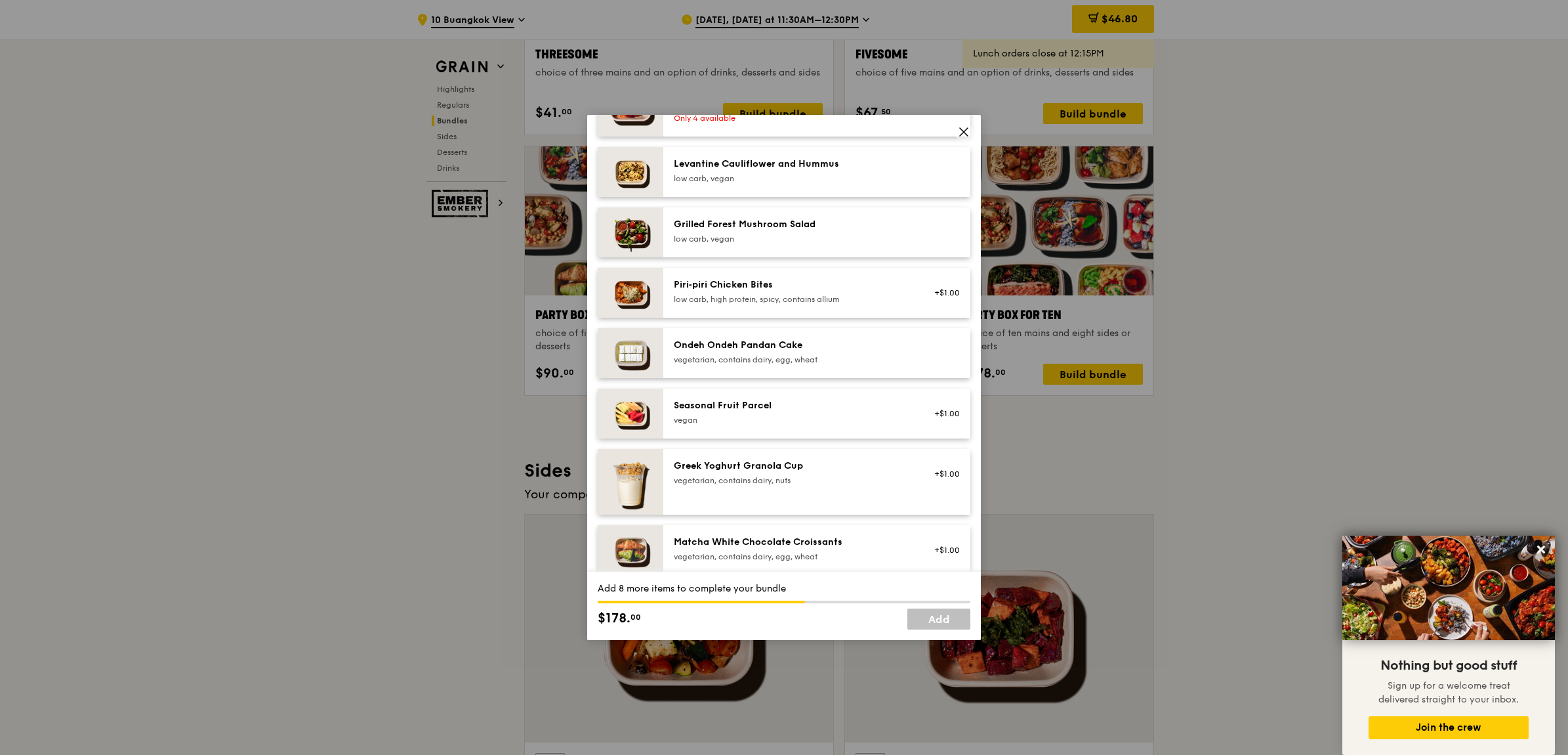
click at [759, 339] on div "Ondeh Ondeh Pandan Cake" at bounding box center [791, 345] width 236 height 13
click at [783, 353] on div "Ondeh Ondeh Pandan Cake vegetarian, contains dairy, egg, wheat" at bounding box center [791, 351] width 236 height 26
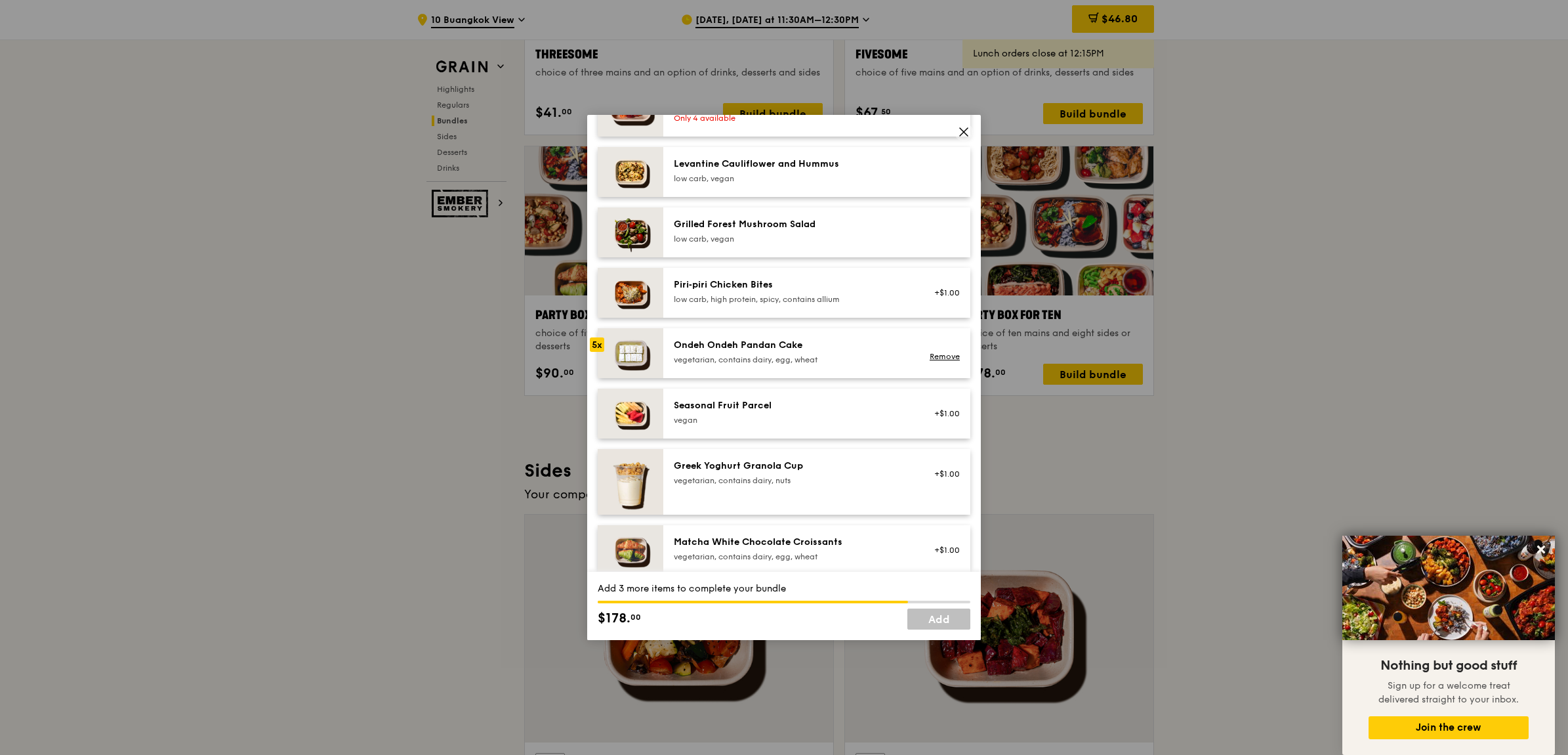
click at [783, 353] on div "Ondeh Ondeh Pandan Cake vegetarian, contains dairy, egg, wheat" at bounding box center [791, 351] width 236 height 26
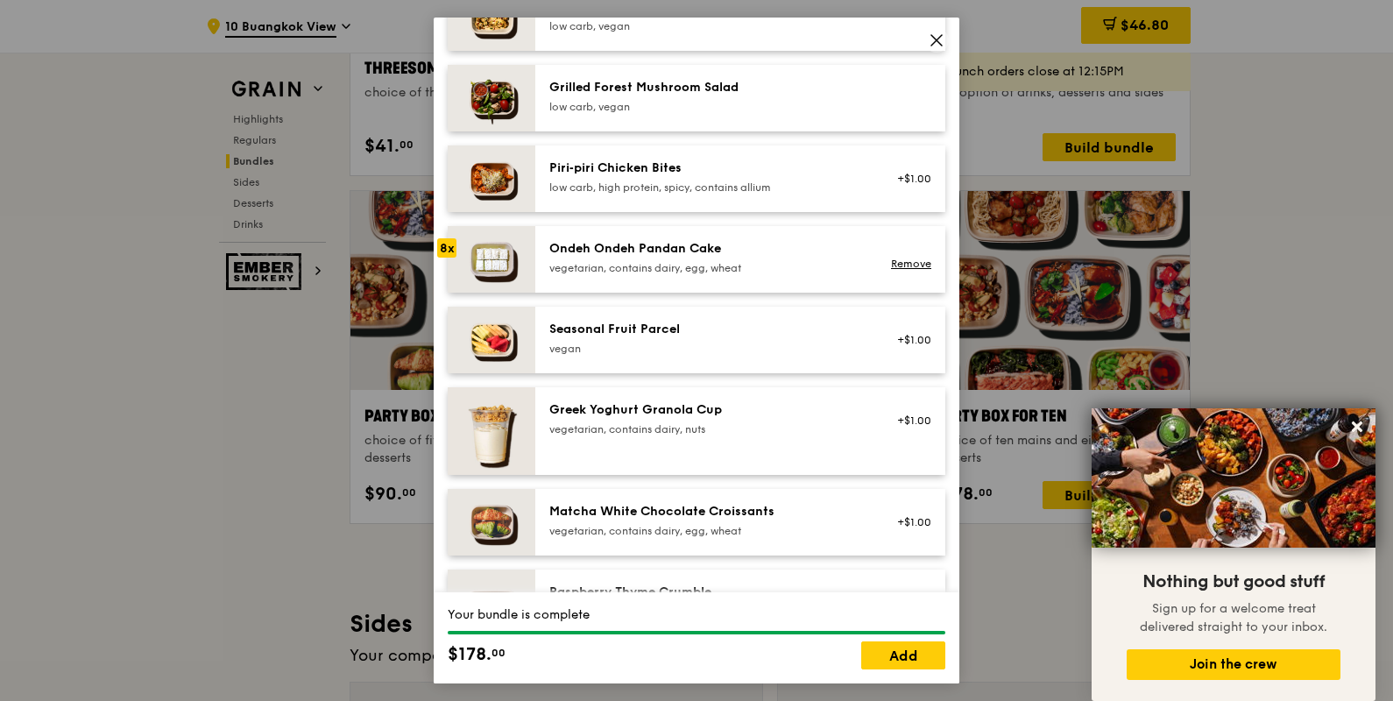
scroll to position [1334, 0]
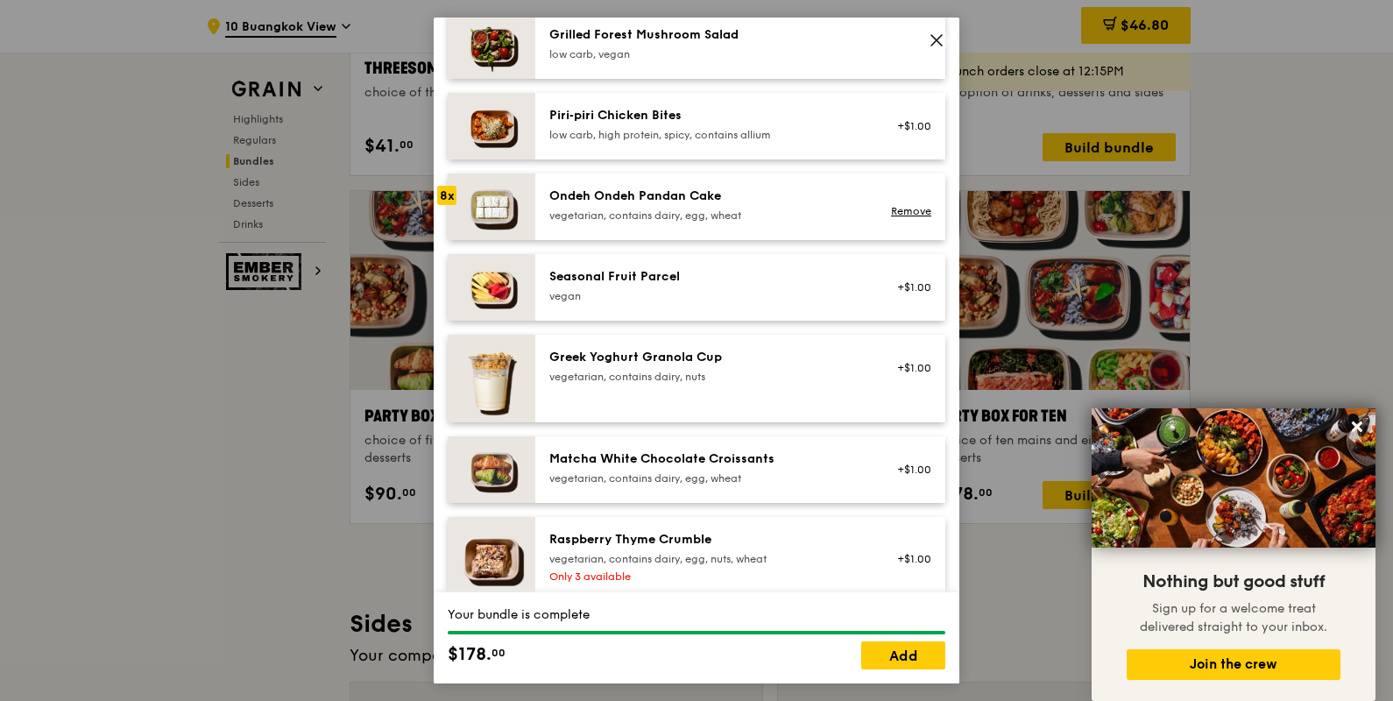
click at [932, 38] on icon at bounding box center [937, 40] width 16 height 16
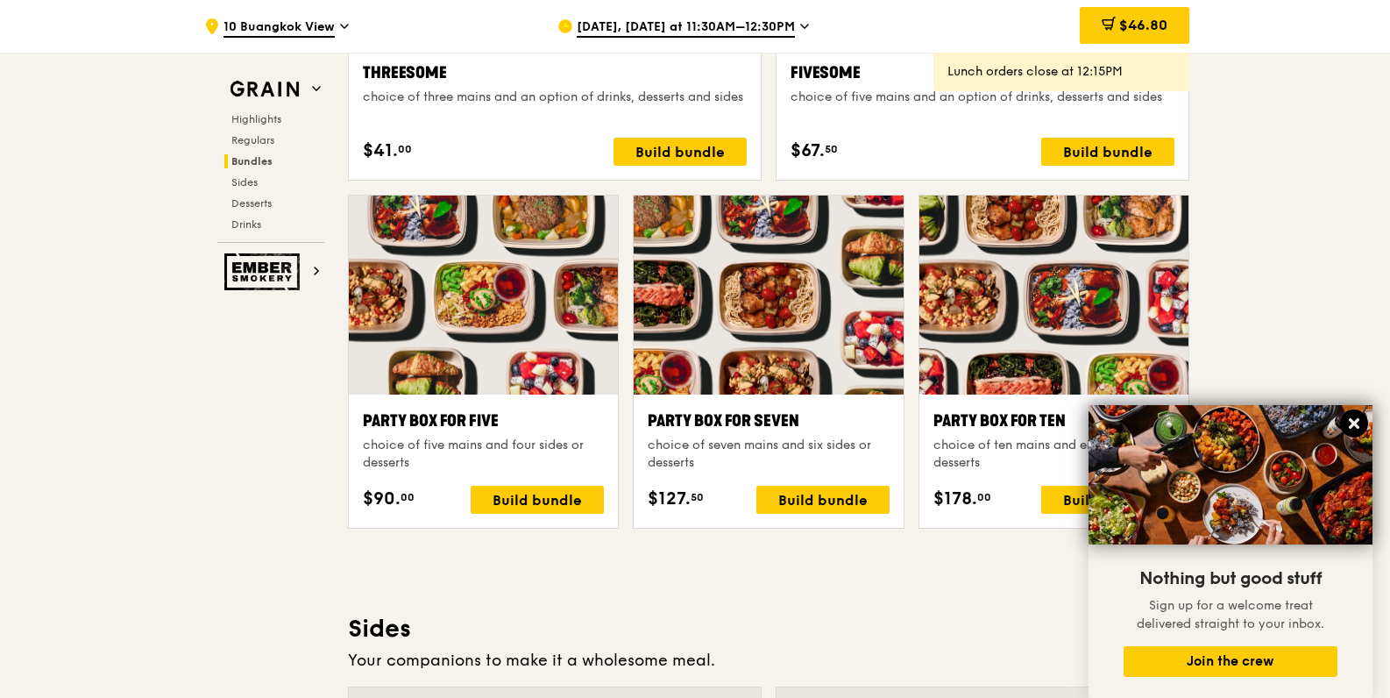
click at [1353, 416] on icon at bounding box center [1354, 423] width 16 height 16
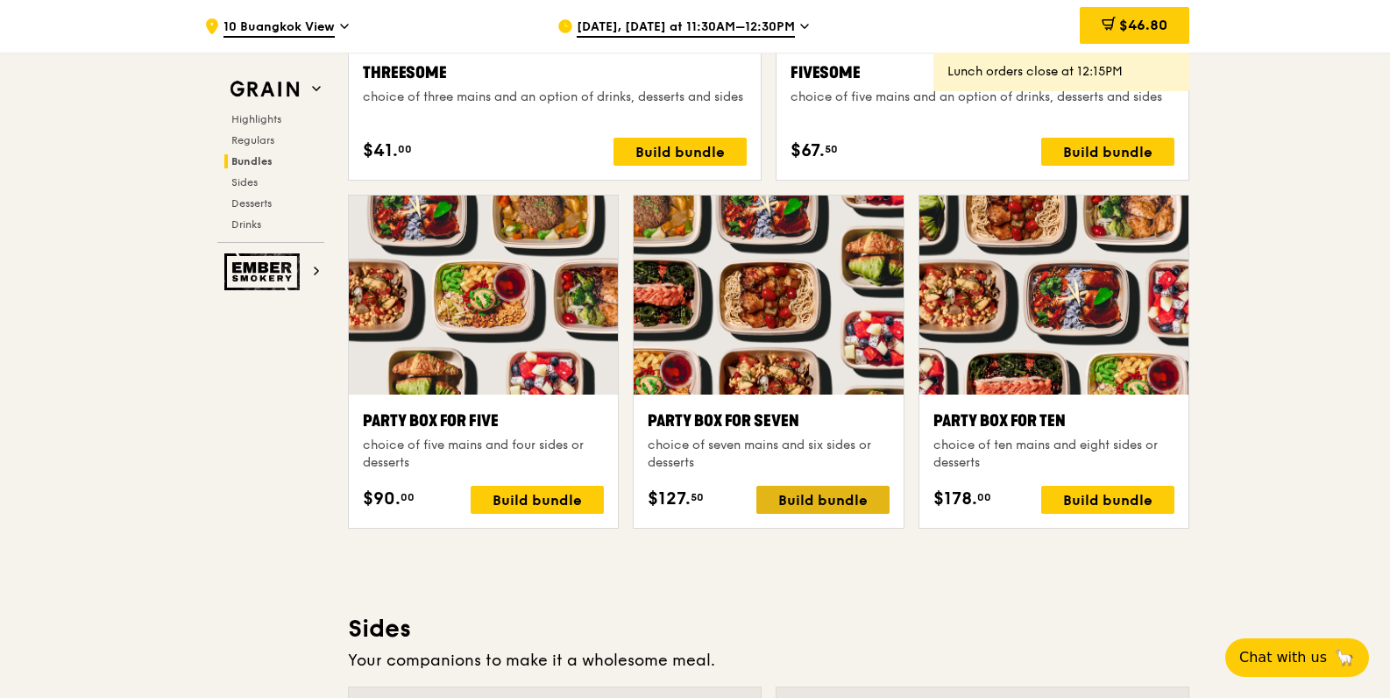
click at [833, 490] on div "Build bundle" at bounding box center [822, 499] width 133 height 28
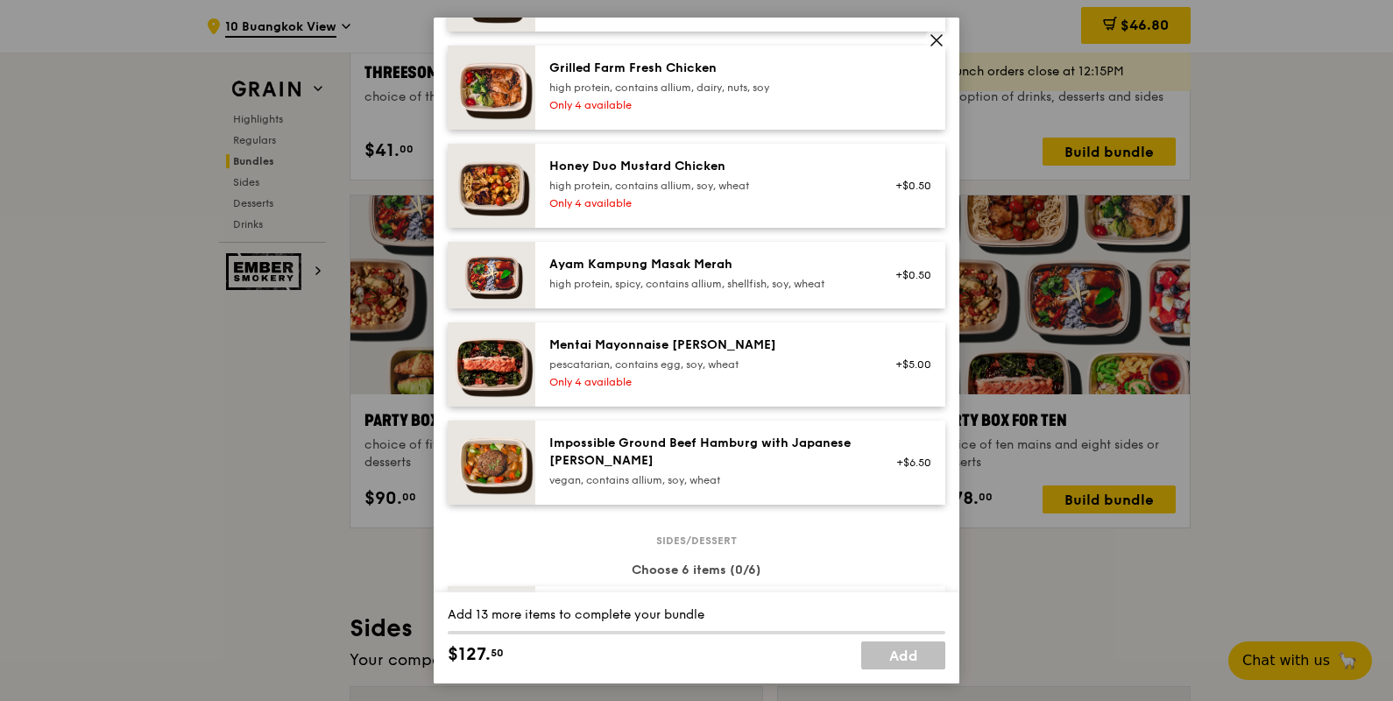
scroll to position [484, 0]
click at [1129, 629] on div "Party Box for Seven choice of seven mains and six sides or desserts Mains Choos…" at bounding box center [696, 350] width 1393 height 701
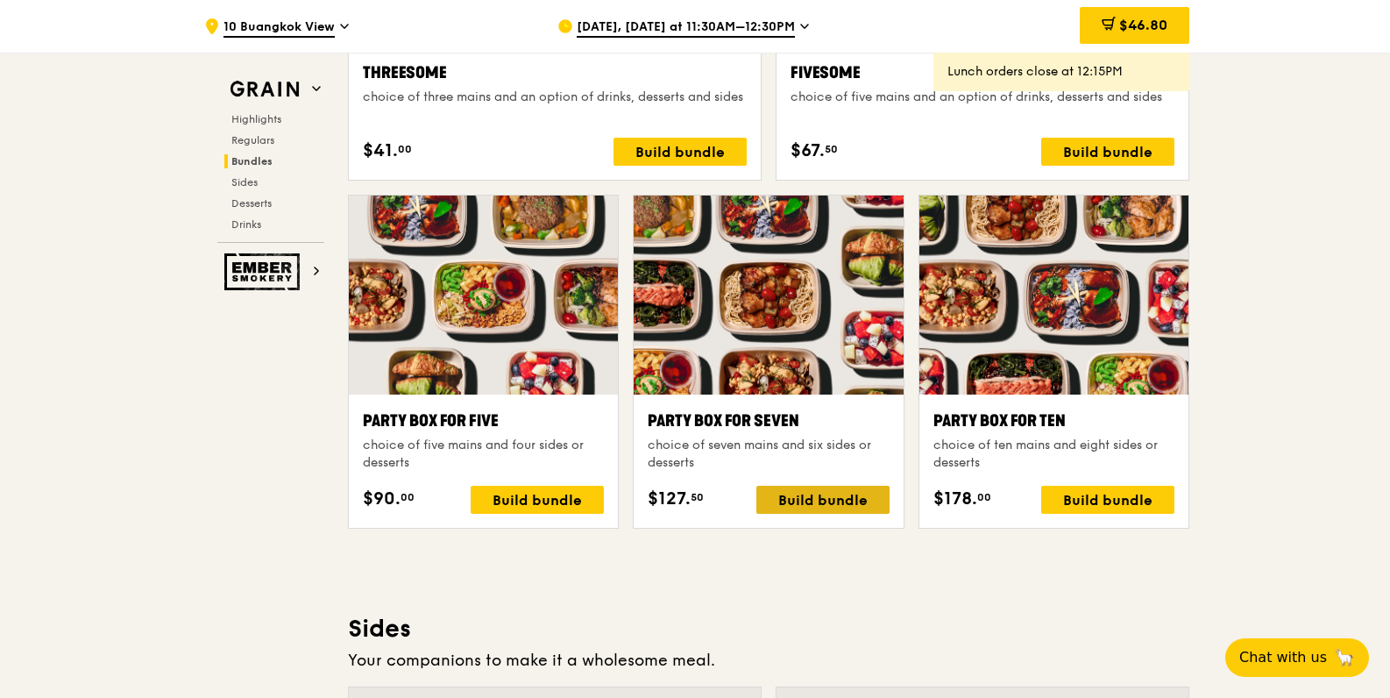
click at [846, 510] on div "Build bundle" at bounding box center [822, 499] width 133 height 28
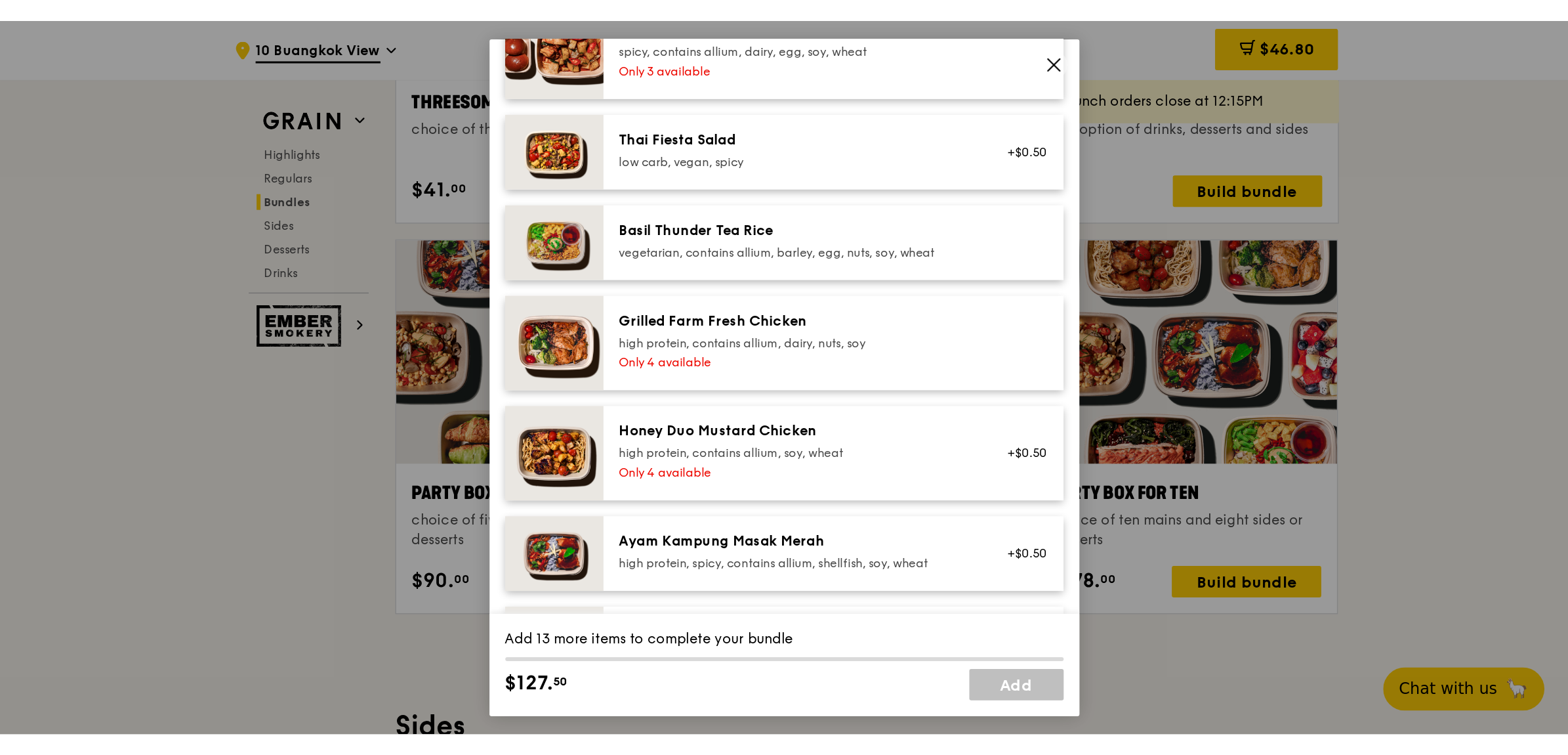
scroll to position [2538, 0]
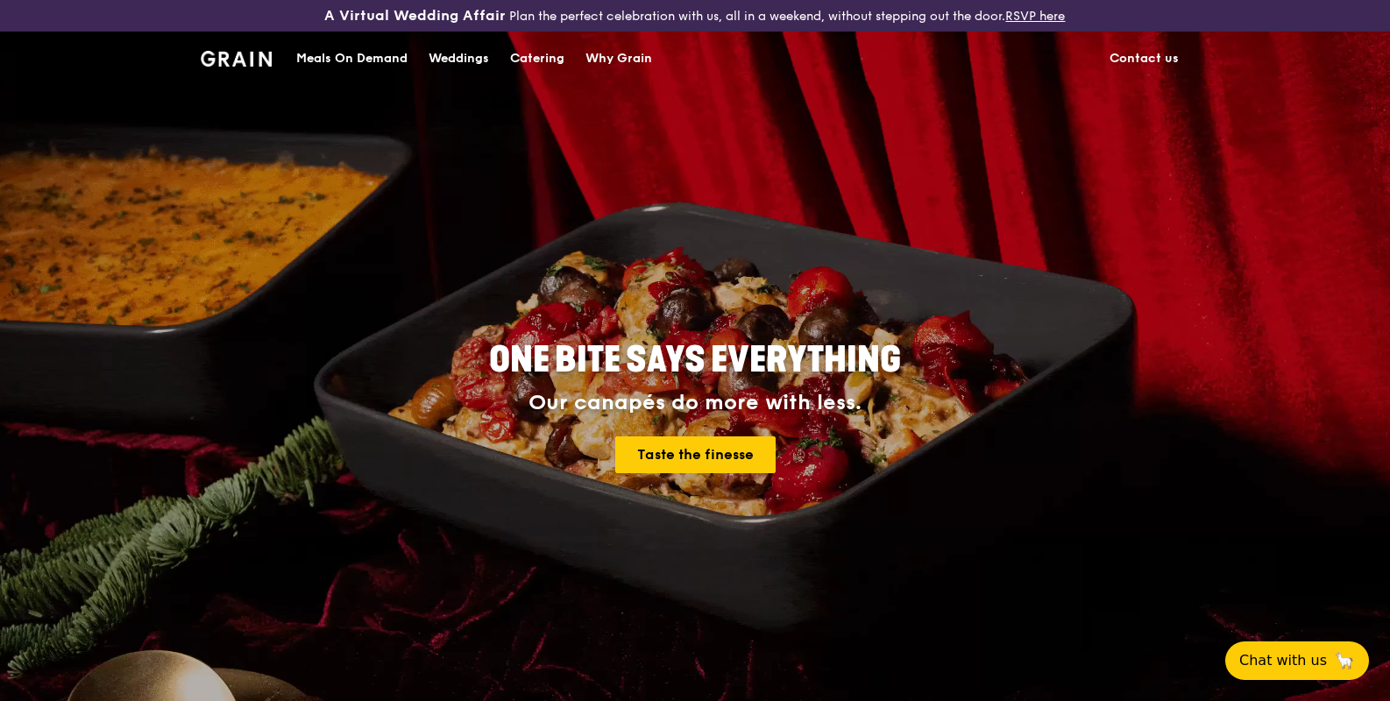
click at [369, 47] on div "Meals On Demand" at bounding box center [351, 58] width 111 height 53
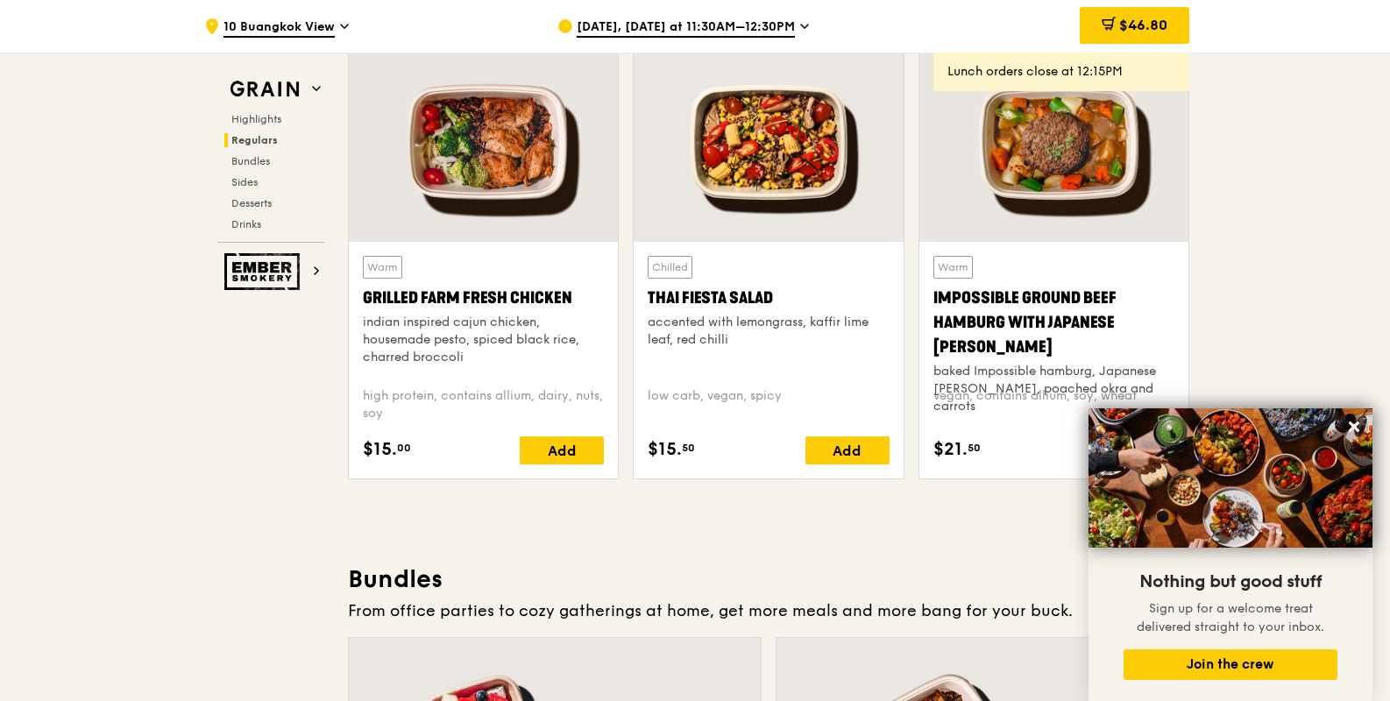
scroll to position [2053, 0]
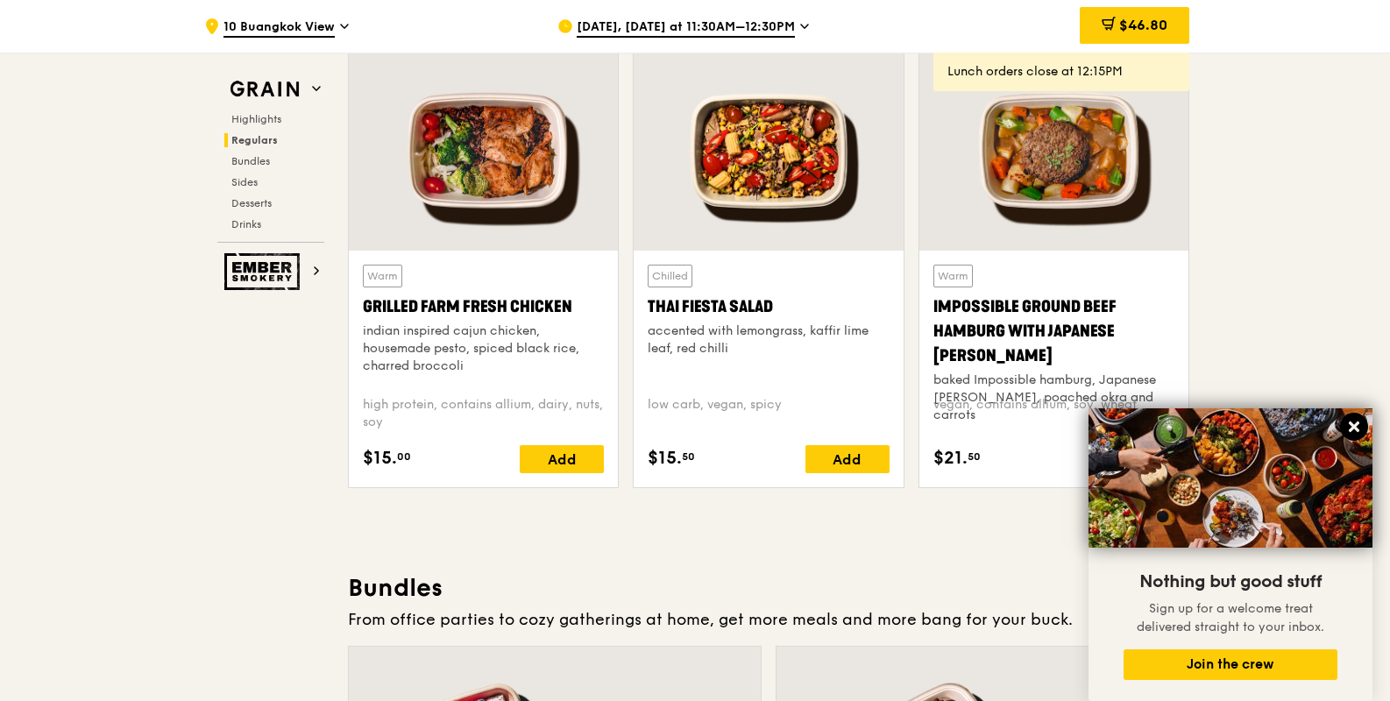
click at [1347, 424] on icon at bounding box center [1354, 427] width 16 height 16
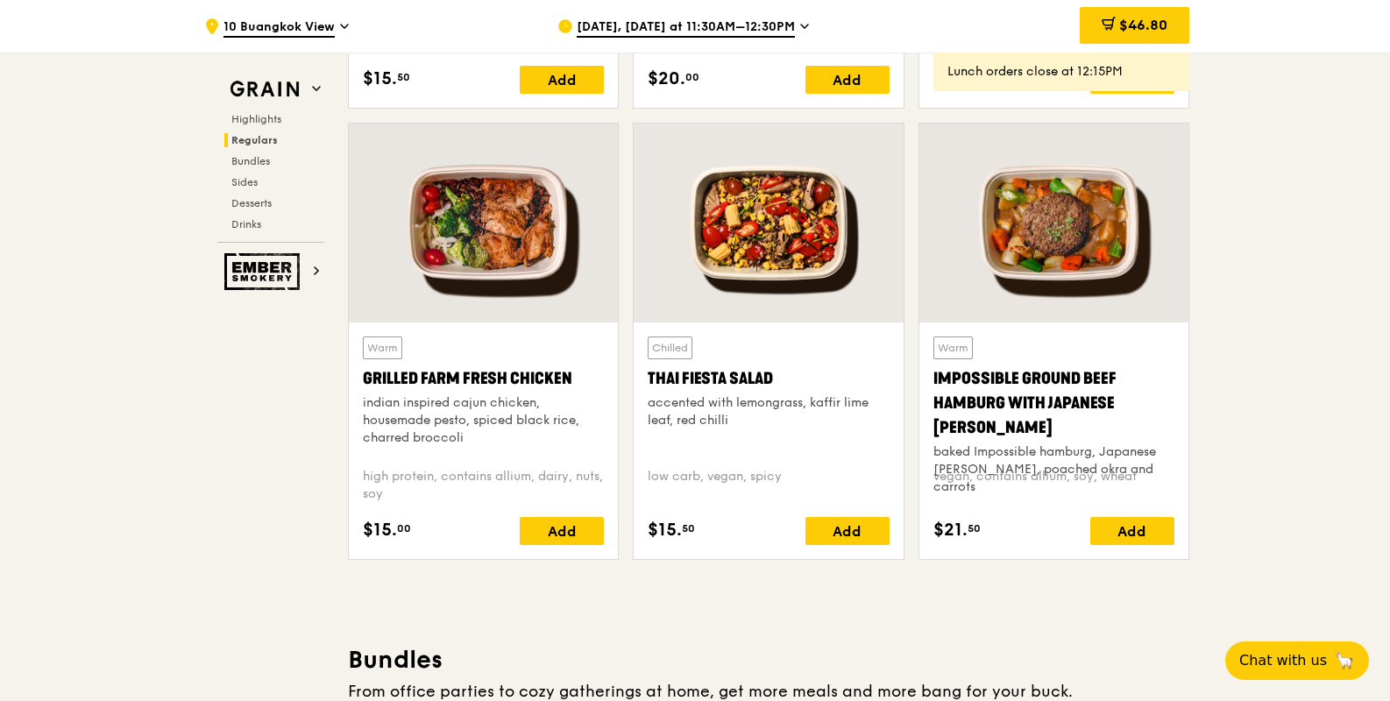
scroll to position [1980, 0]
